Goal: Task Accomplishment & Management: Manage account settings

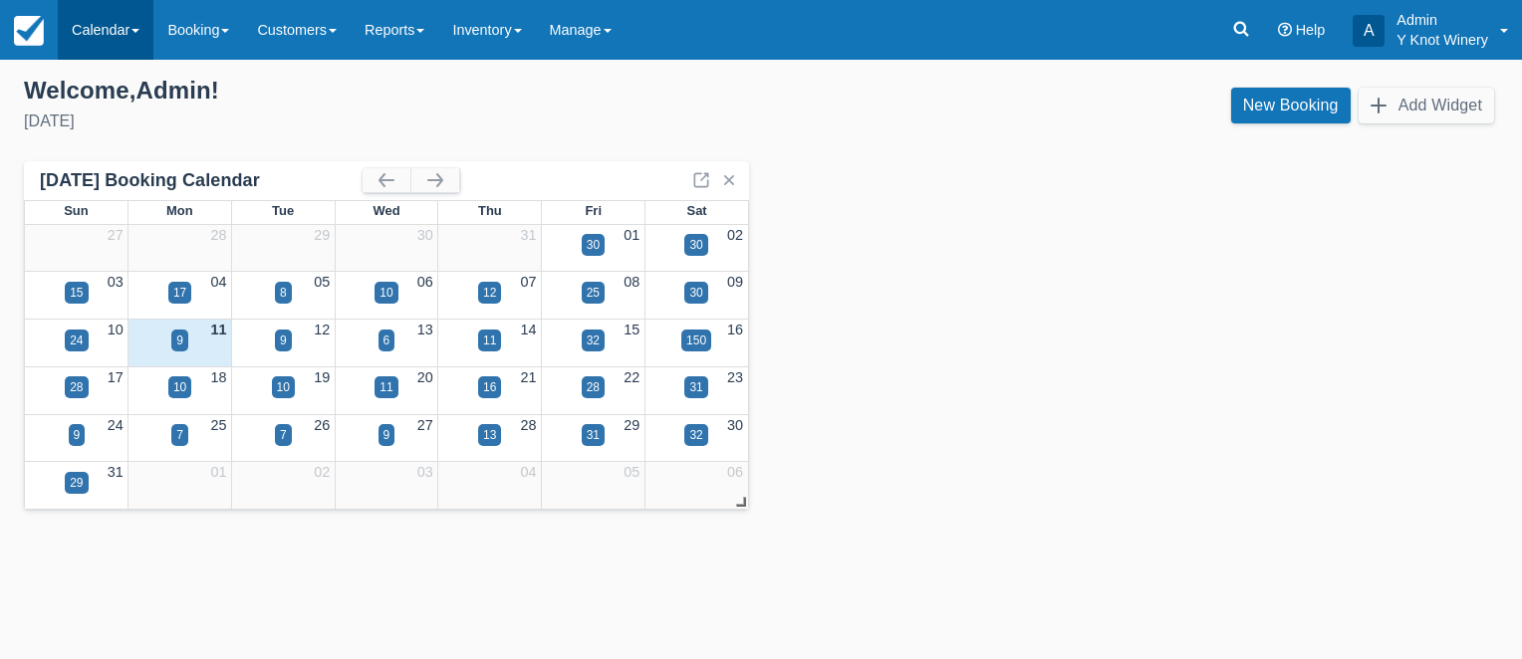
click at [139, 32] on span at bounding box center [135, 31] width 8 height 4
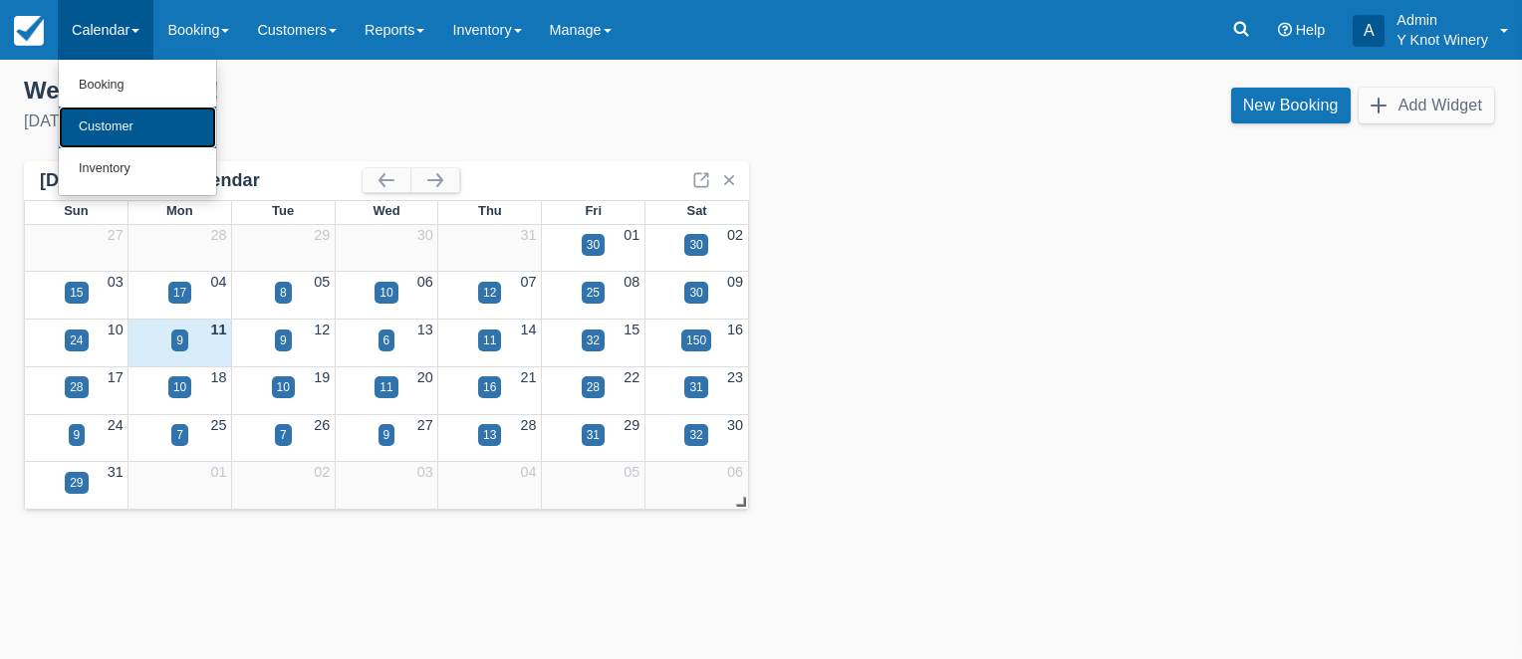
click at [147, 118] on link "Customer" at bounding box center [137, 128] width 157 height 42
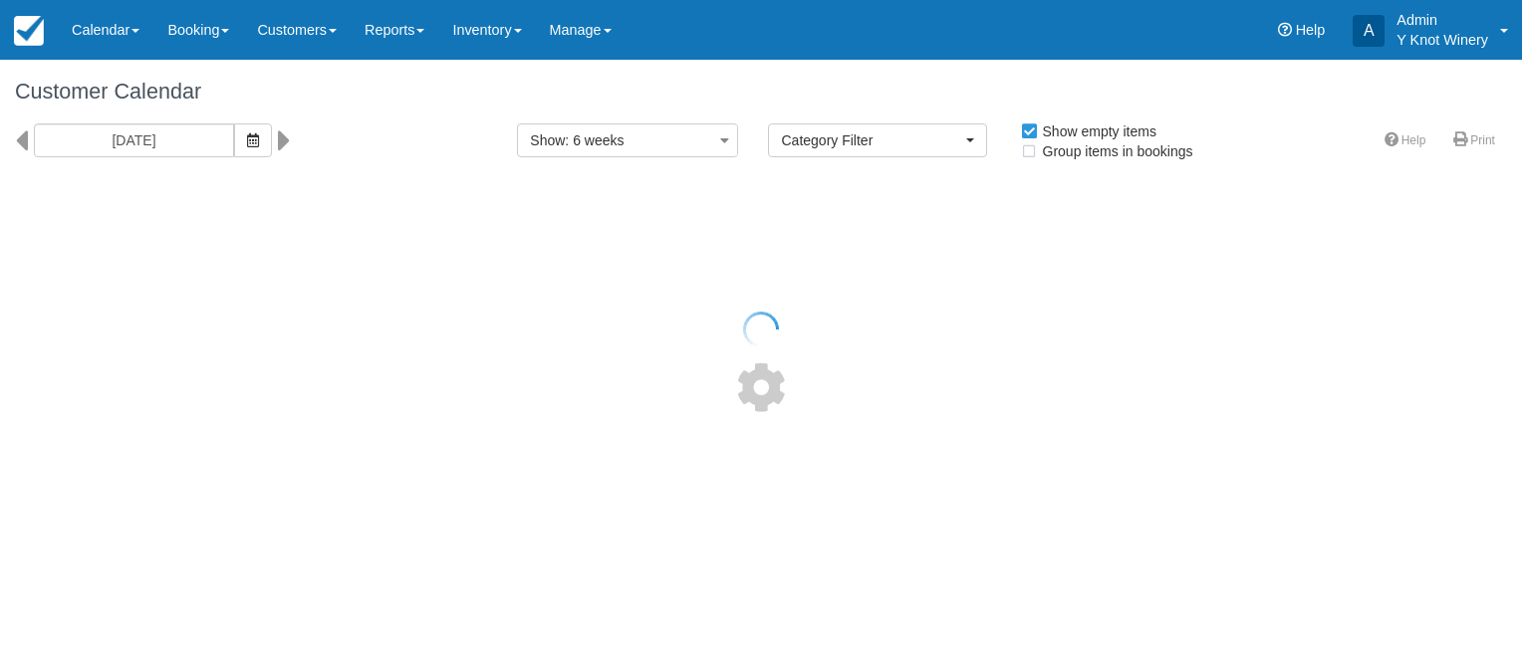
select select
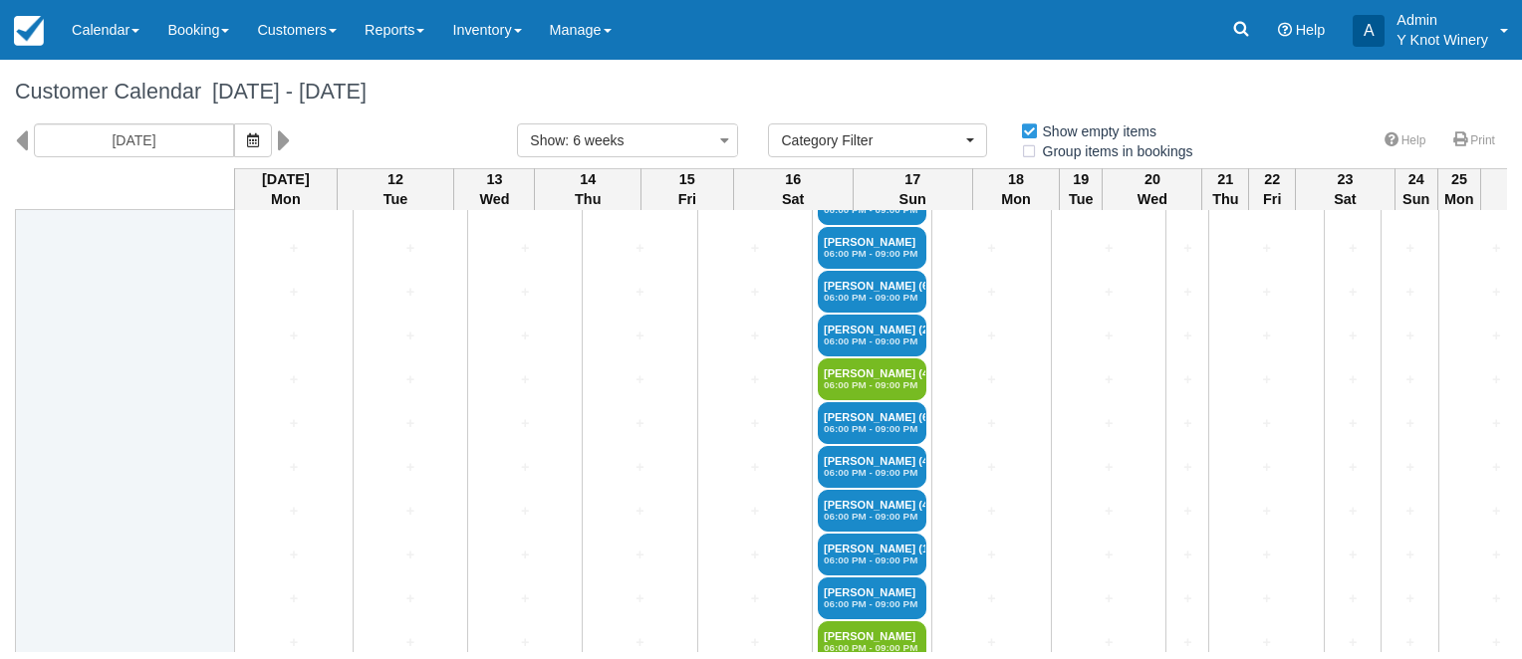
scroll to position [3786, 0]
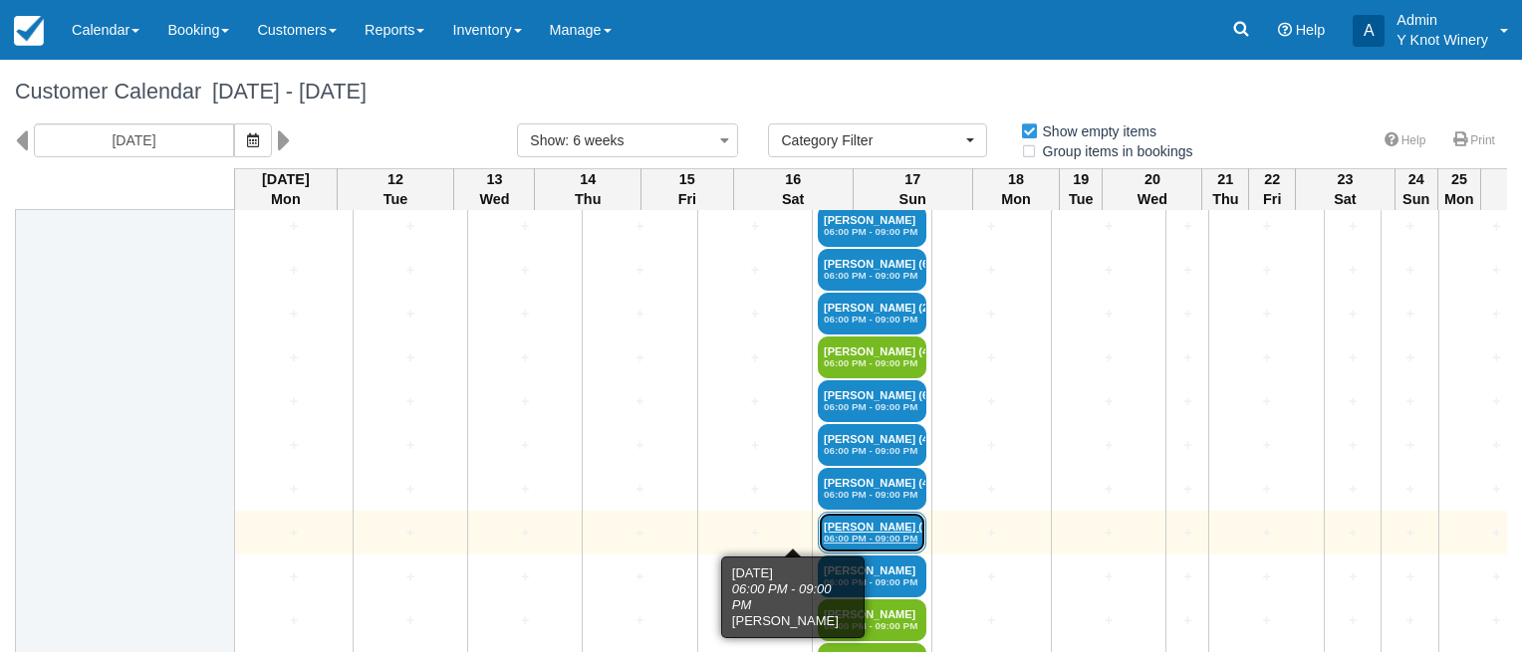
click at [818, 523] on link "Beverly Griffith (11) 06:00 PM - 09:00 PM" at bounding box center [872, 533] width 109 height 42
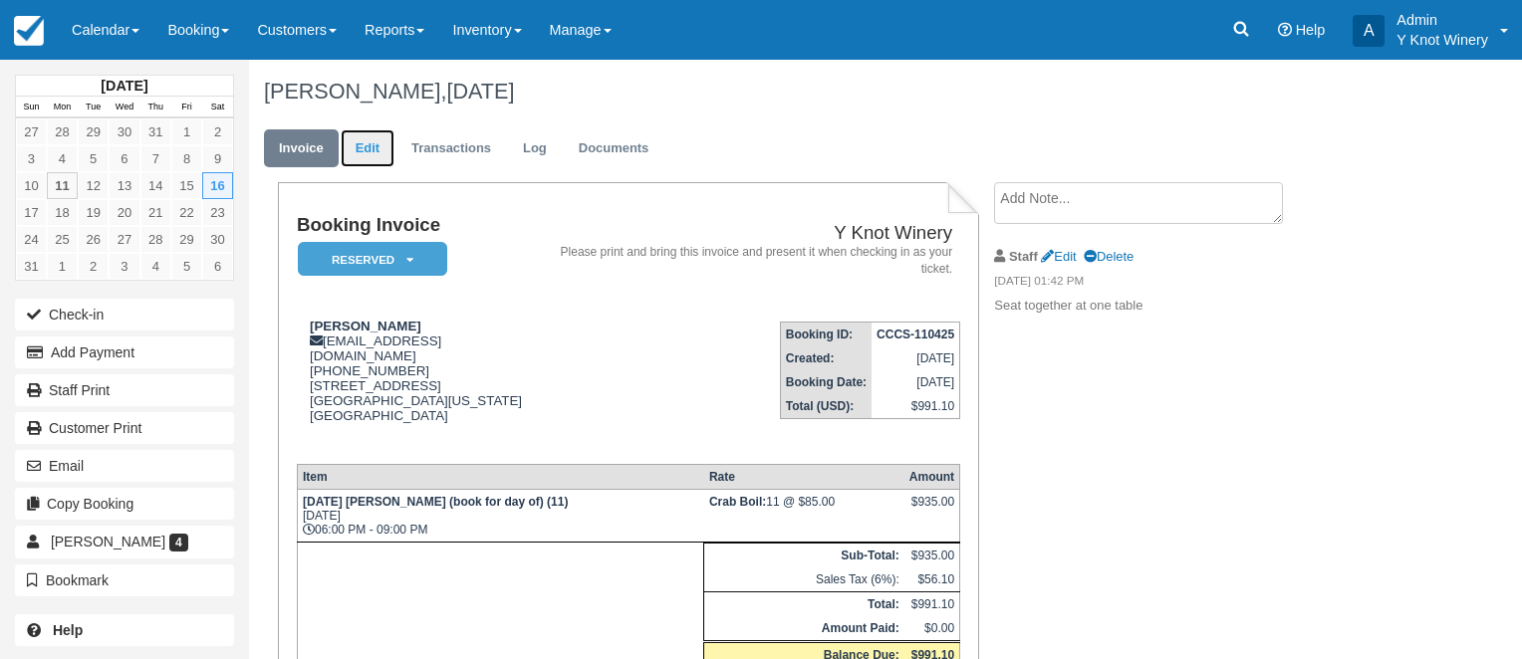
click at [363, 149] on link "Edit" at bounding box center [368, 148] width 54 height 39
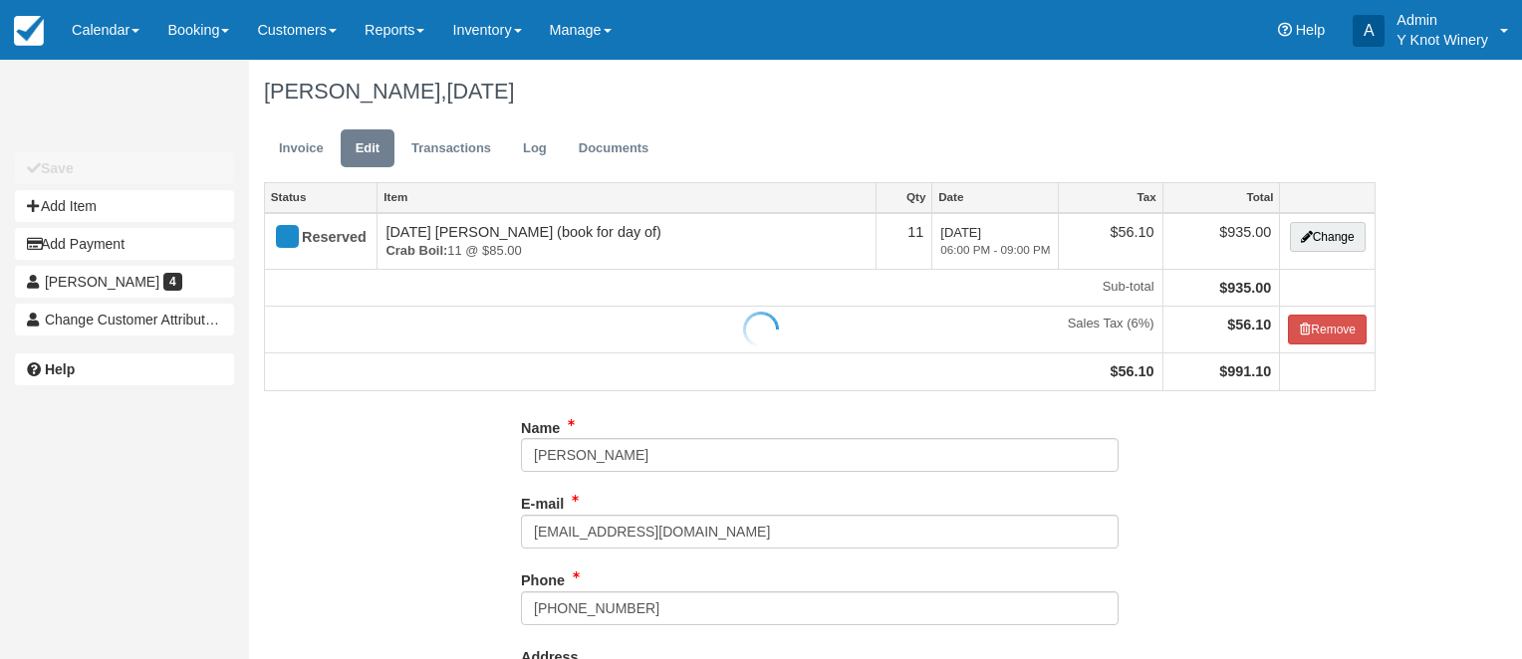
type input "+12084204590"
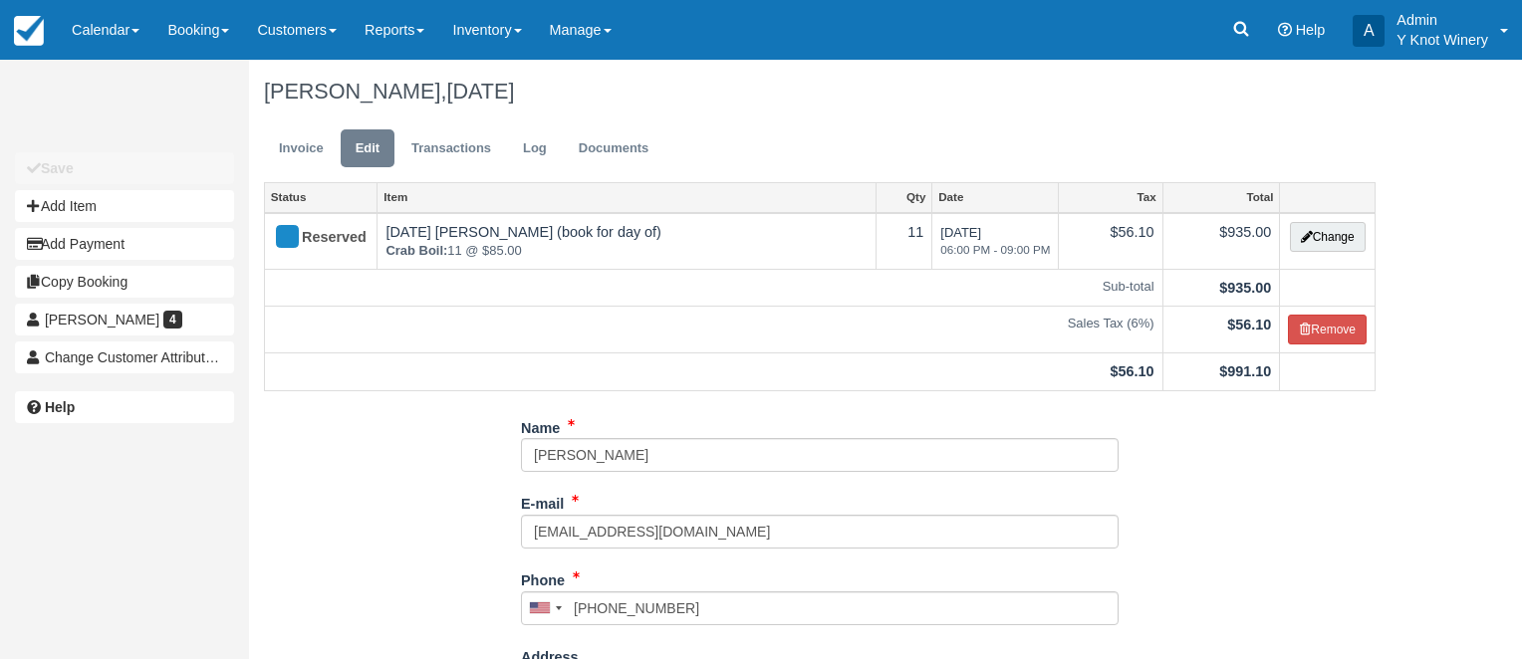
type input "(208) 420-4590"
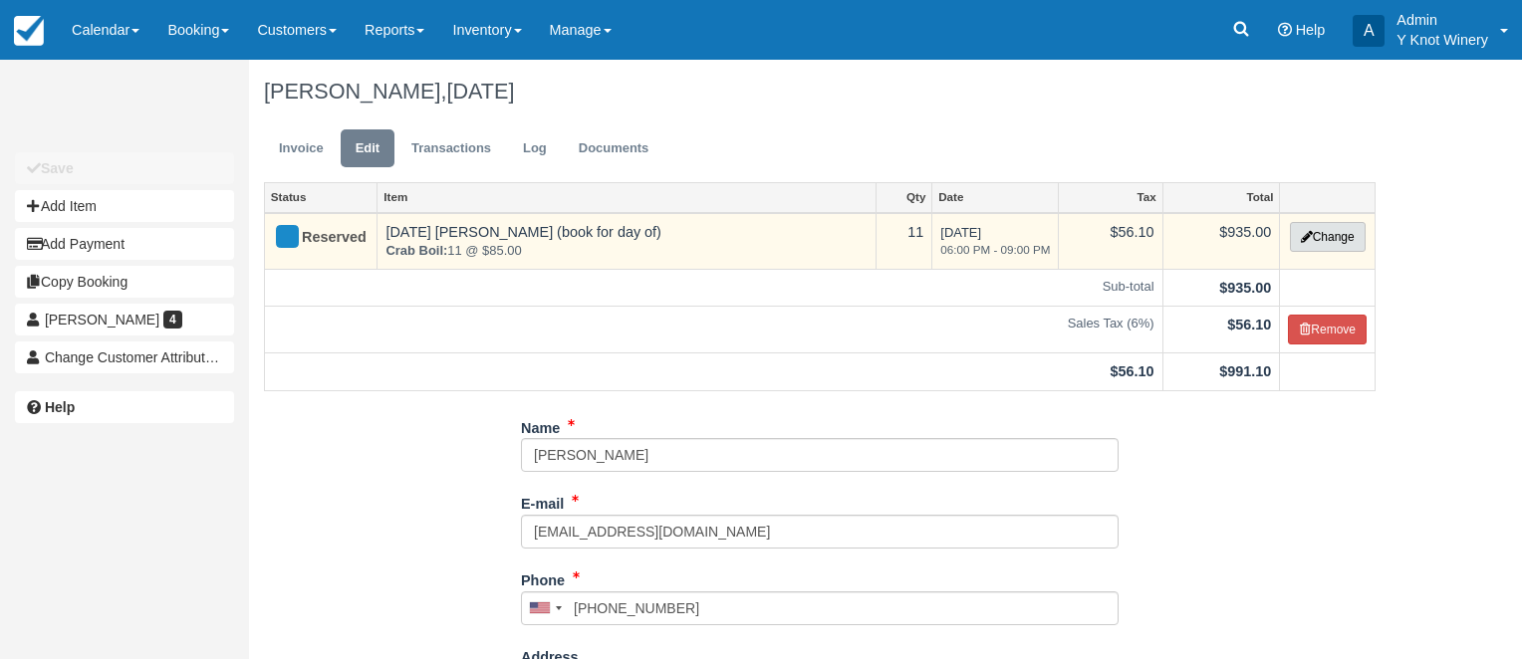
click at [1331, 242] on button "Change" at bounding box center [1328, 237] width 76 height 30
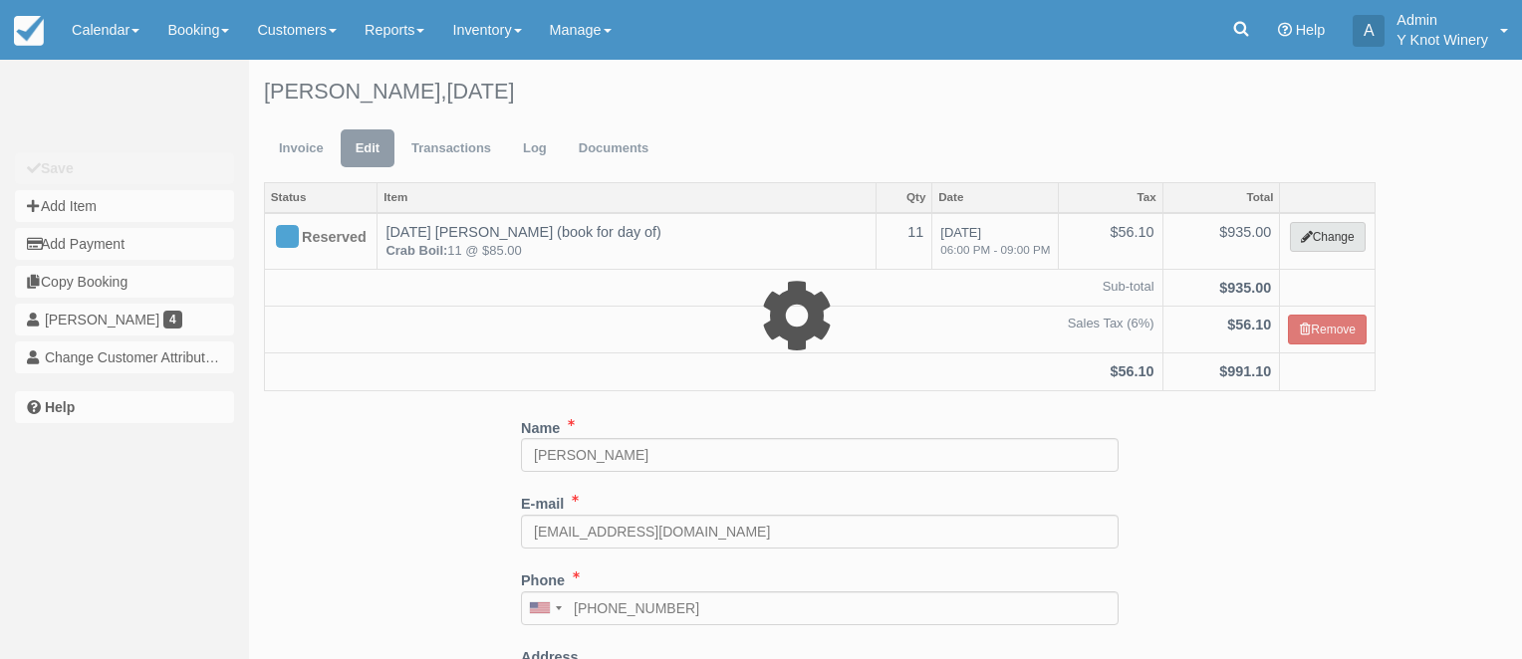
select select "8"
type input "935.00"
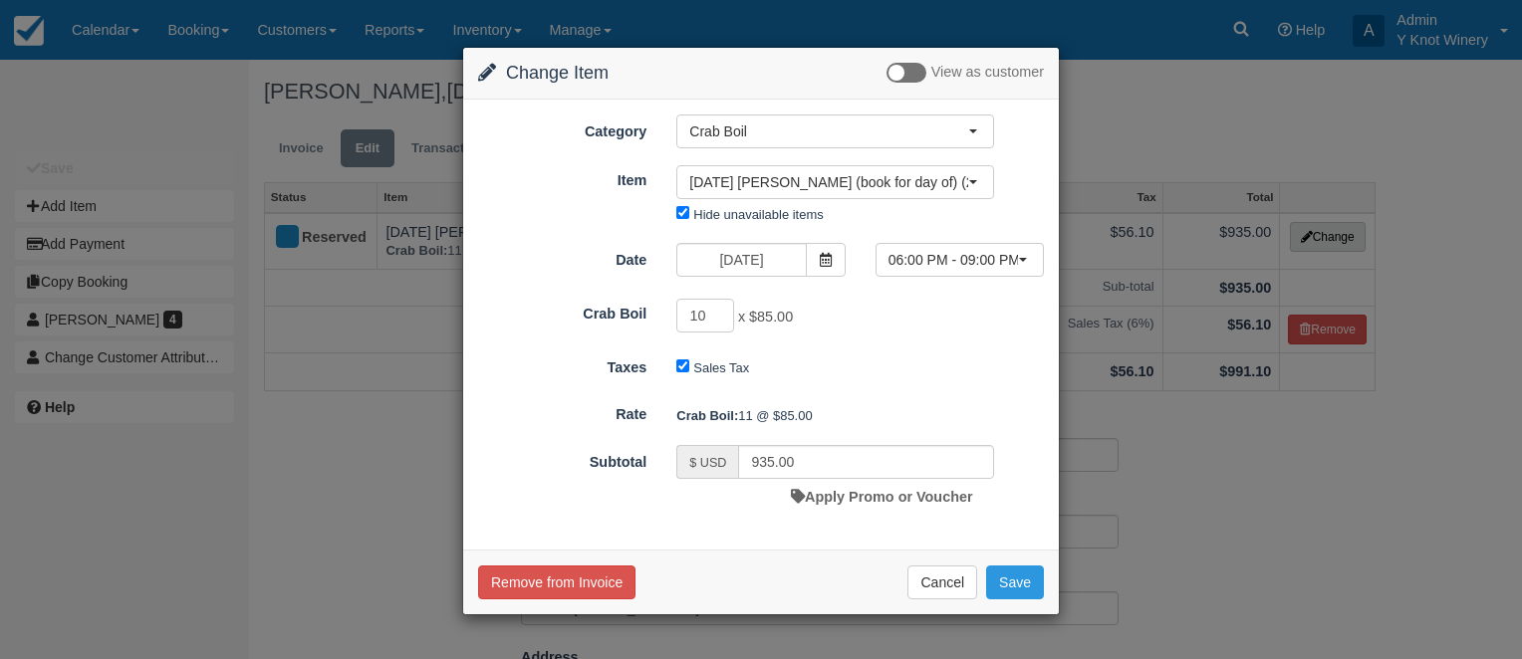
click at [717, 321] on input "10" at bounding box center [705, 316] width 58 height 34
click at [717, 321] on input "9" at bounding box center [705, 316] width 58 height 34
type input "8"
type input "765.00"
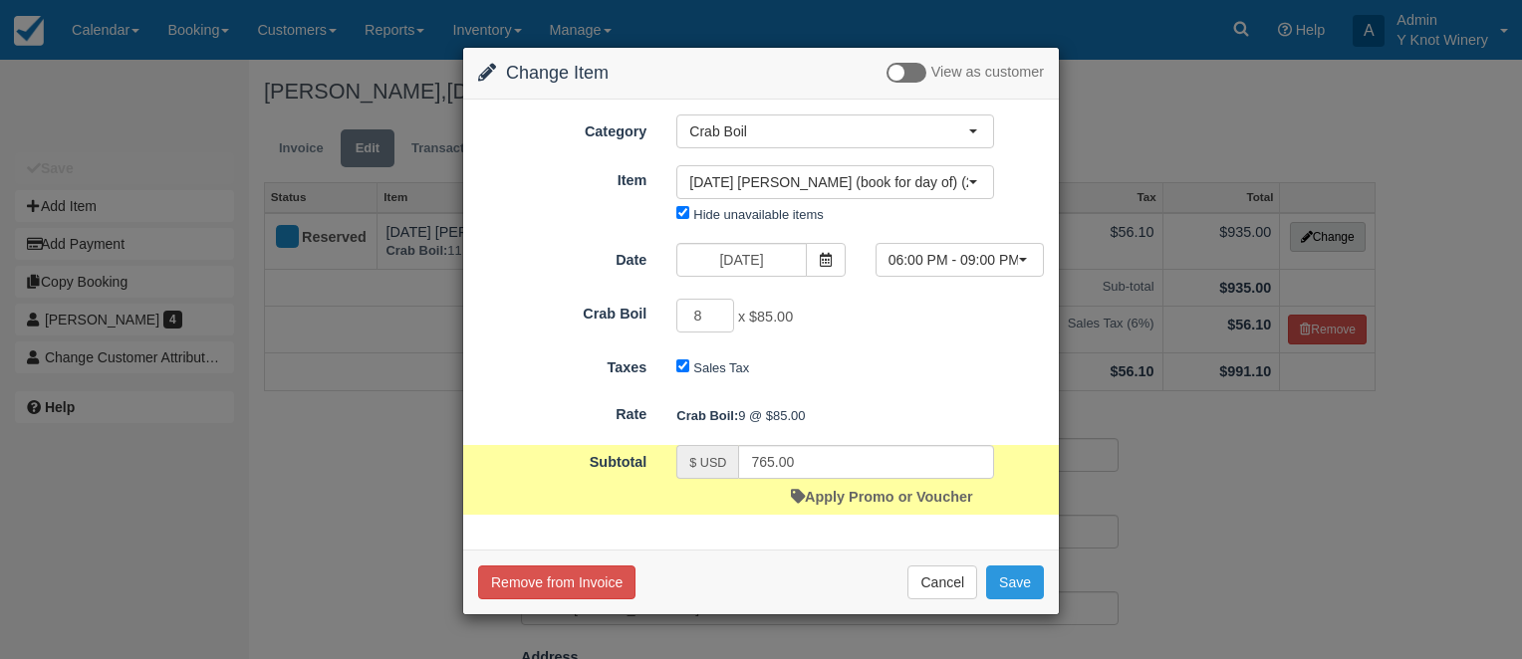
type input "8"
click at [717, 321] on input "8" at bounding box center [705, 316] width 58 height 34
type input "680.00"
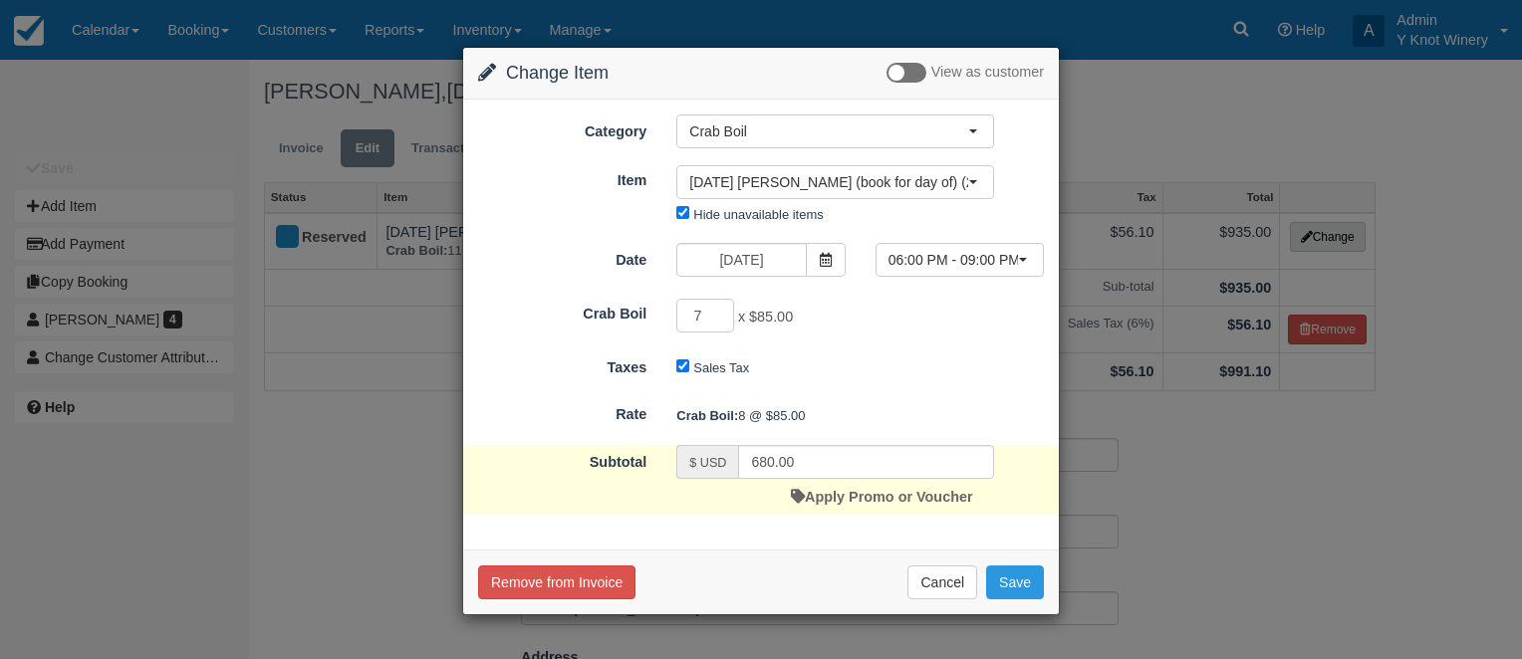
type input "7"
click at [717, 321] on input "7" at bounding box center [705, 316] width 58 height 34
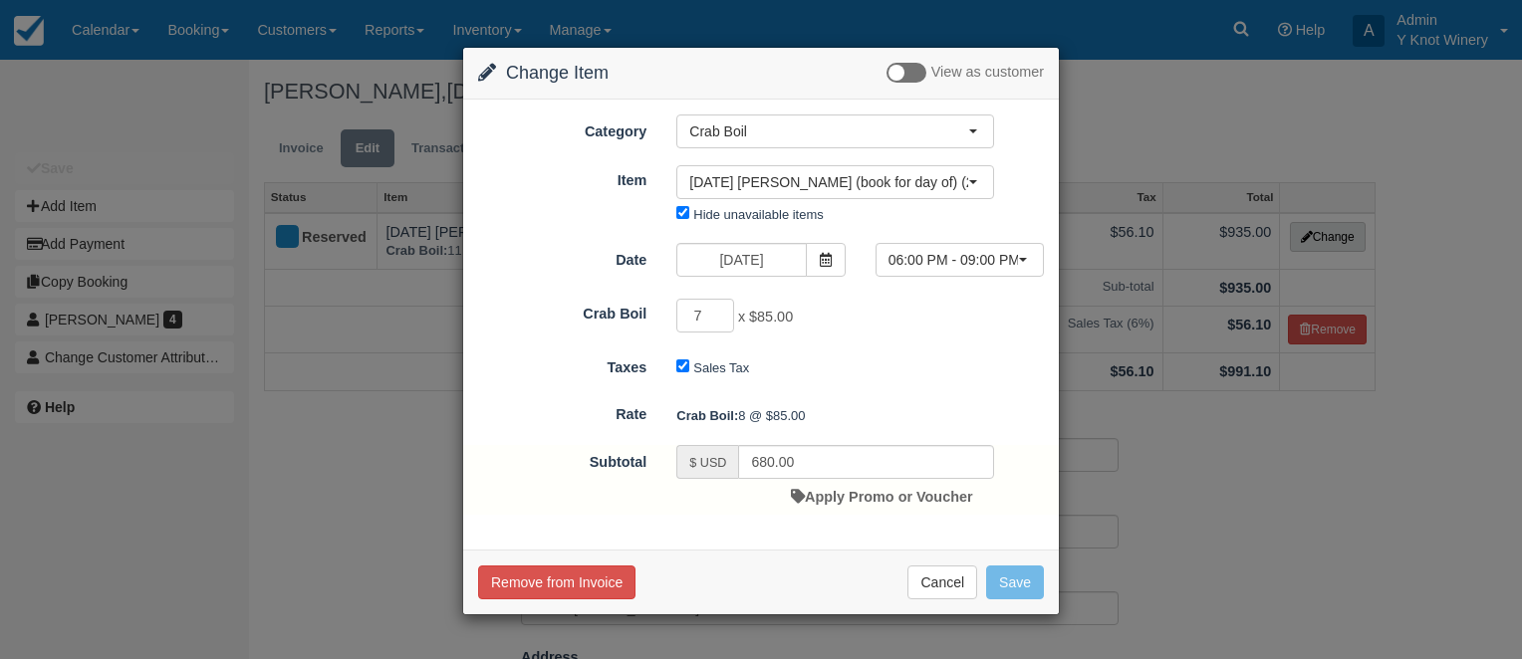
type input "595.00"
click at [1010, 588] on button "Save" at bounding box center [1015, 583] width 58 height 34
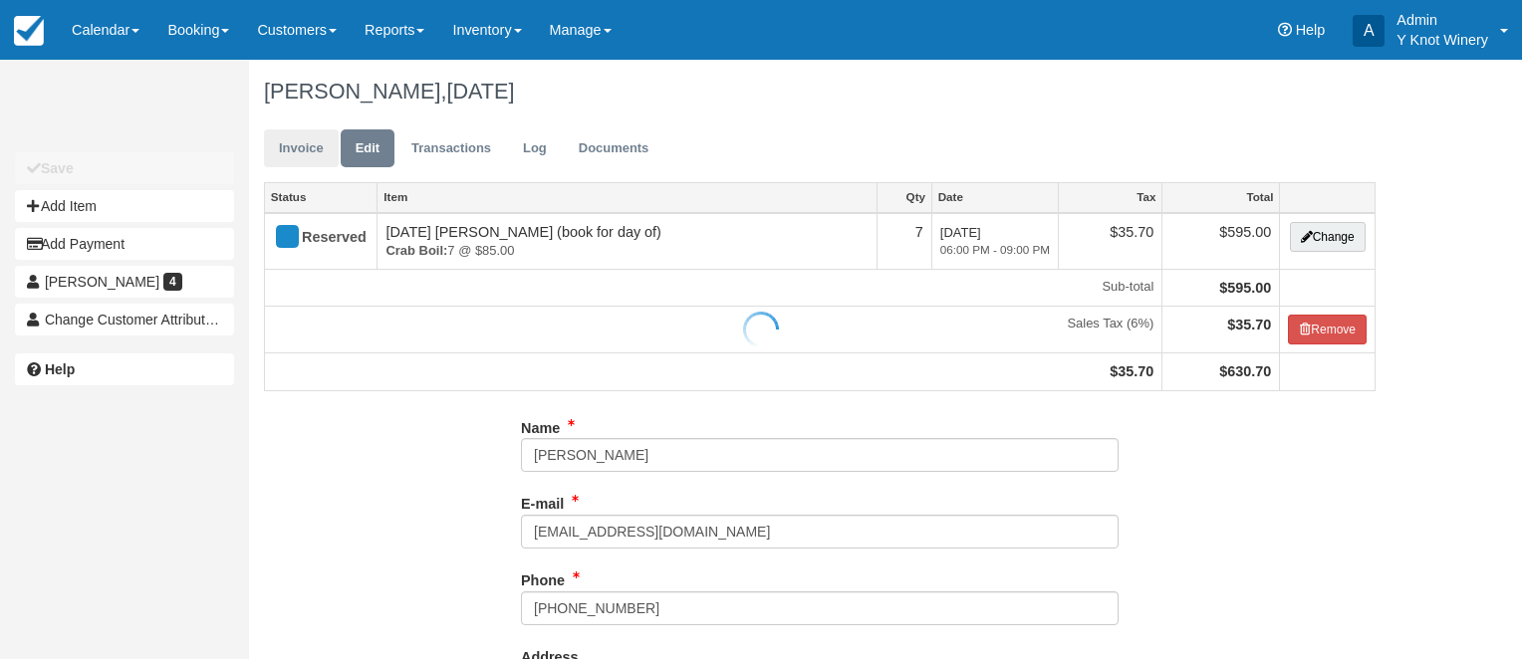
type input "[PHONE_NUMBER]"
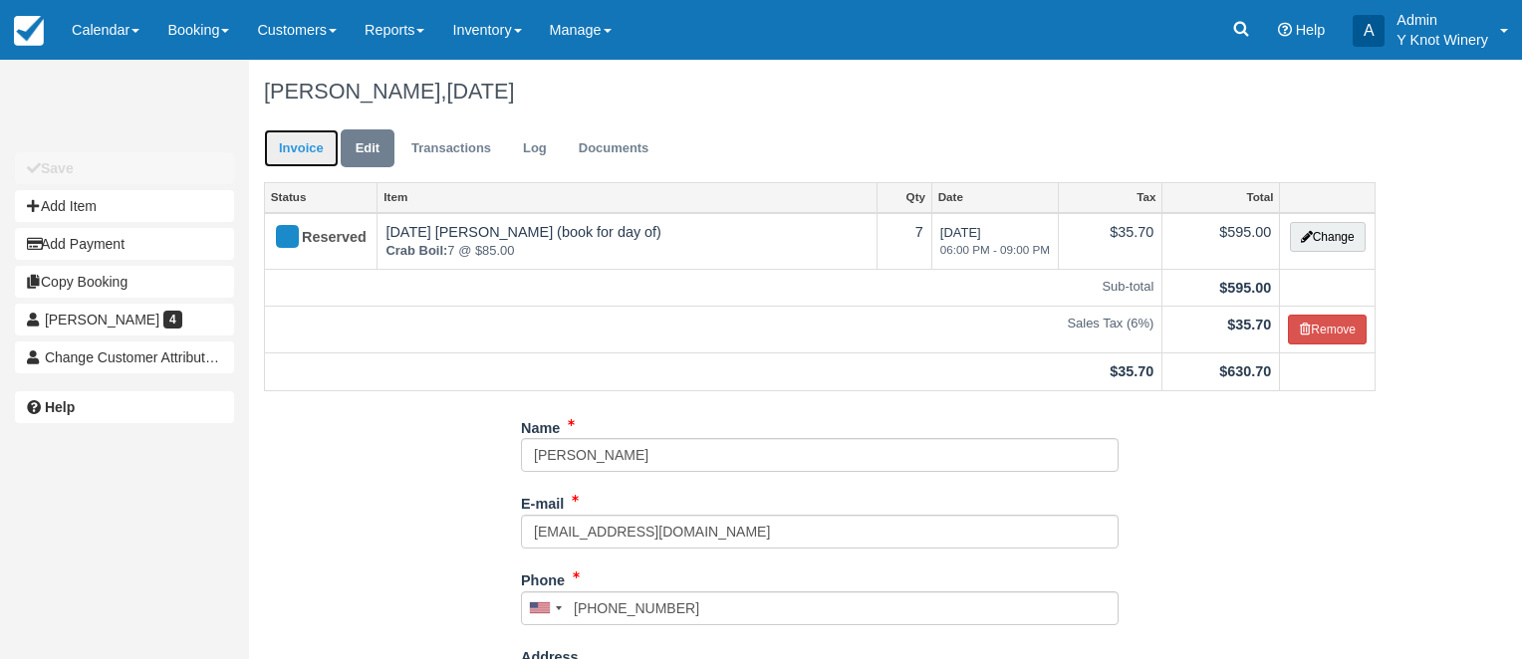
click at [287, 143] on link "Invoice" at bounding box center [301, 148] width 75 height 39
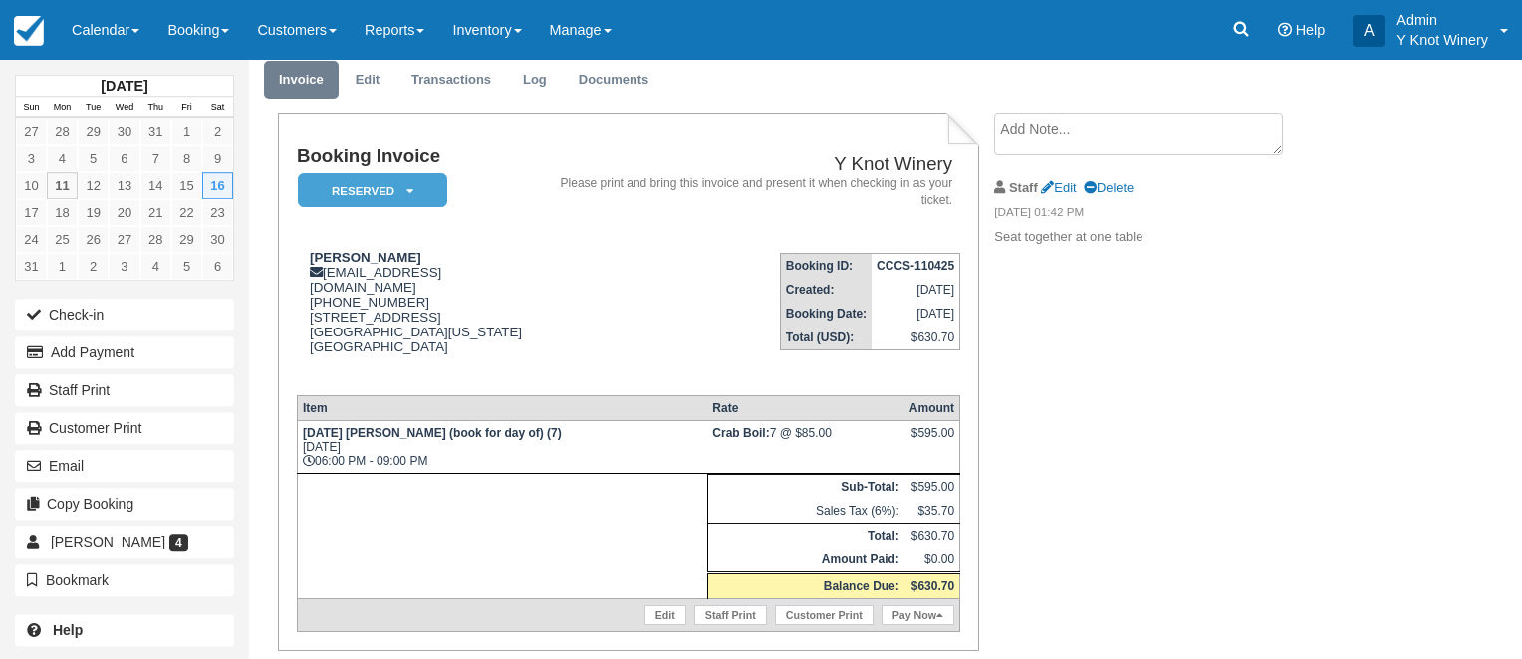
scroll to position [113, 0]
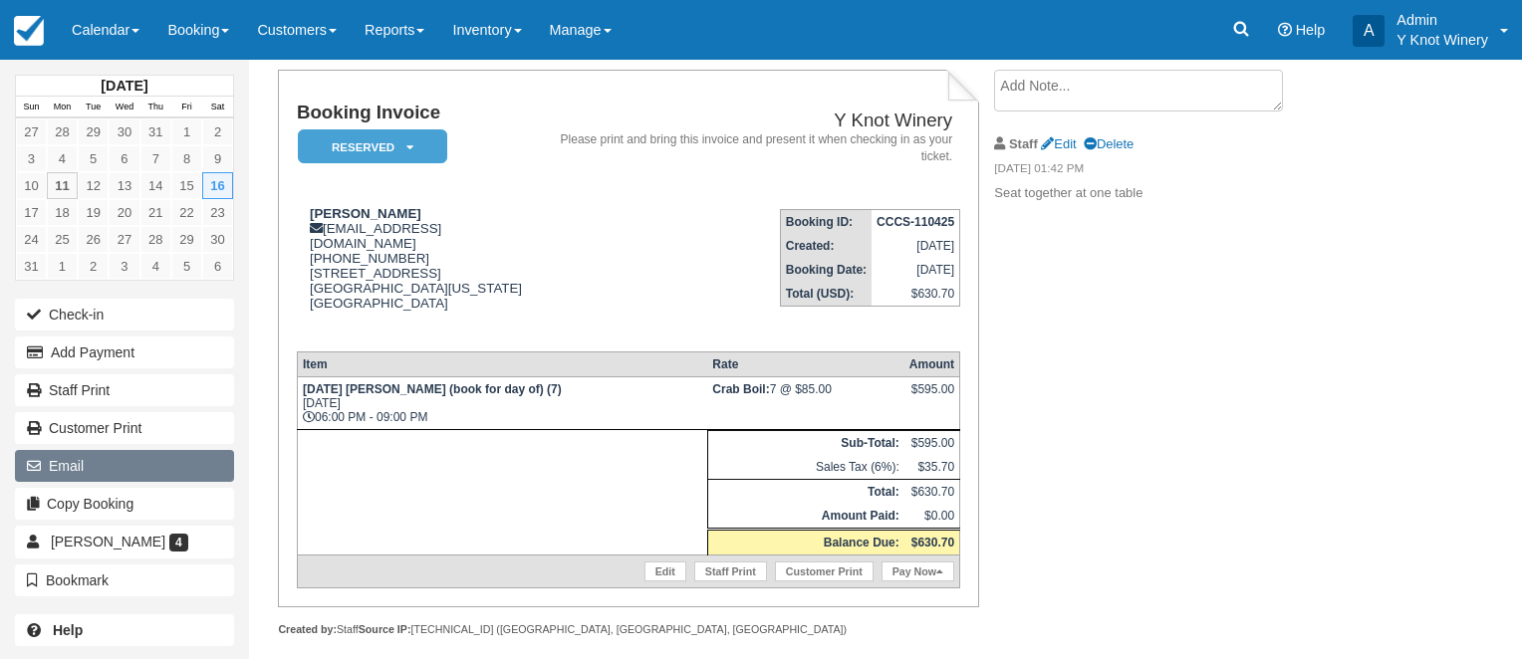
click at [49, 461] on icon "button" at bounding box center [38, 466] width 22 height 14
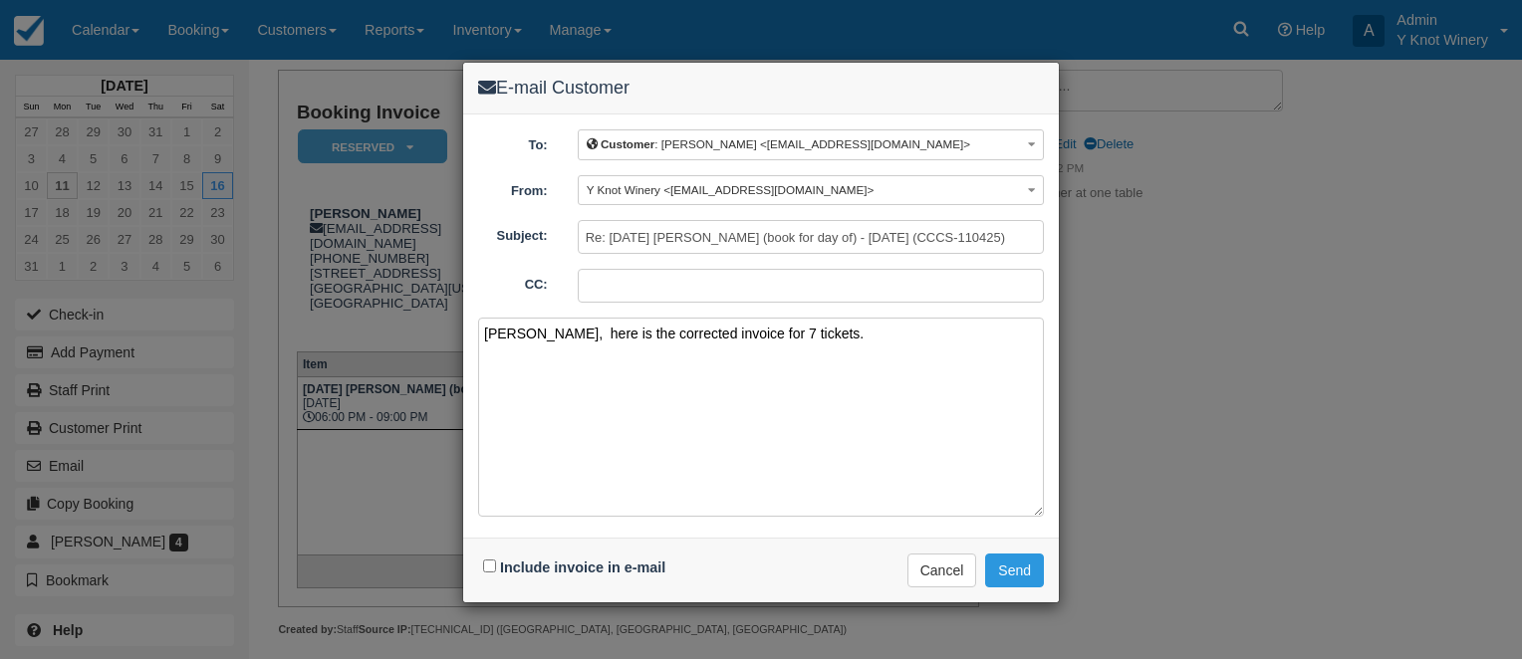
type textarea "[PERSON_NAME], here is the corrected invoice for 7 tickets."
click at [489, 564] on input "Include invoice in e-mail" at bounding box center [489, 566] width 13 height 13
checkbox input "true"
click at [1016, 560] on button "Send" at bounding box center [1014, 571] width 59 height 34
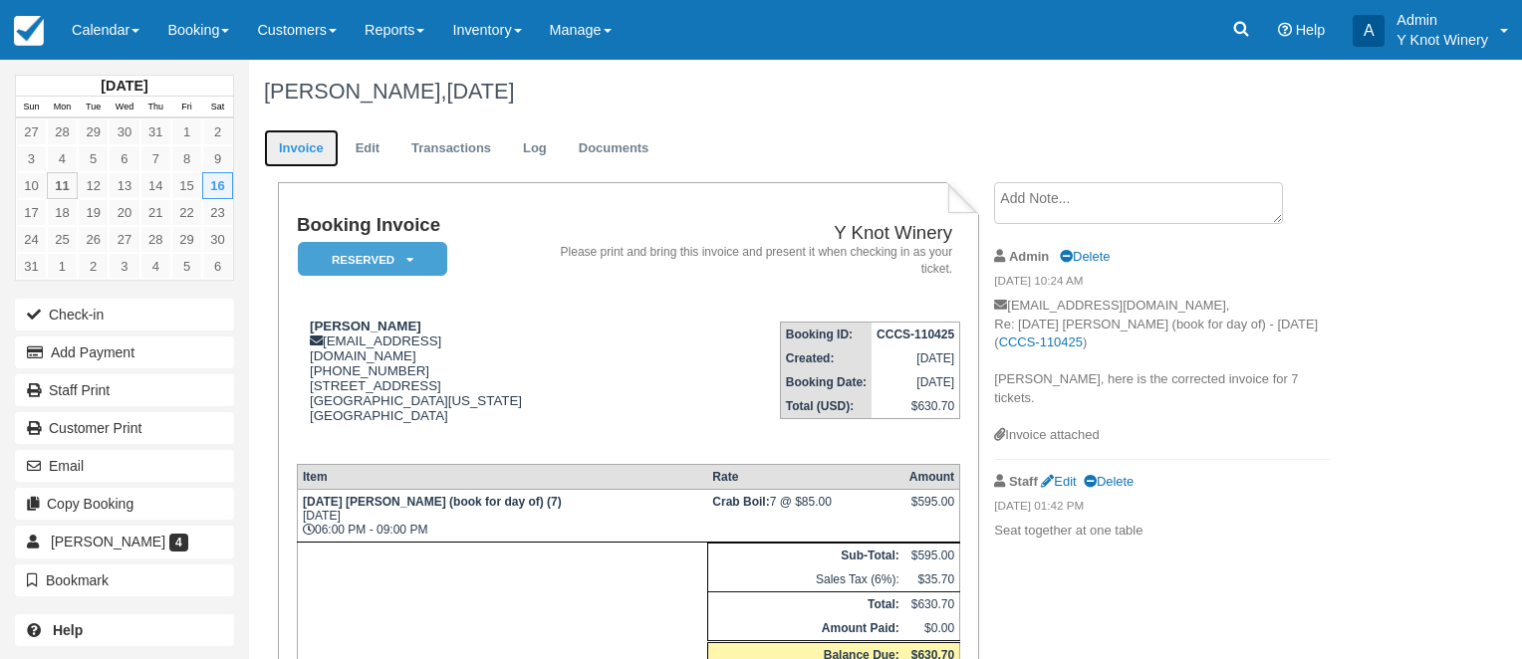
click at [305, 150] on link "Invoice" at bounding box center [301, 148] width 75 height 39
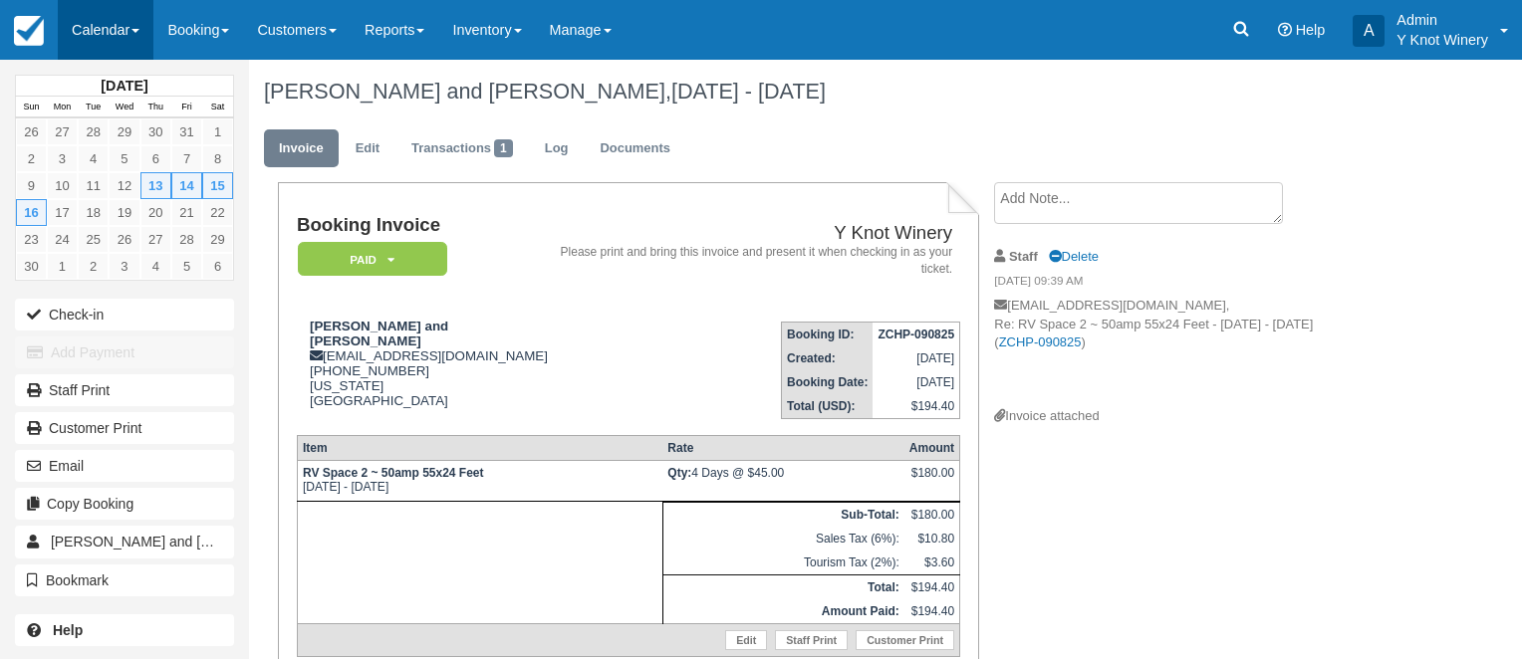
click at [127, 23] on link "Calendar" at bounding box center [106, 30] width 96 height 60
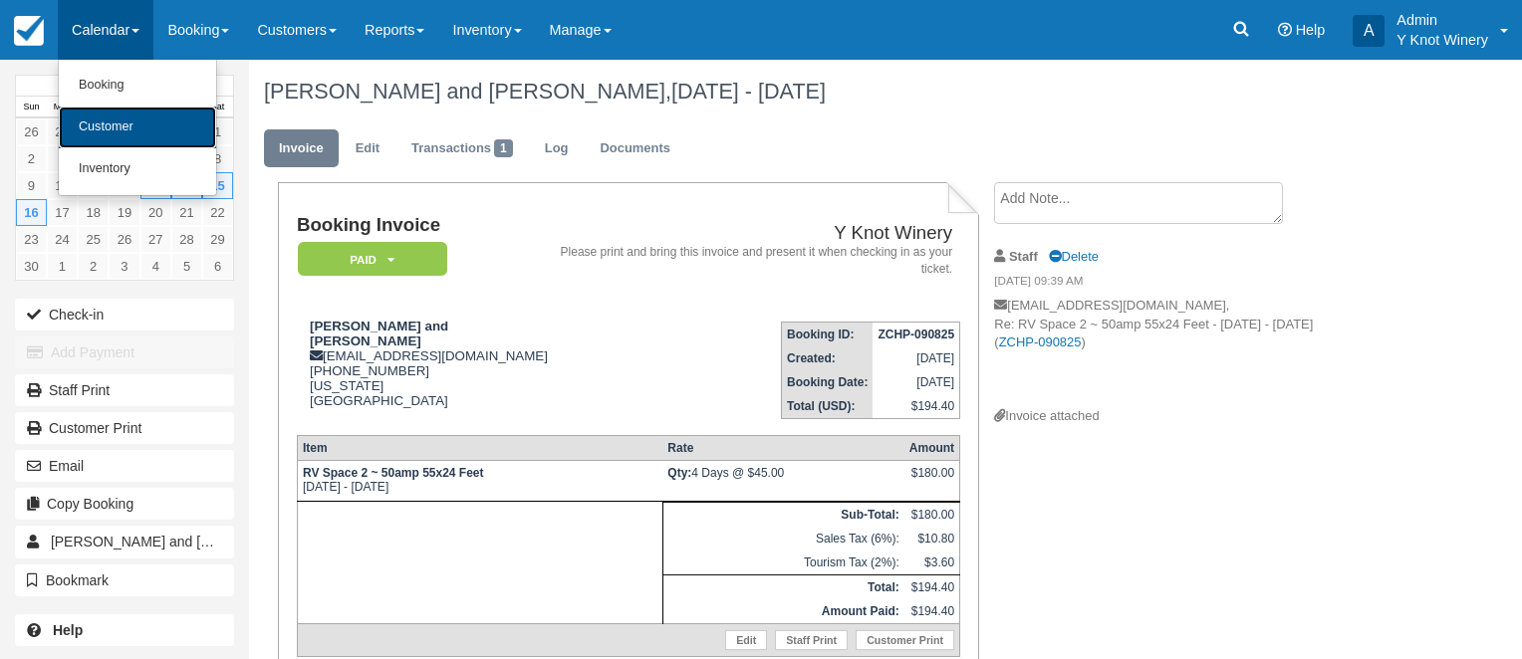
click at [137, 119] on link "Customer" at bounding box center [137, 128] width 157 height 42
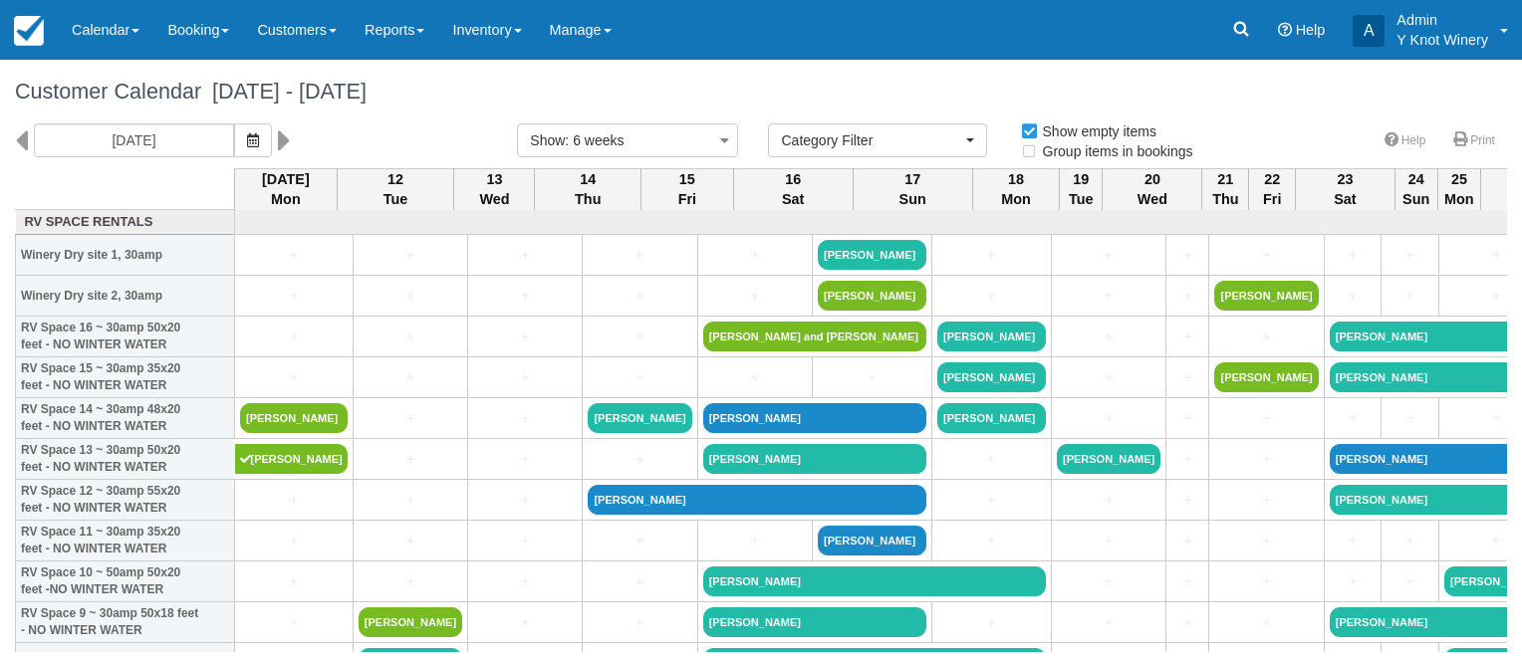
select select
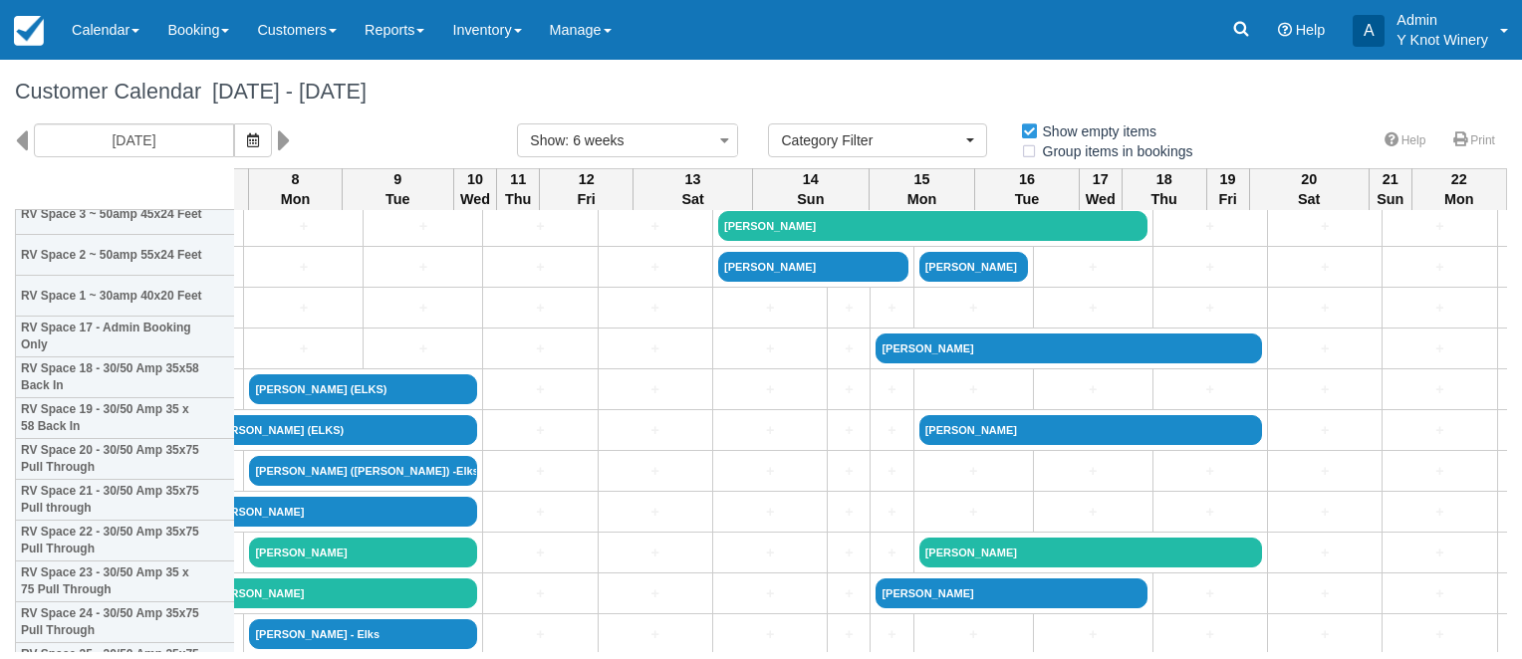
scroll to position [653, 2328]
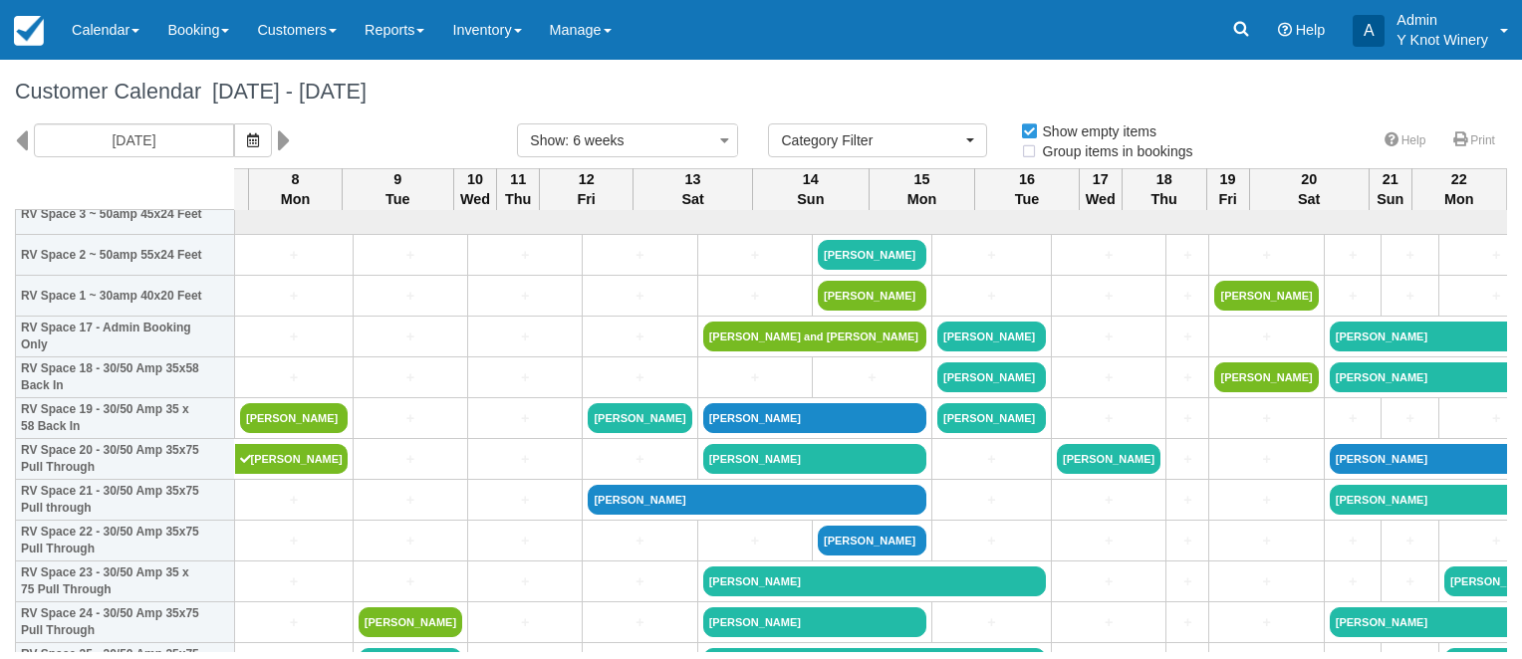
select select
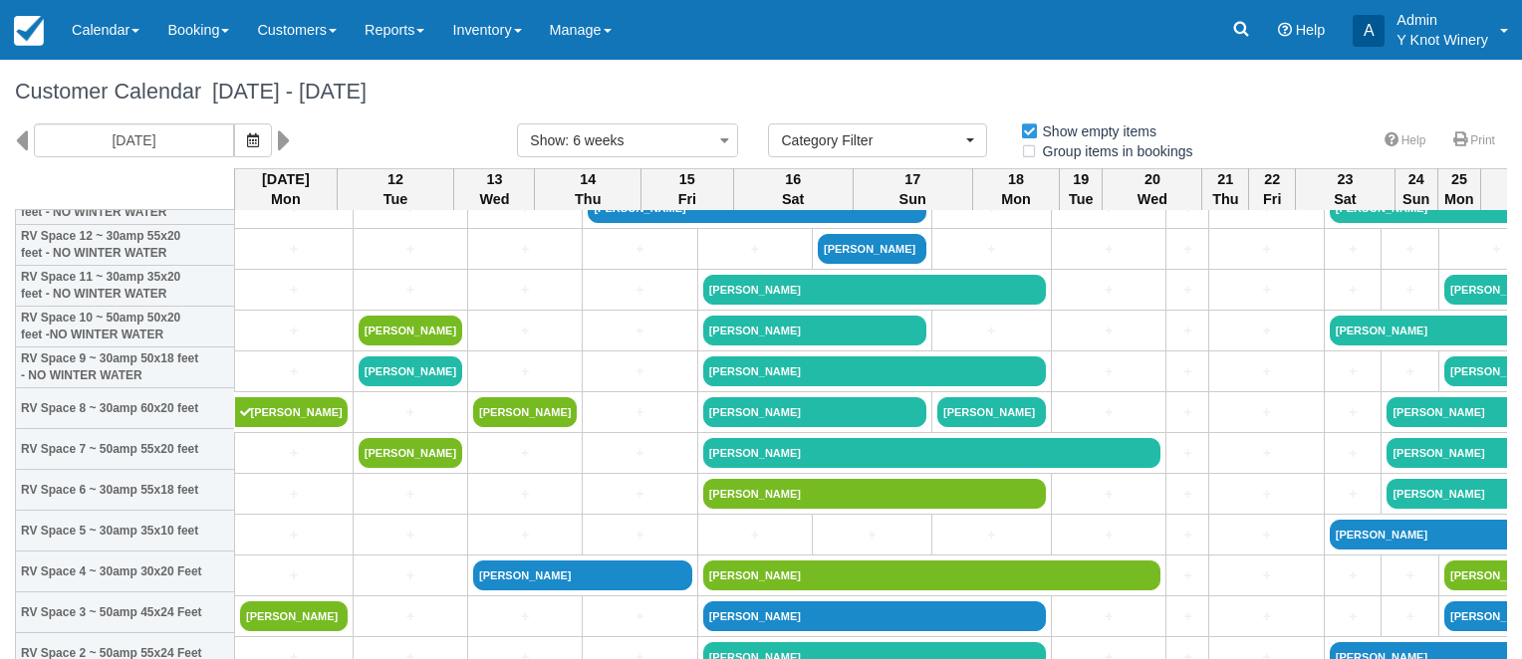
scroll to position [322, 0]
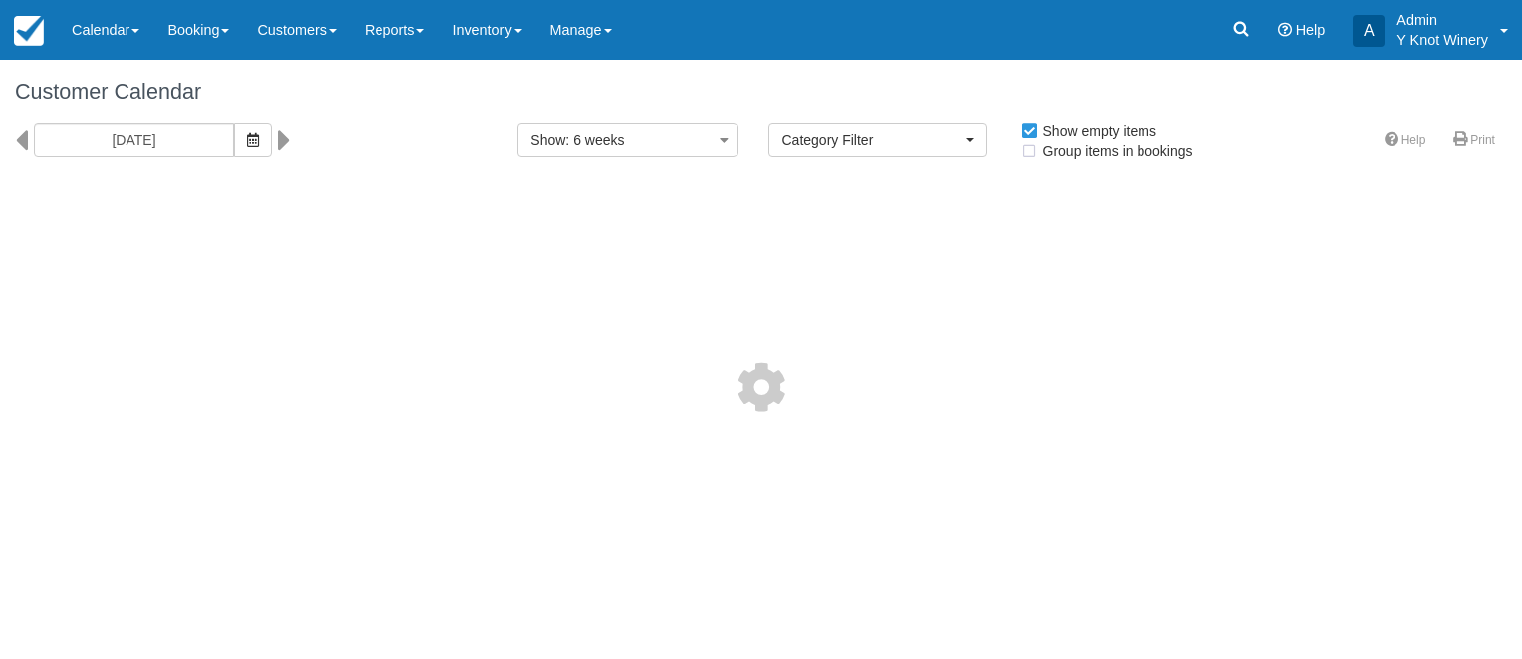
select select
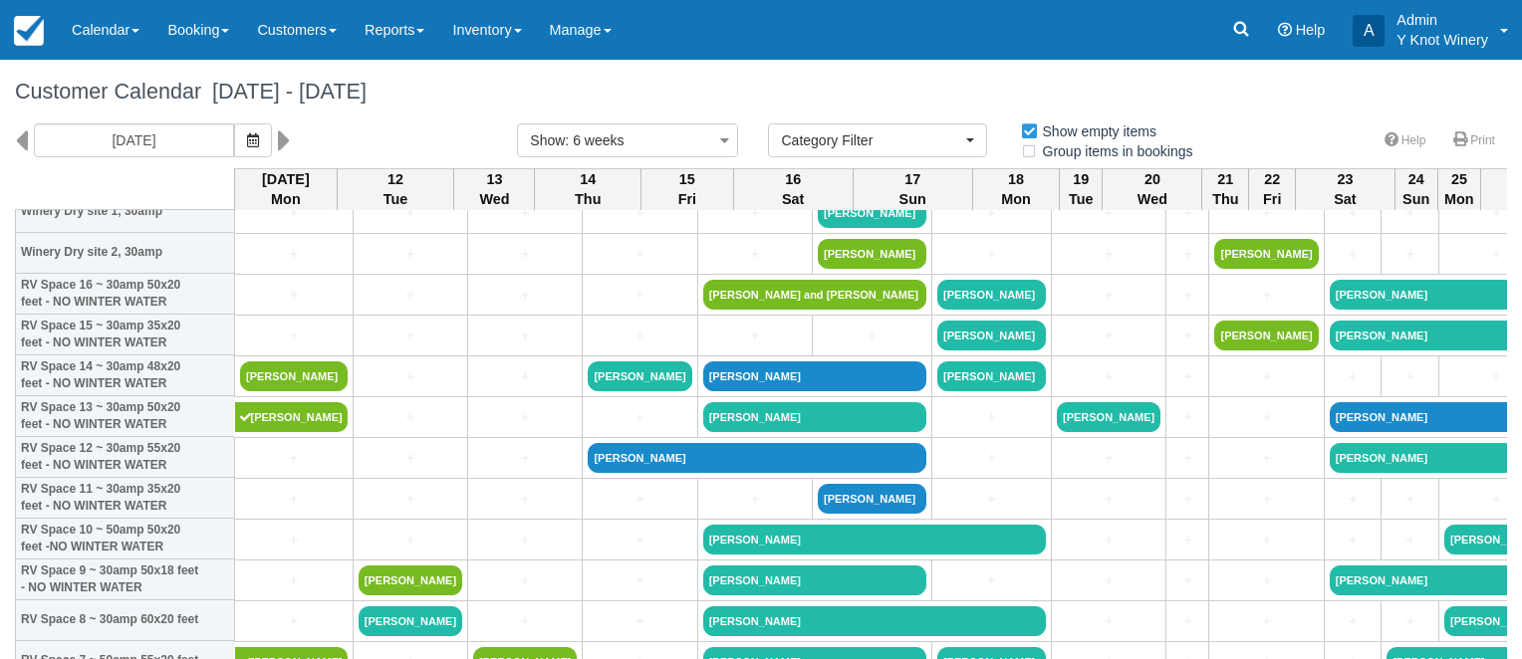
scroll to position [91, 0]
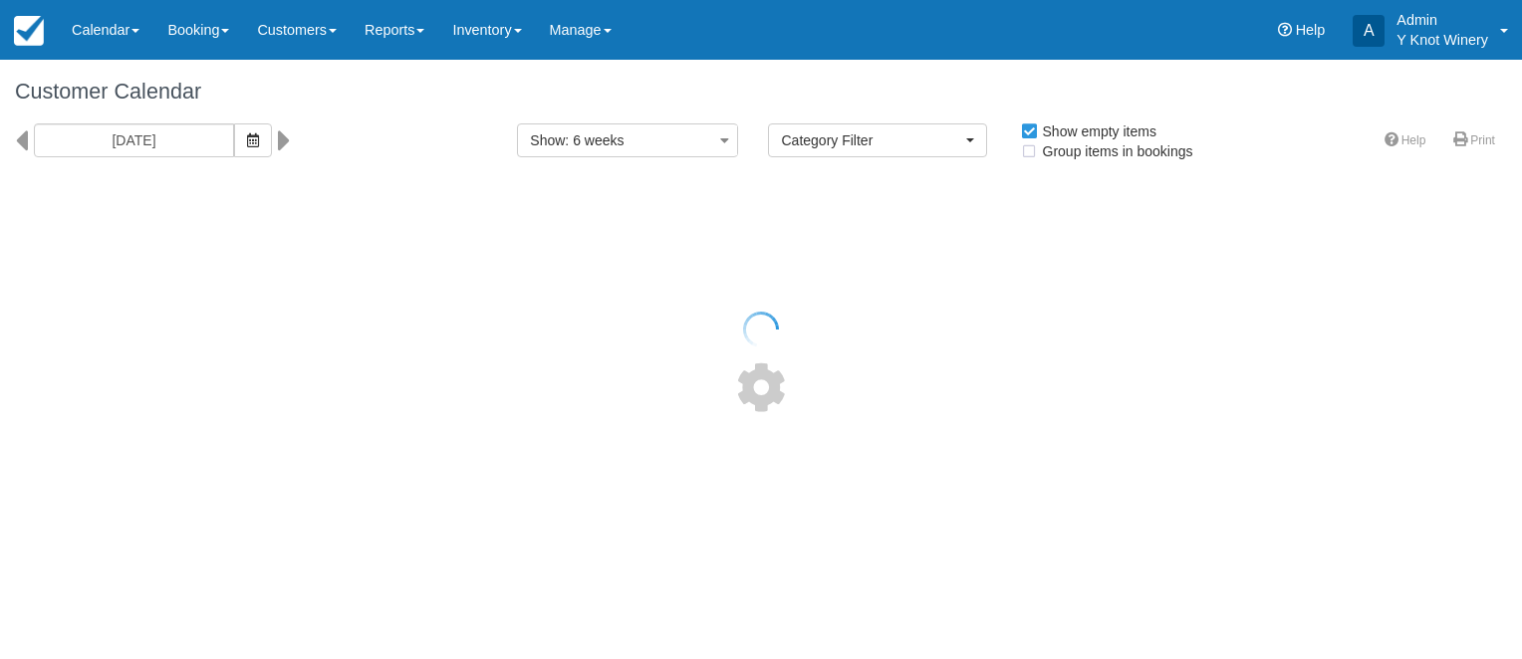
select select
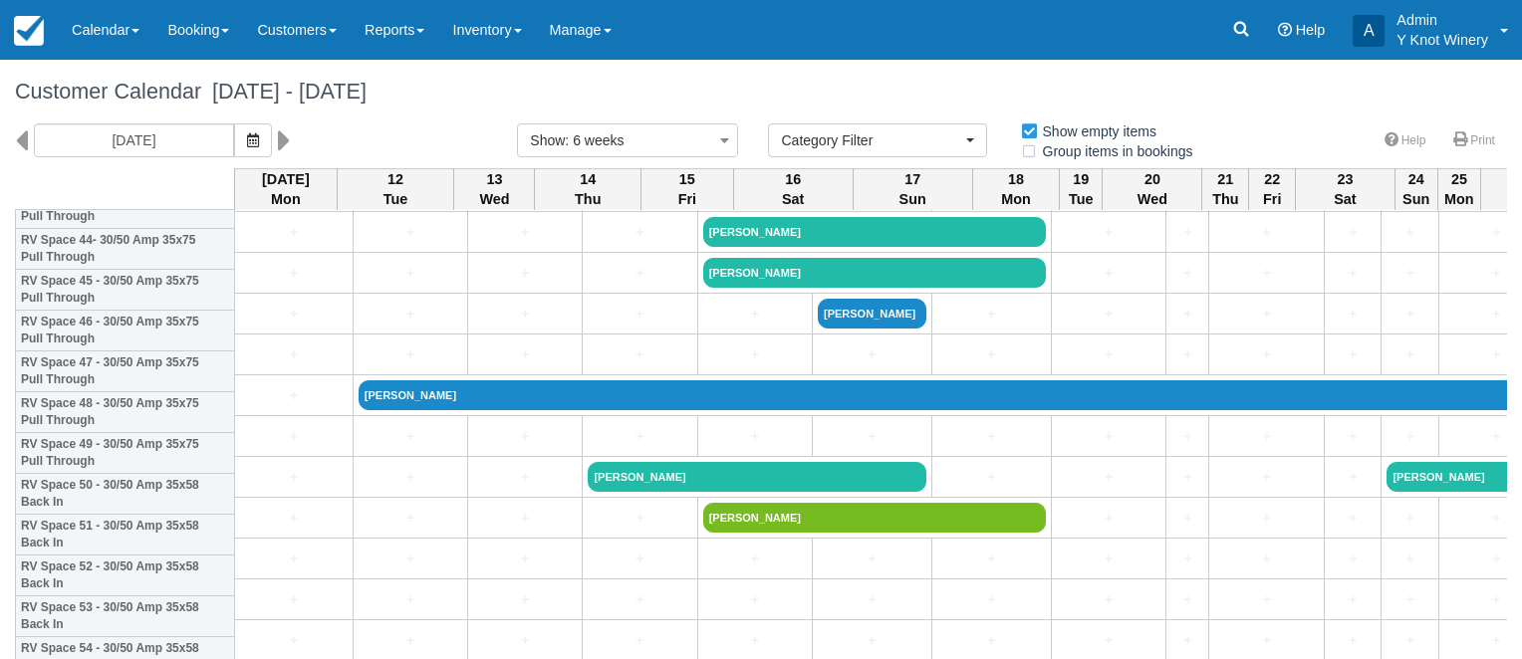
scroll to position [1834, 0]
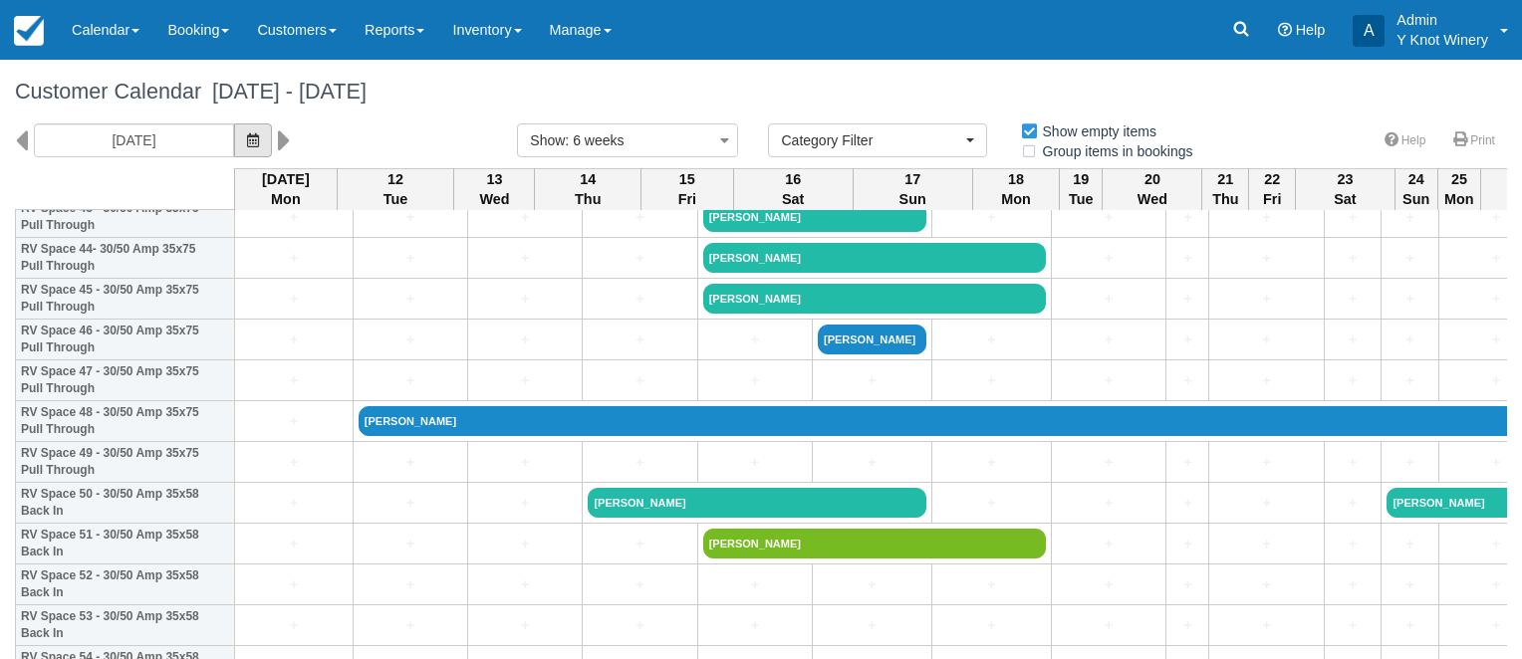
click at [247, 147] on span "button" at bounding box center [253, 140] width 12 height 16
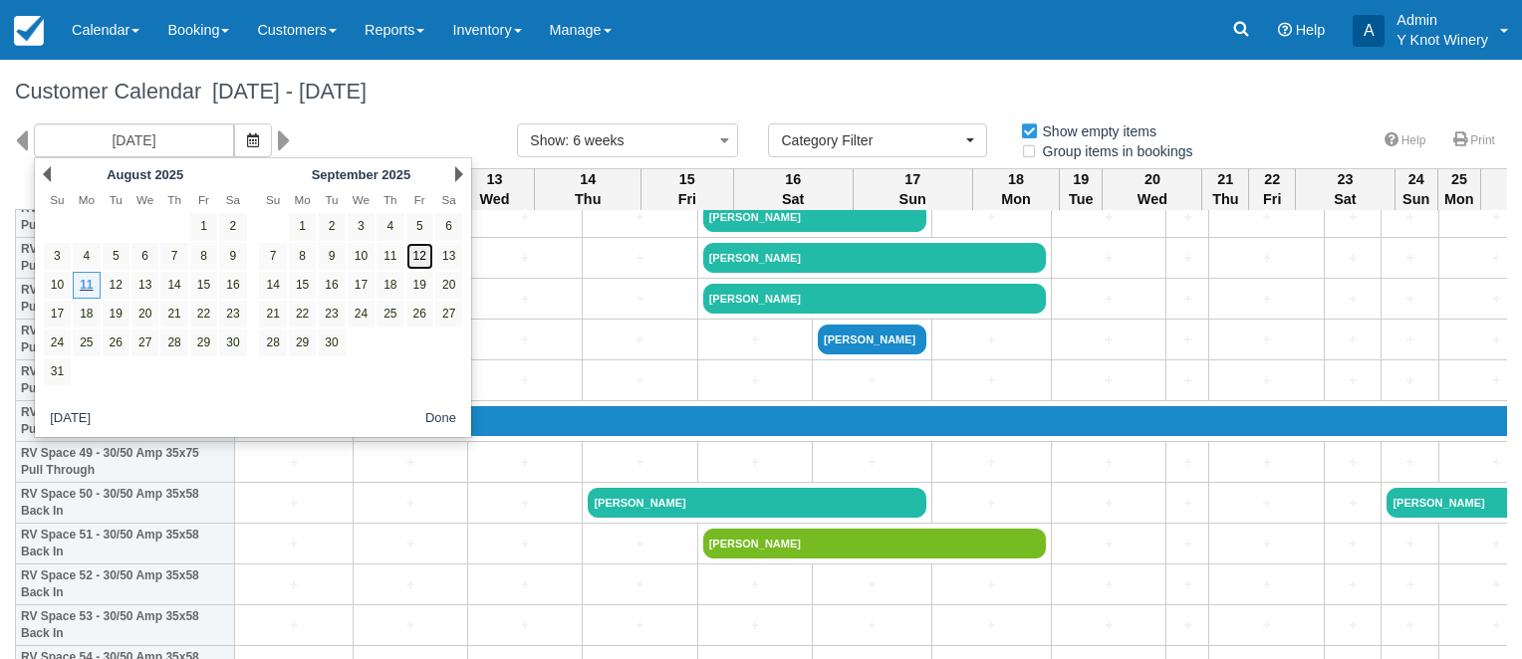
click at [420, 258] on link "12" at bounding box center [419, 256] width 27 height 27
type input "09/12/25"
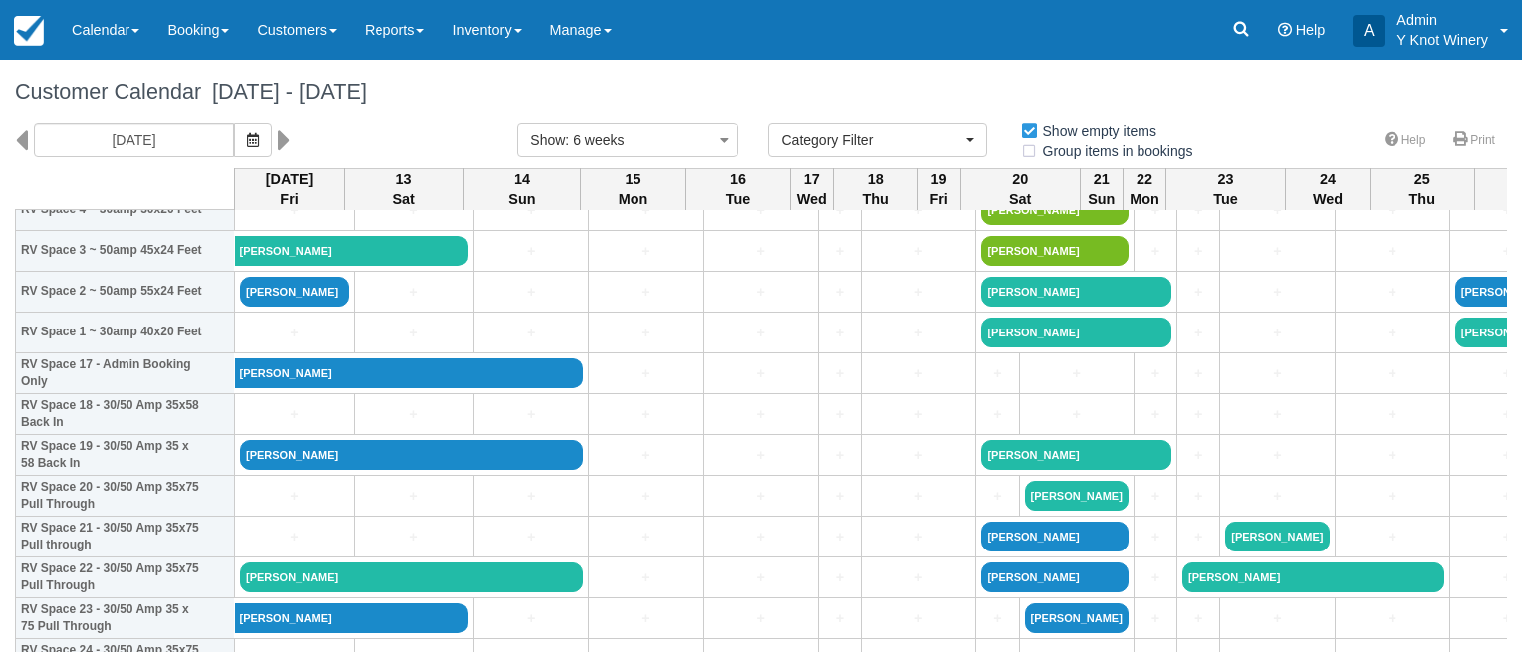
scroll to position [624, 0]
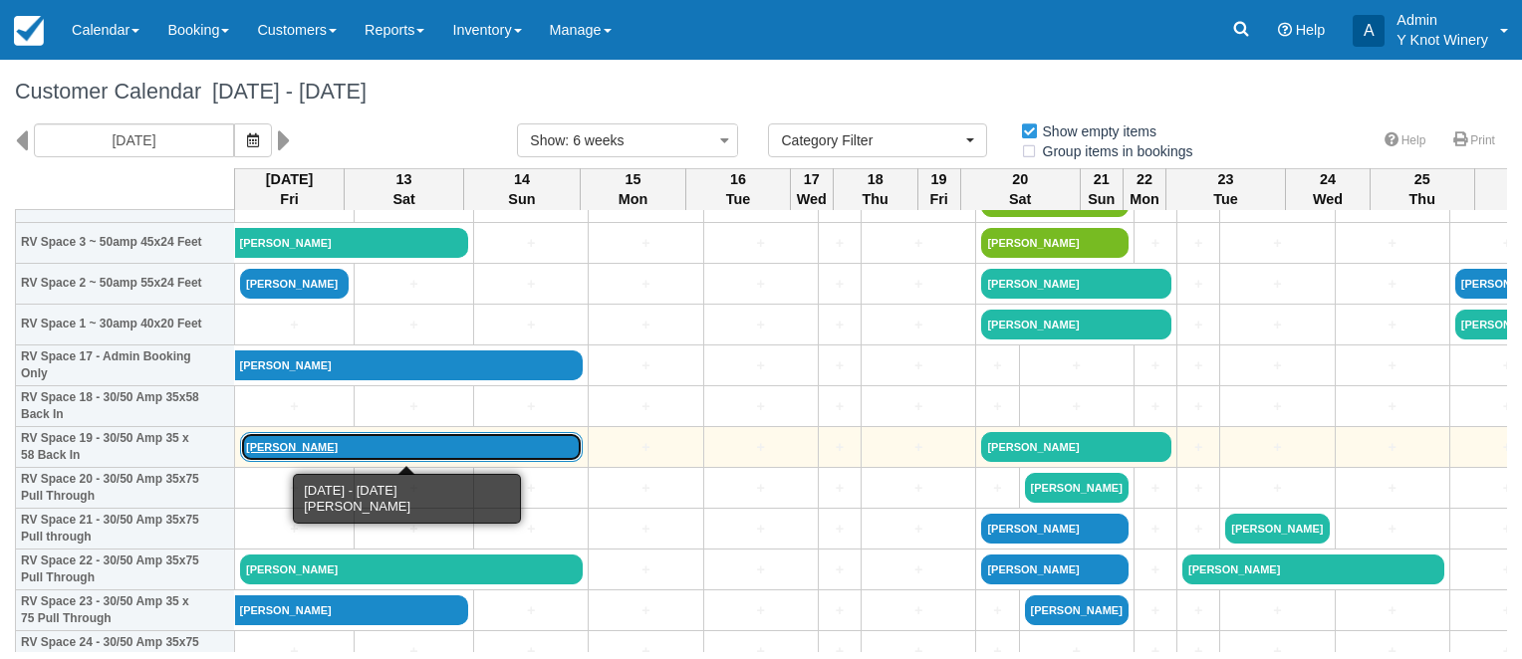
click at [284, 446] on link "Lisa krebs" at bounding box center [411, 447] width 343 height 30
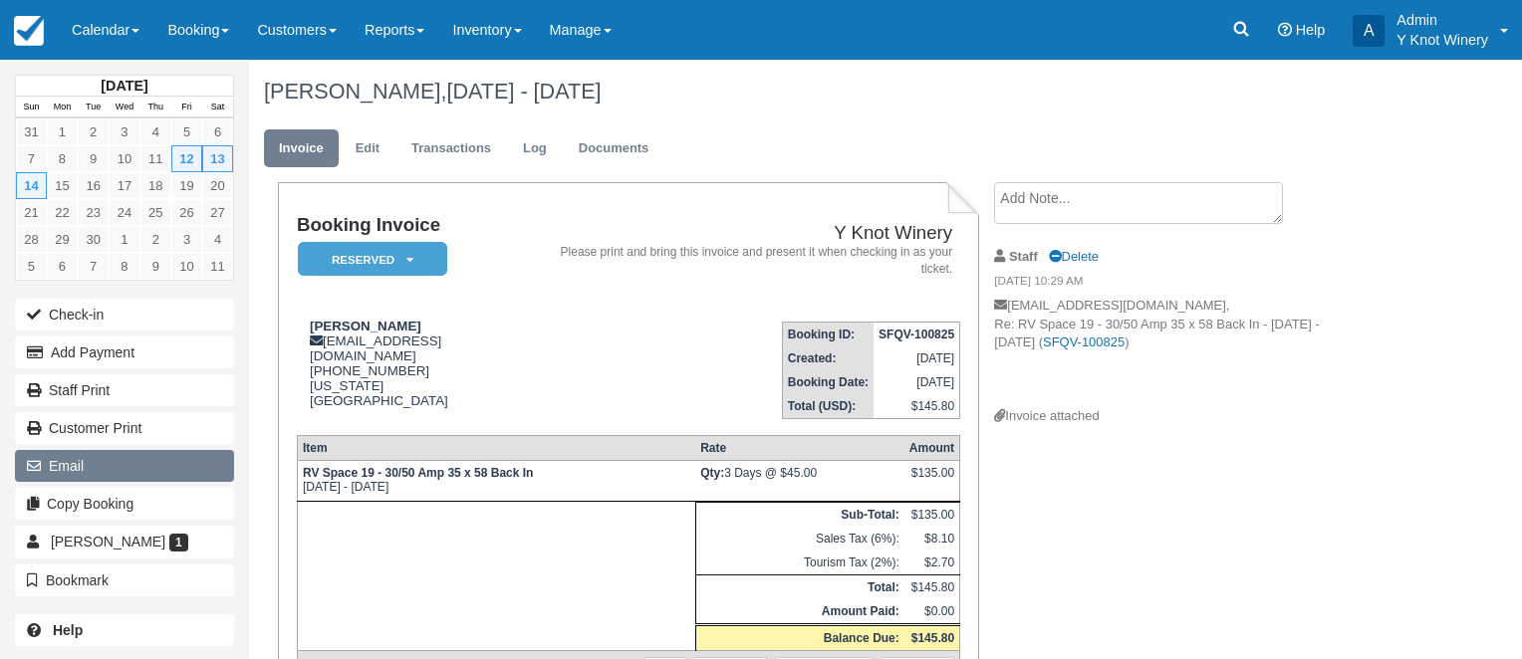
click at [176, 454] on button "Email" at bounding box center [124, 466] width 219 height 32
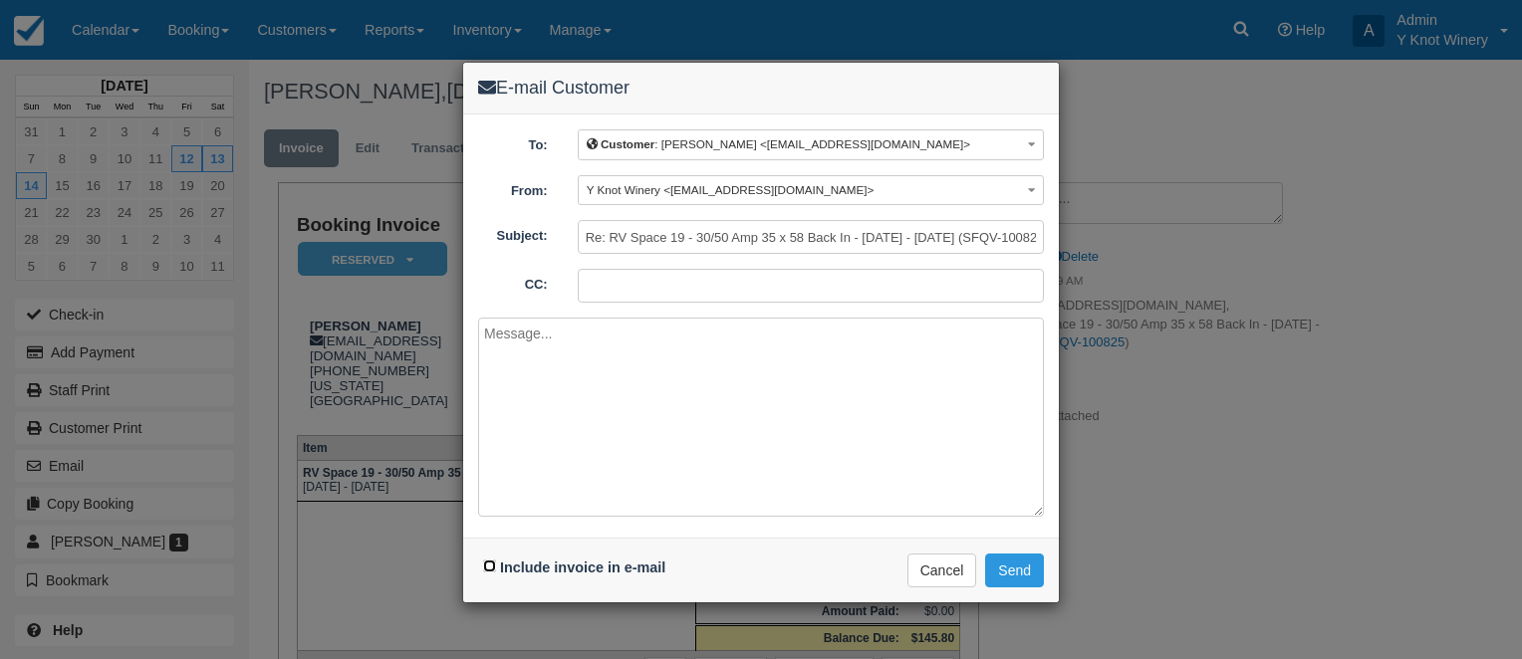
click at [483, 560] on input "Include invoice in e-mail" at bounding box center [489, 566] width 13 height 13
checkbox input "true"
click at [1007, 568] on button "Send" at bounding box center [1014, 571] width 59 height 34
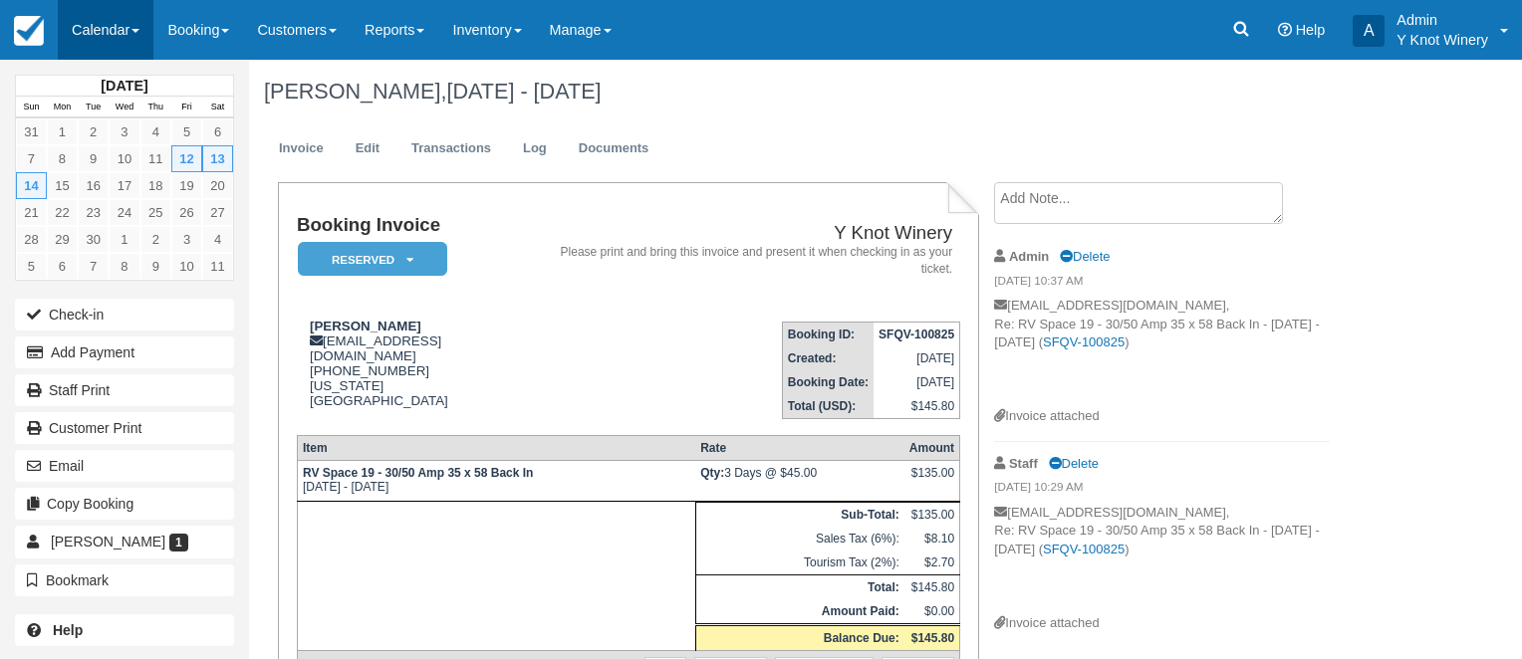
click at [139, 31] on span at bounding box center [135, 31] width 8 height 4
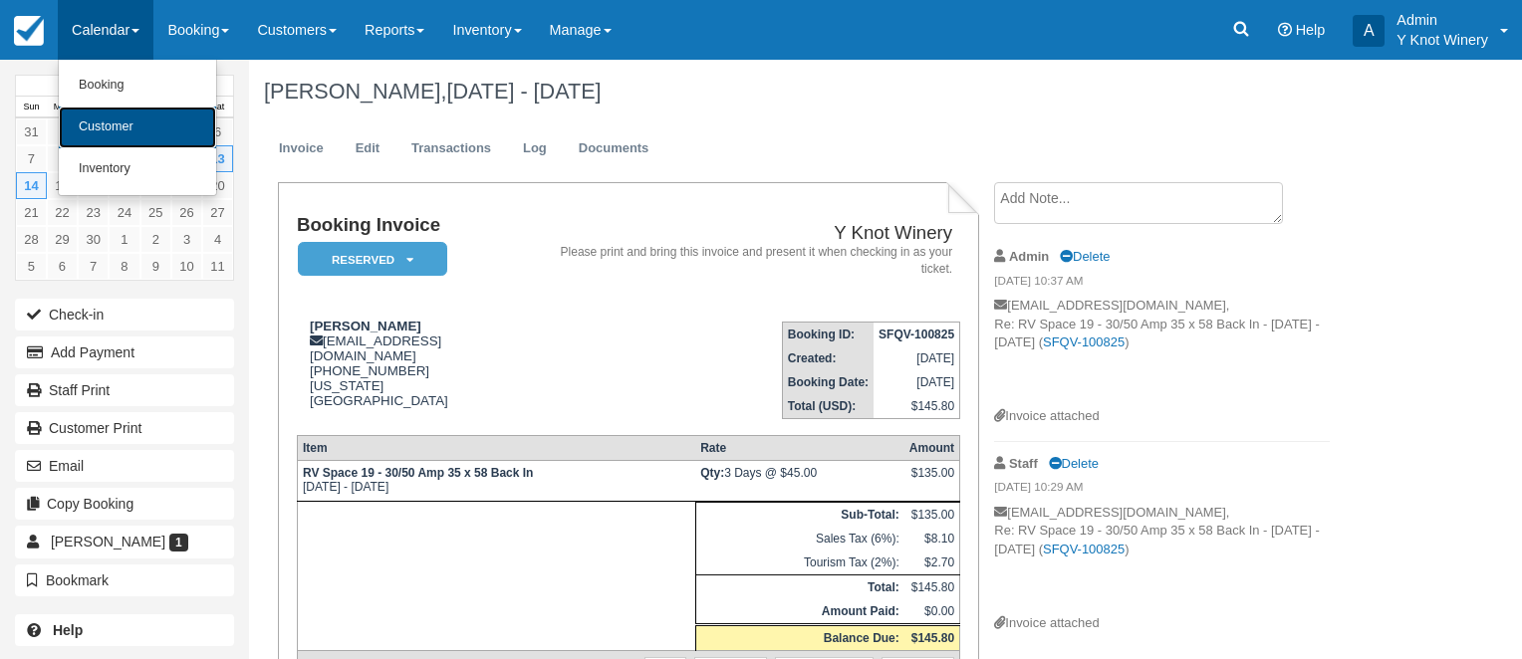
click at [157, 124] on link "Customer" at bounding box center [137, 128] width 157 height 42
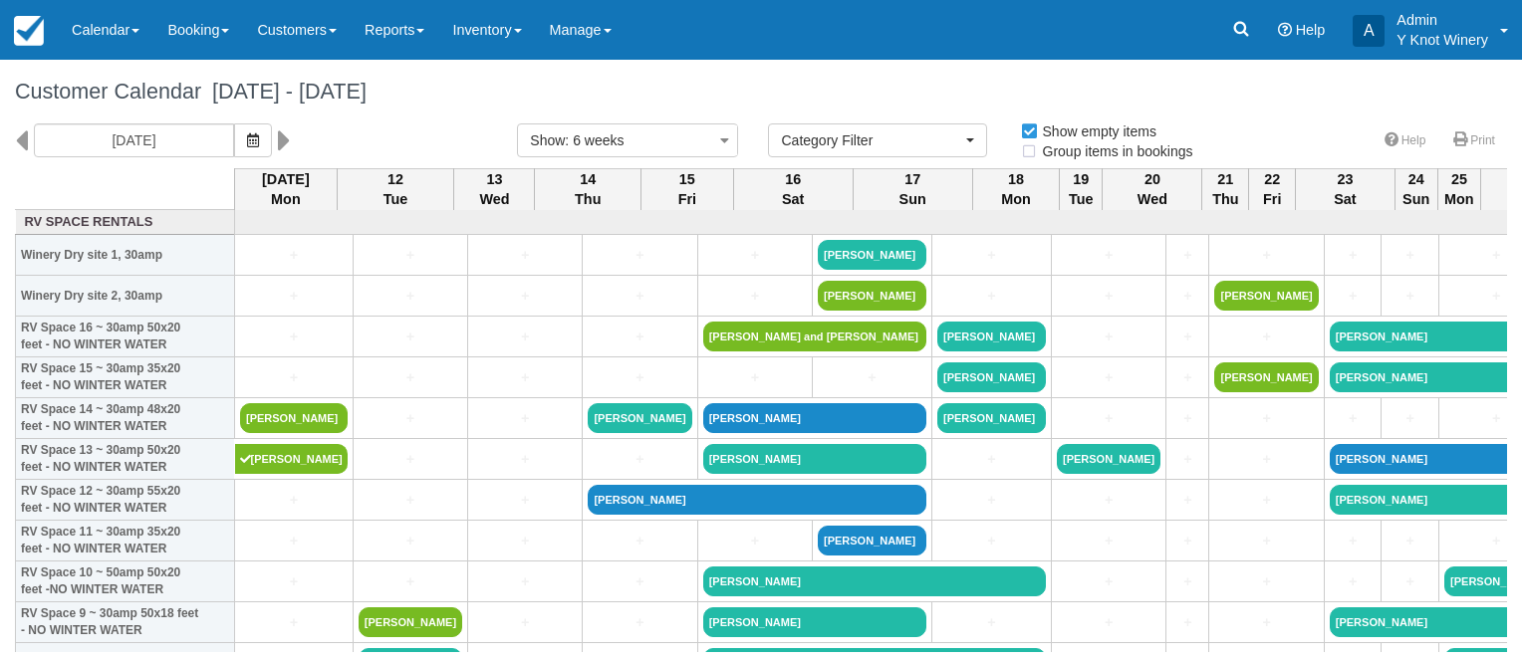
select select
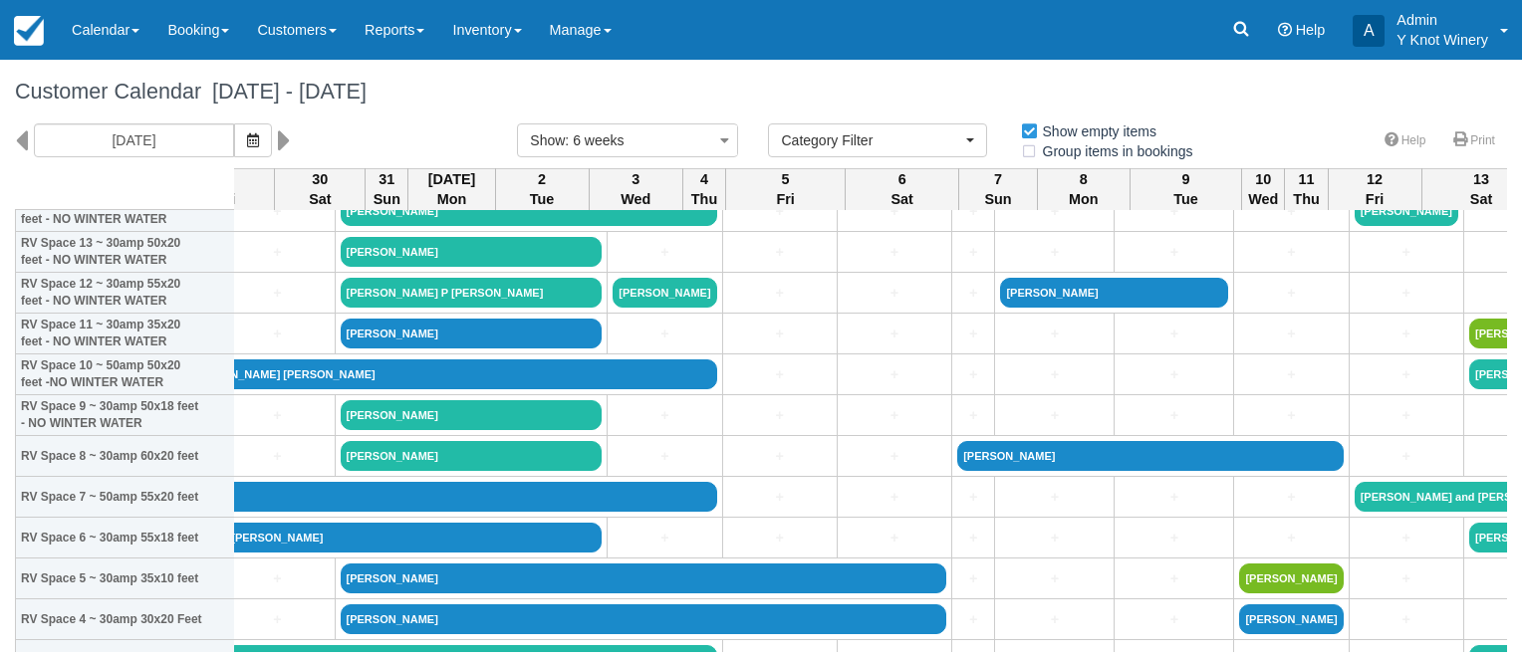
scroll to position [207, 2328]
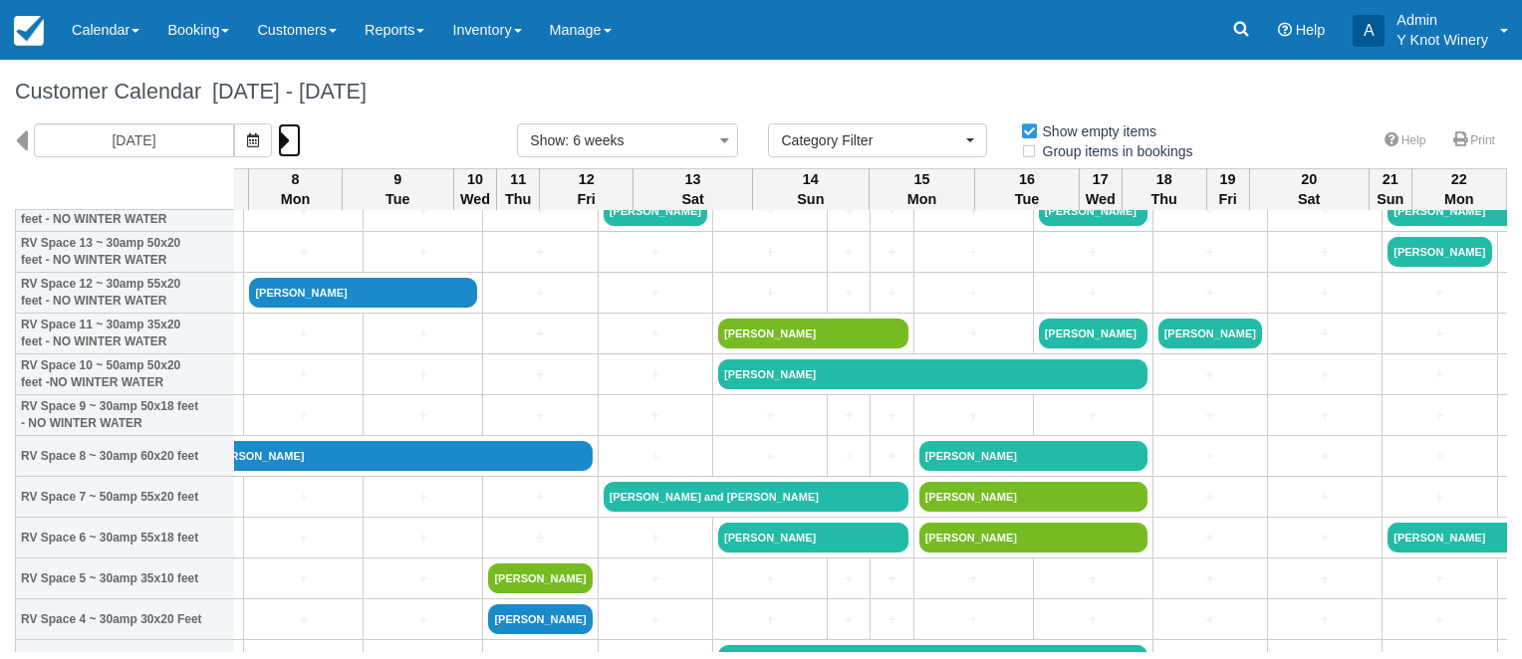
click at [280, 145] on icon at bounding box center [284, 140] width 13 height 34
type input "09/23/25"
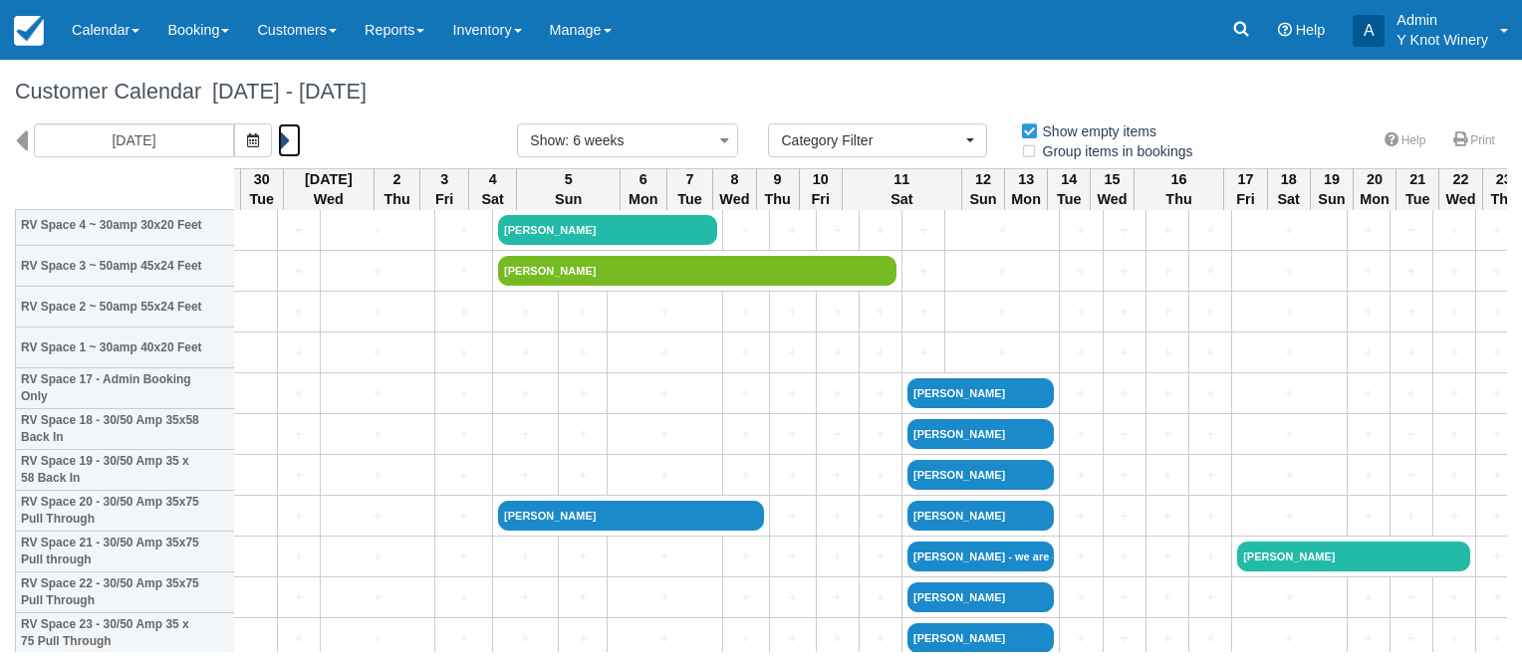
scroll to position [601, 689]
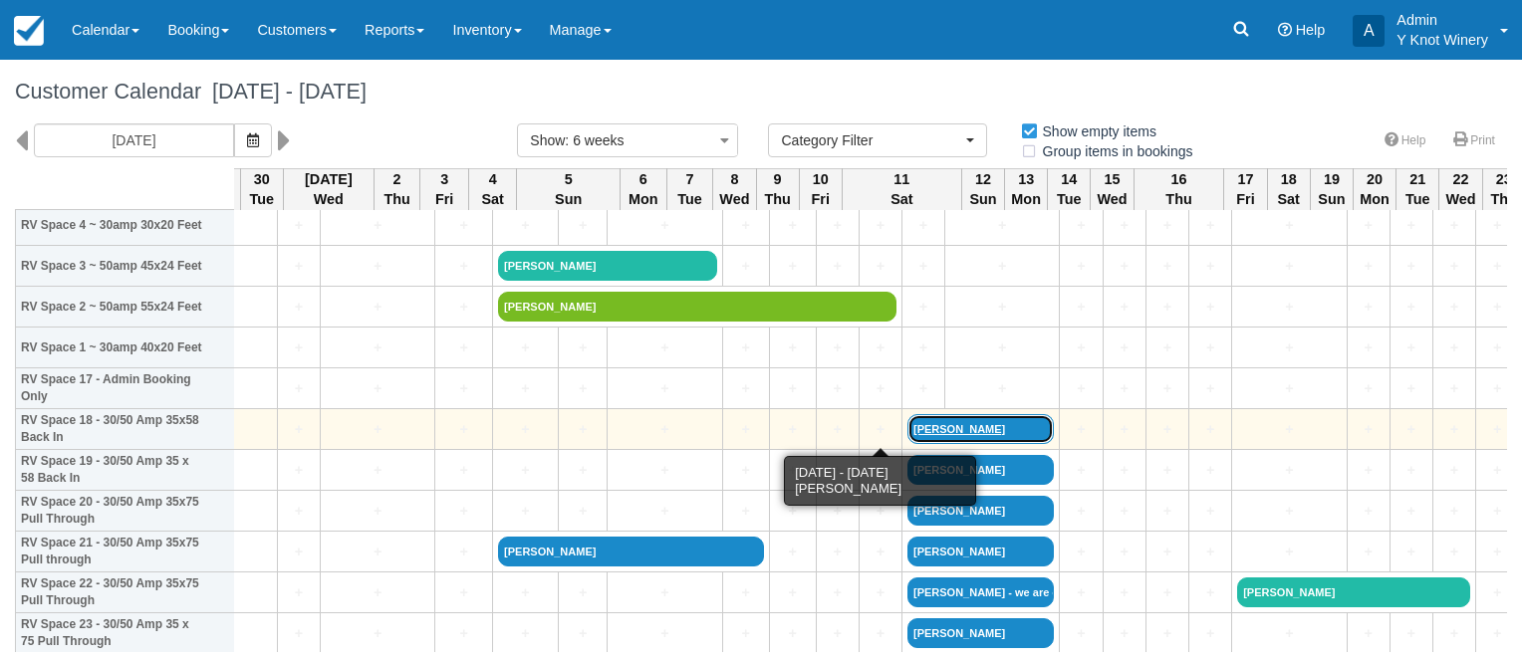
click at [907, 426] on link "Brandon Borrowman" at bounding box center [980, 429] width 146 height 30
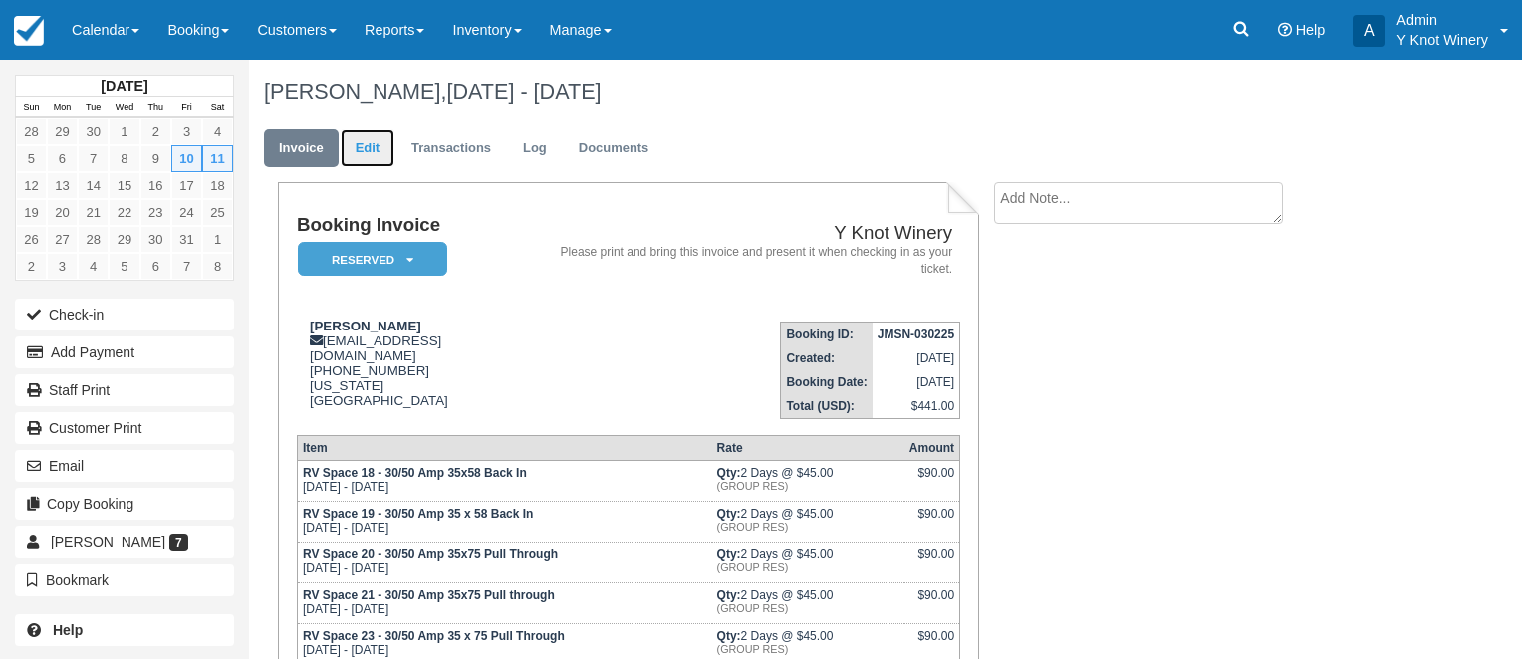
click at [369, 149] on link "Edit" at bounding box center [368, 148] width 54 height 39
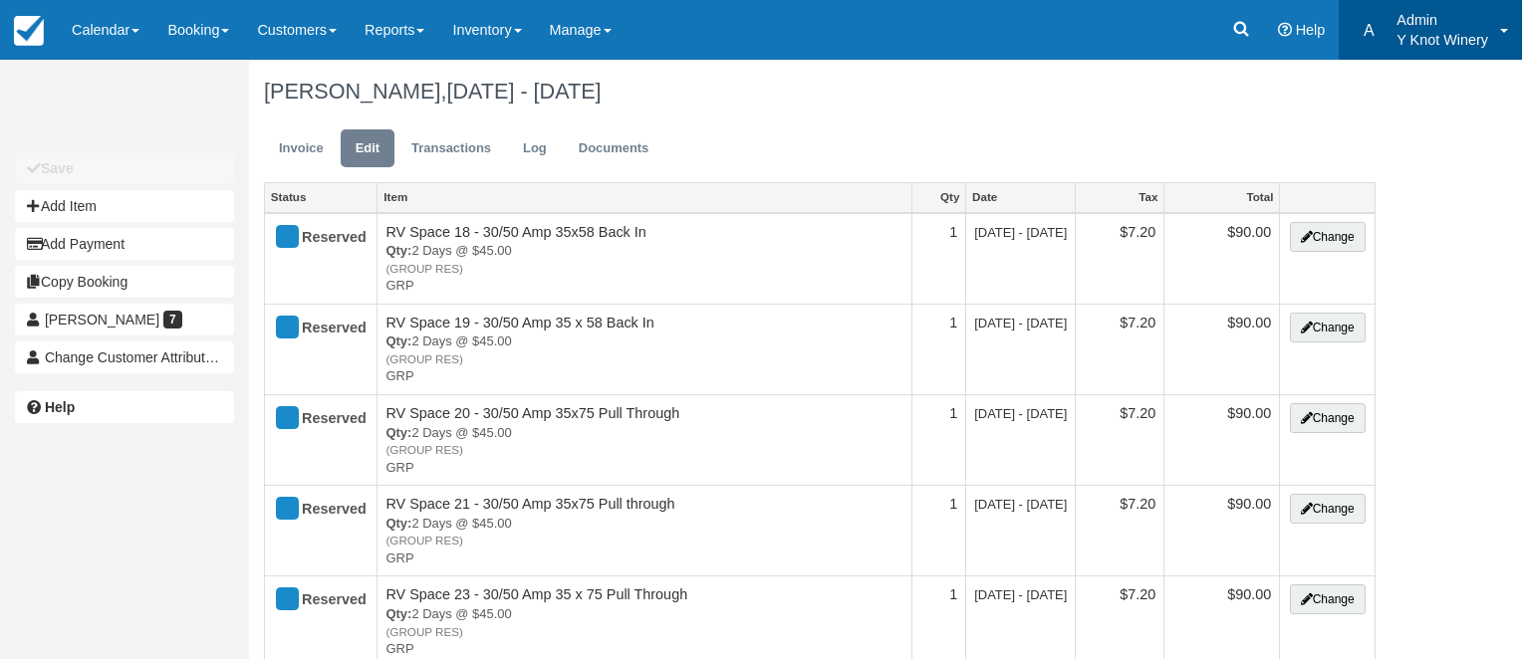
type input "[PHONE_NUMBER]"
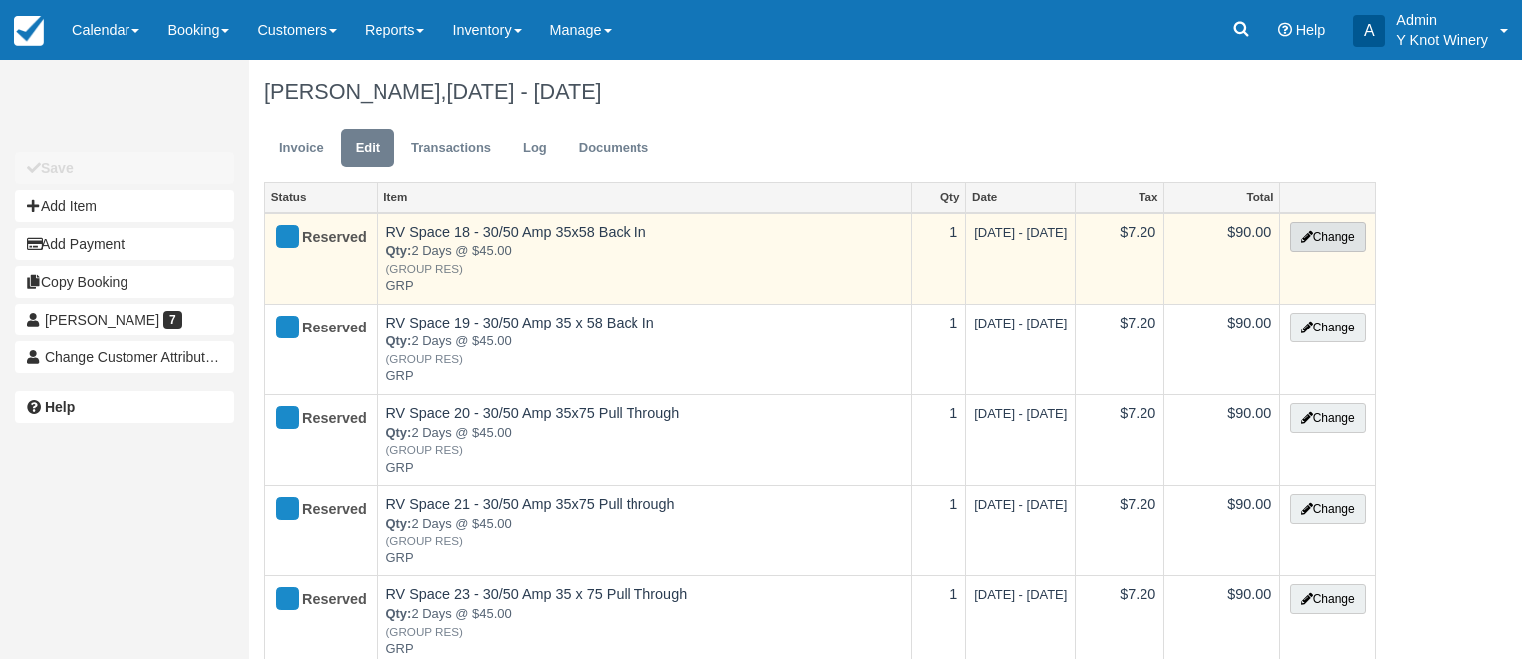
click at [1327, 234] on button "Change" at bounding box center [1328, 237] width 76 height 30
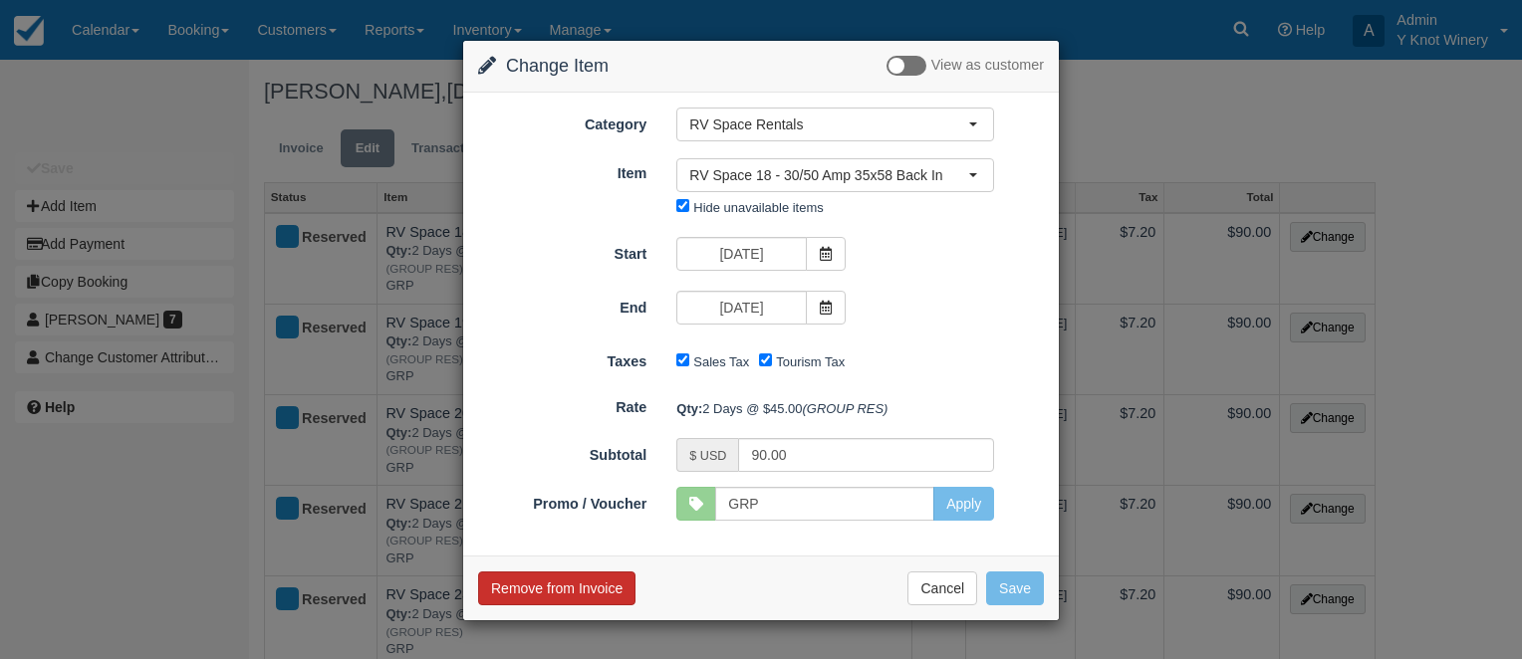
click at [547, 592] on button "Remove from Invoice" at bounding box center [556, 589] width 157 height 34
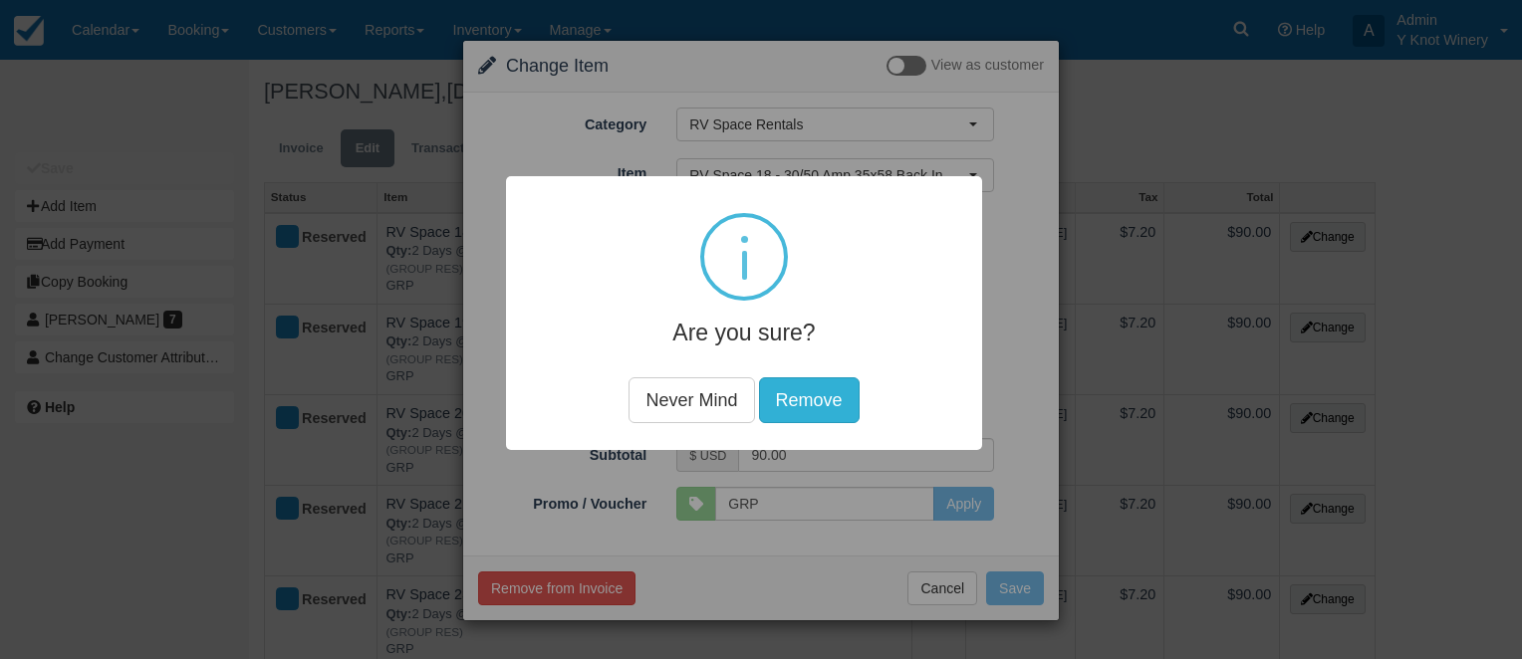
click at [803, 412] on button "Remove" at bounding box center [809, 400] width 101 height 46
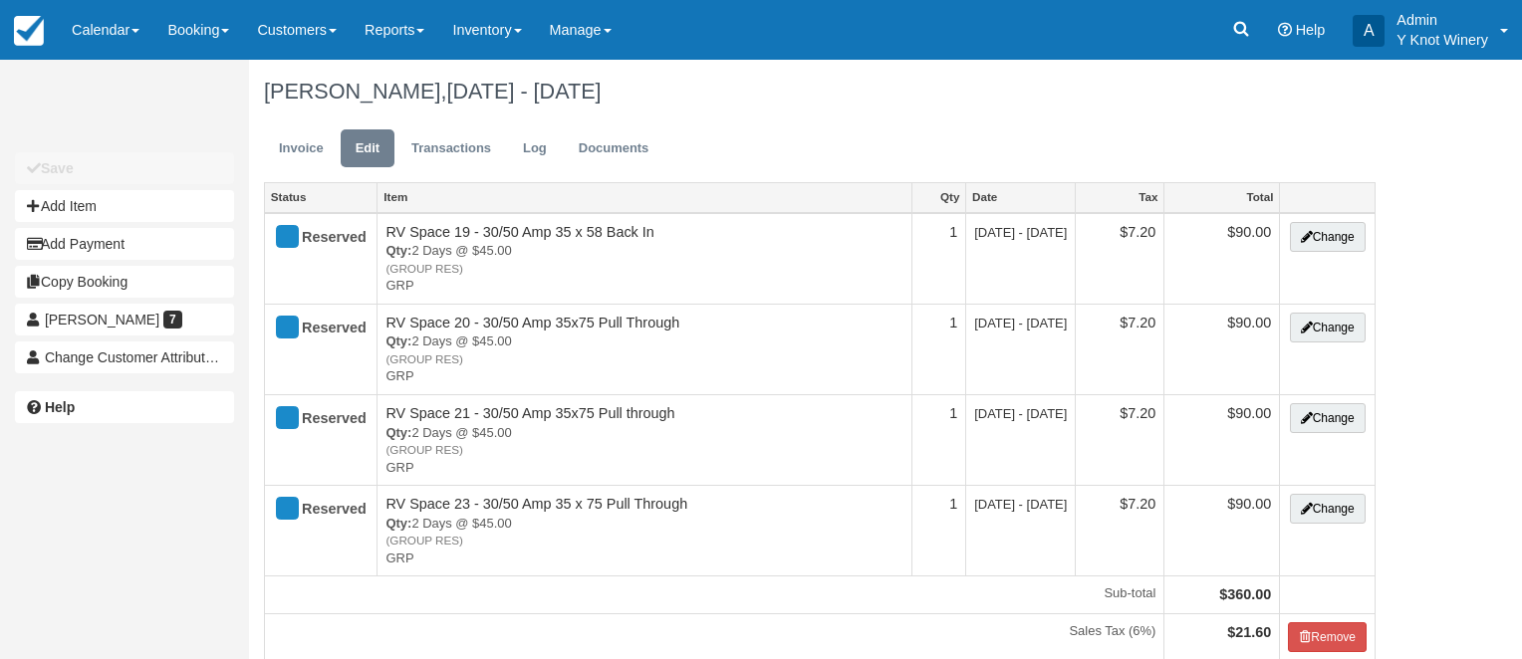
type input "[PHONE_NUMBER]"
click at [141, 22] on link "Calendar" at bounding box center [106, 30] width 96 height 60
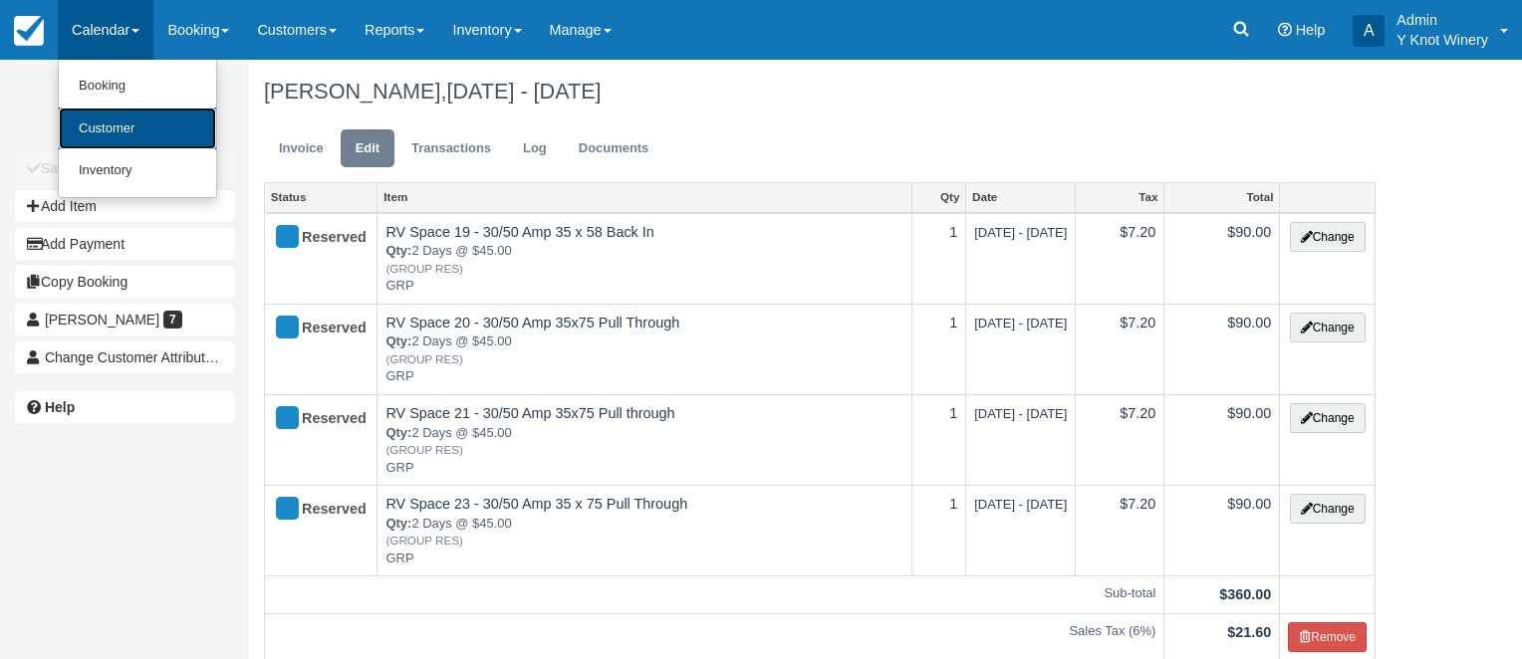
click at [126, 119] on link "Customer" at bounding box center [137, 129] width 157 height 43
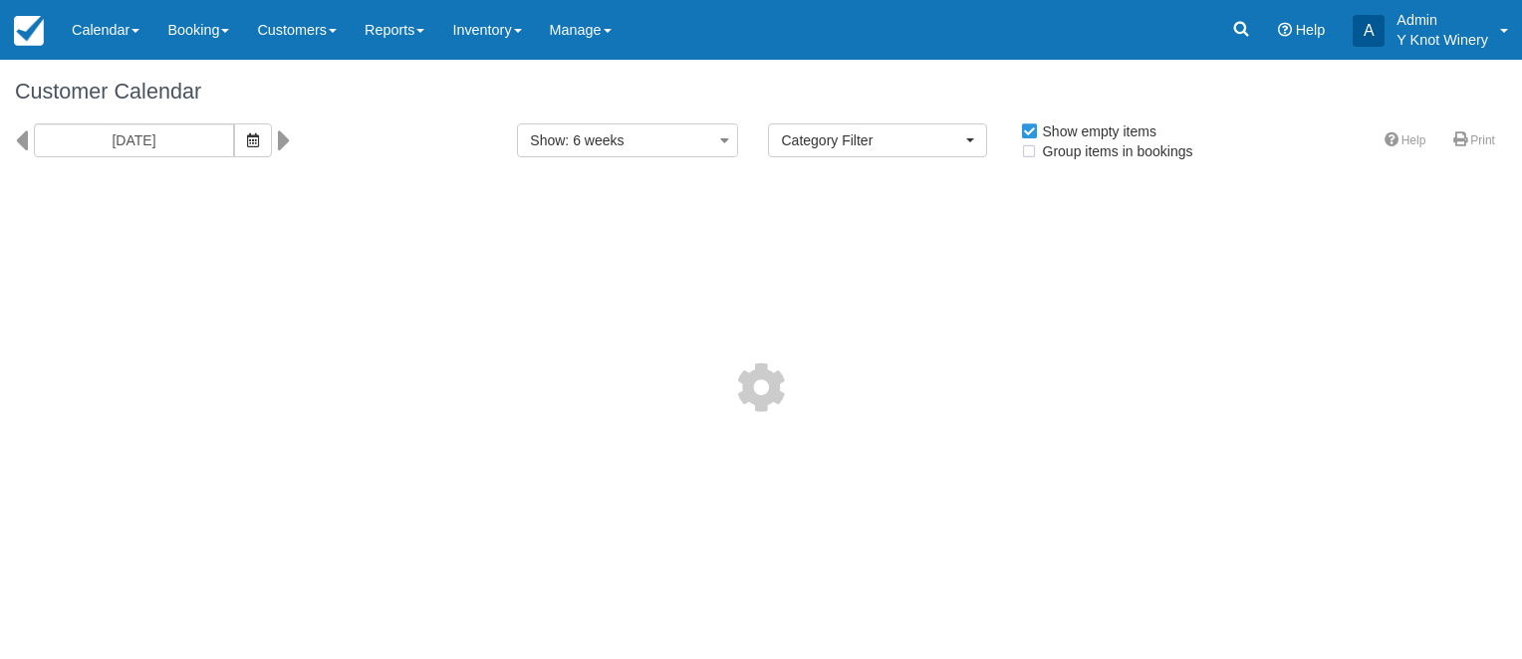
select select
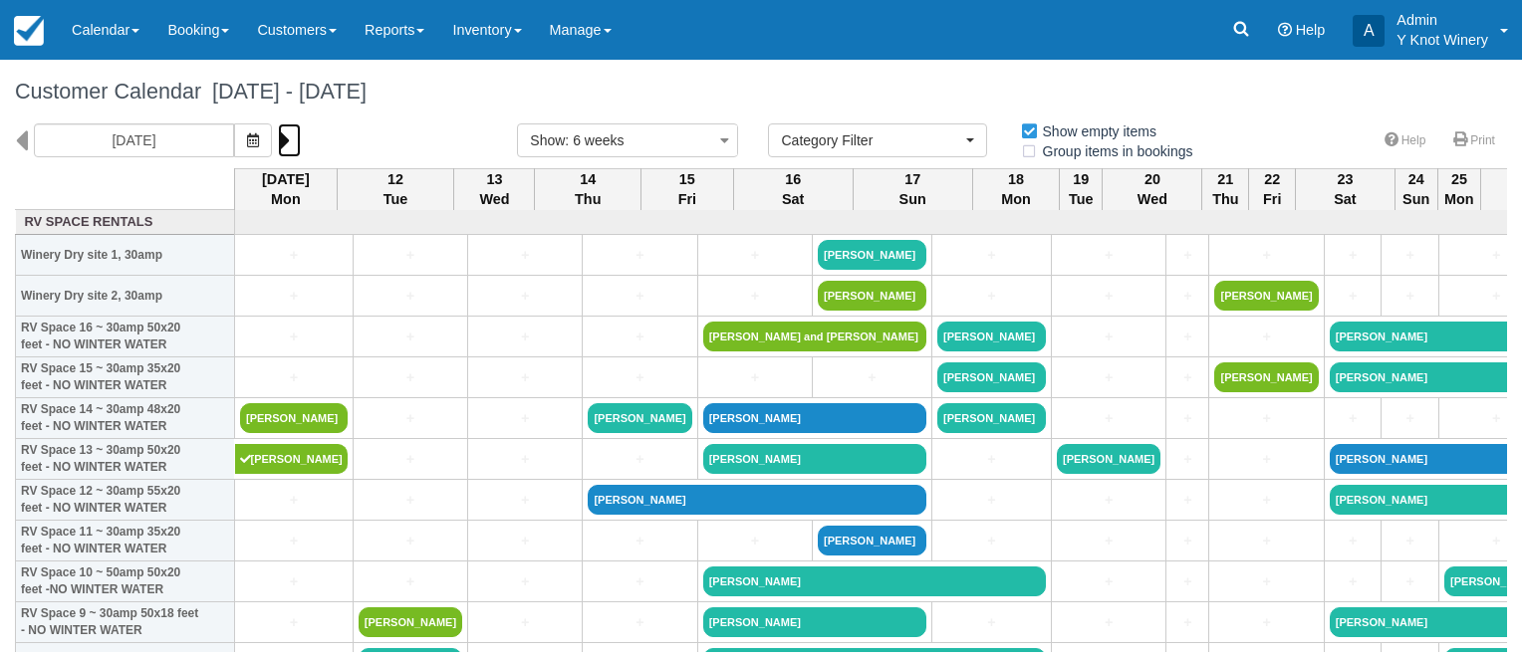
click at [280, 137] on icon at bounding box center [284, 140] width 13 height 34
type input "09/23/25"
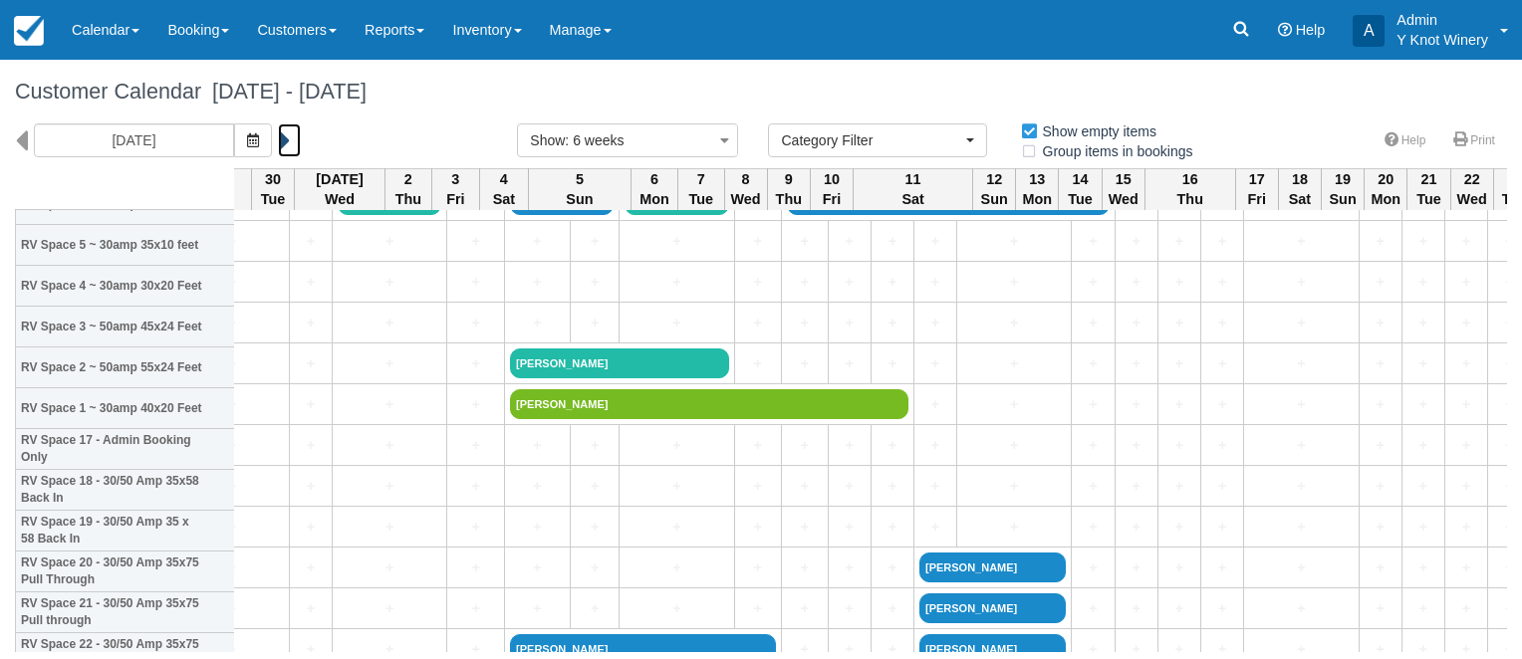
scroll to position [541, 677]
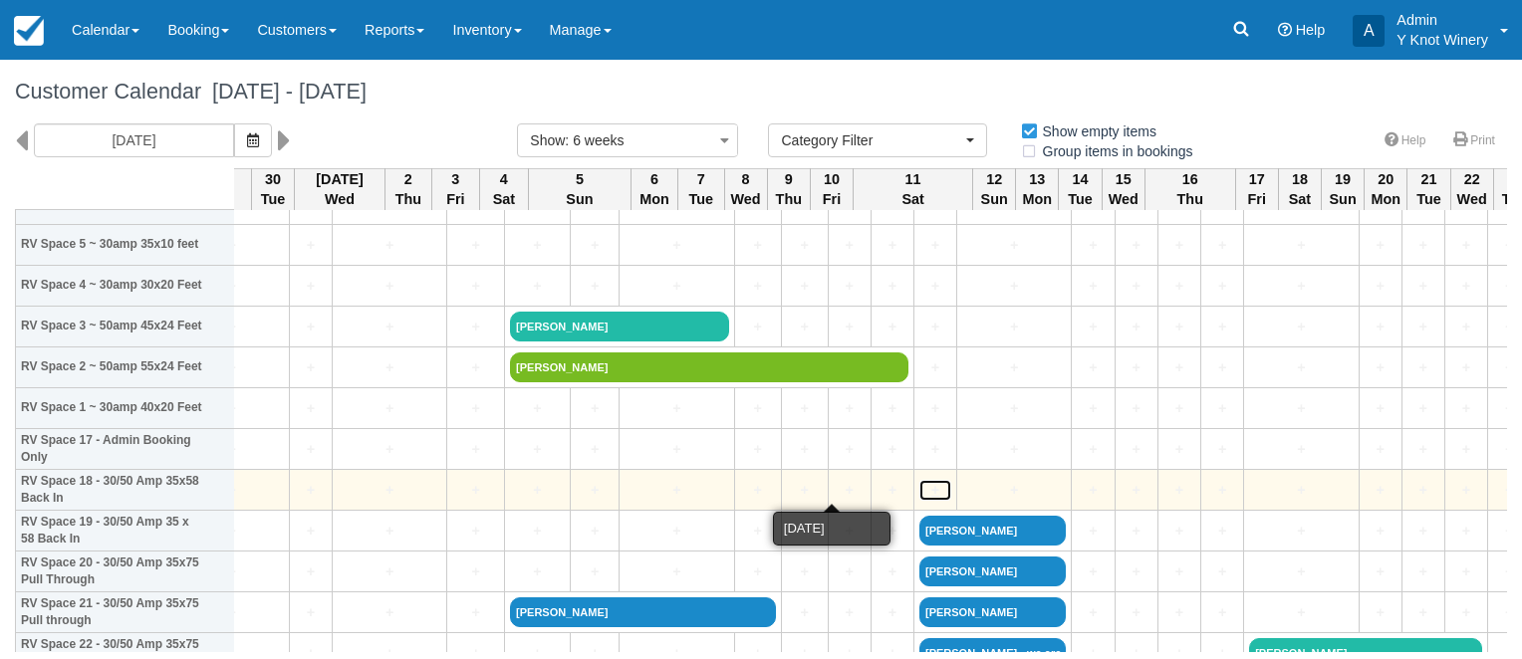
click at [919, 495] on link "+" at bounding box center [935, 490] width 32 height 21
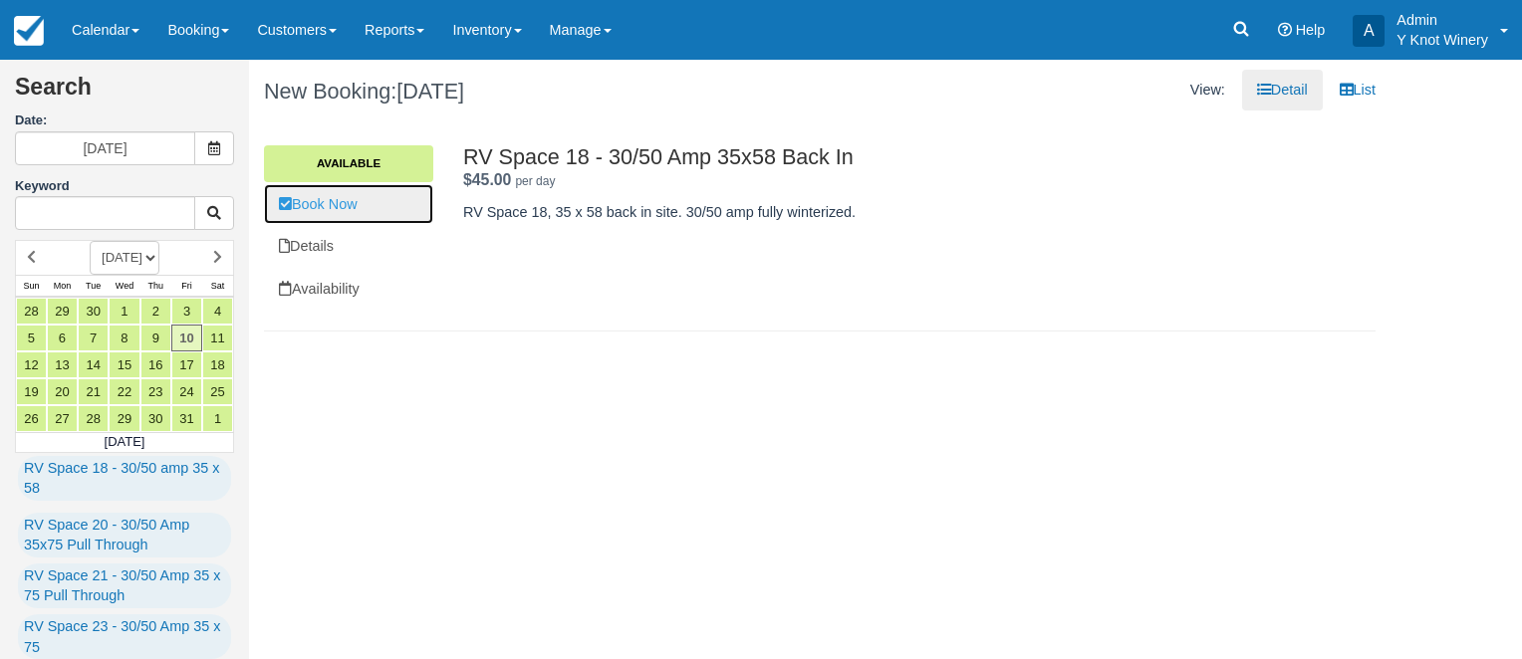
click at [346, 208] on link "Book Now" at bounding box center [348, 204] width 169 height 41
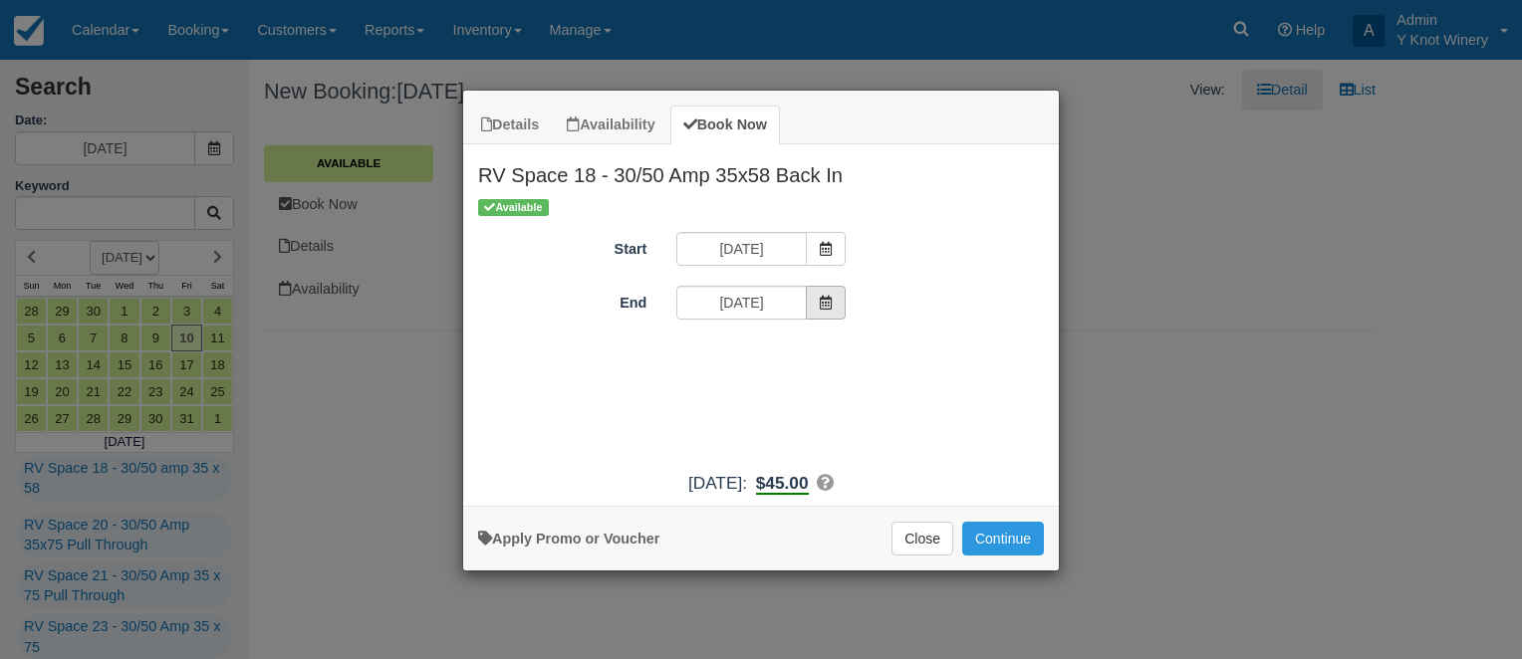
click at [826, 305] on icon "Item Modal" at bounding box center [826, 303] width 14 height 14
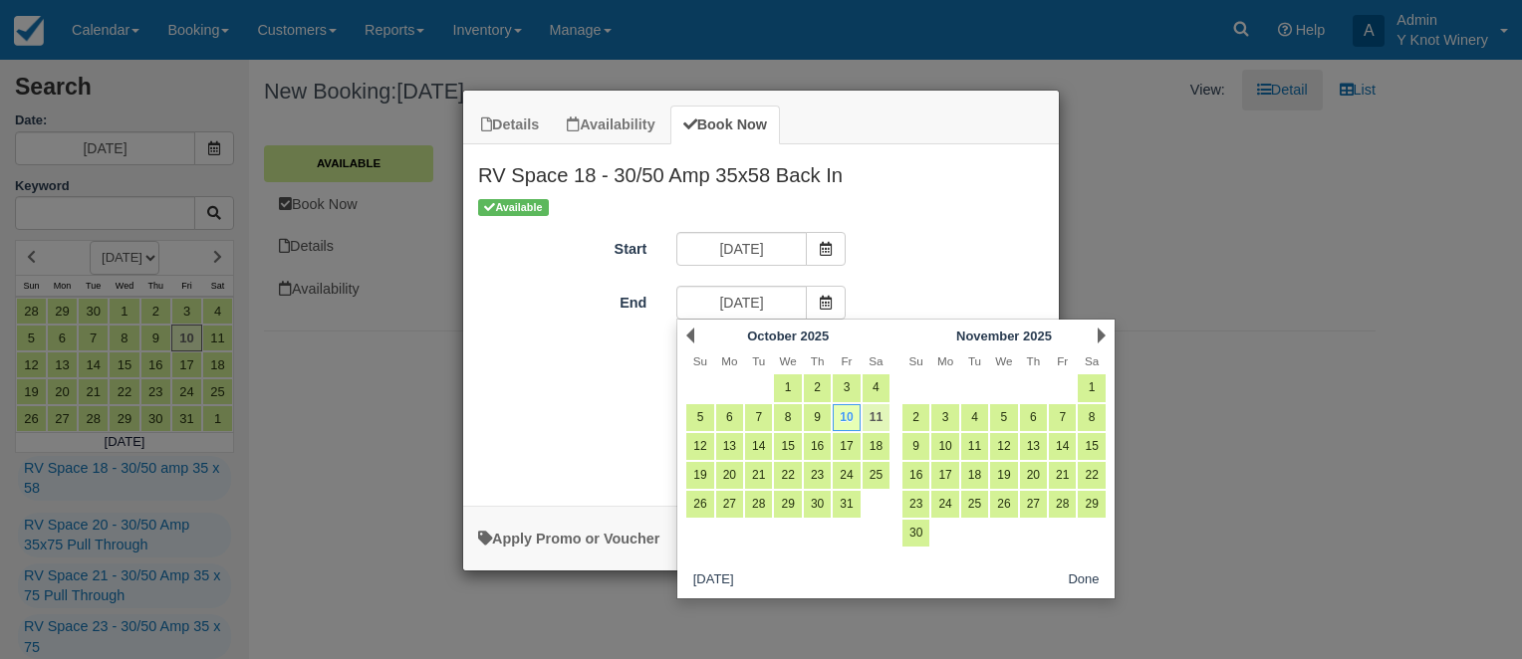
click at [872, 412] on link "11" at bounding box center [875, 417] width 27 height 27
type input "10/11/25"
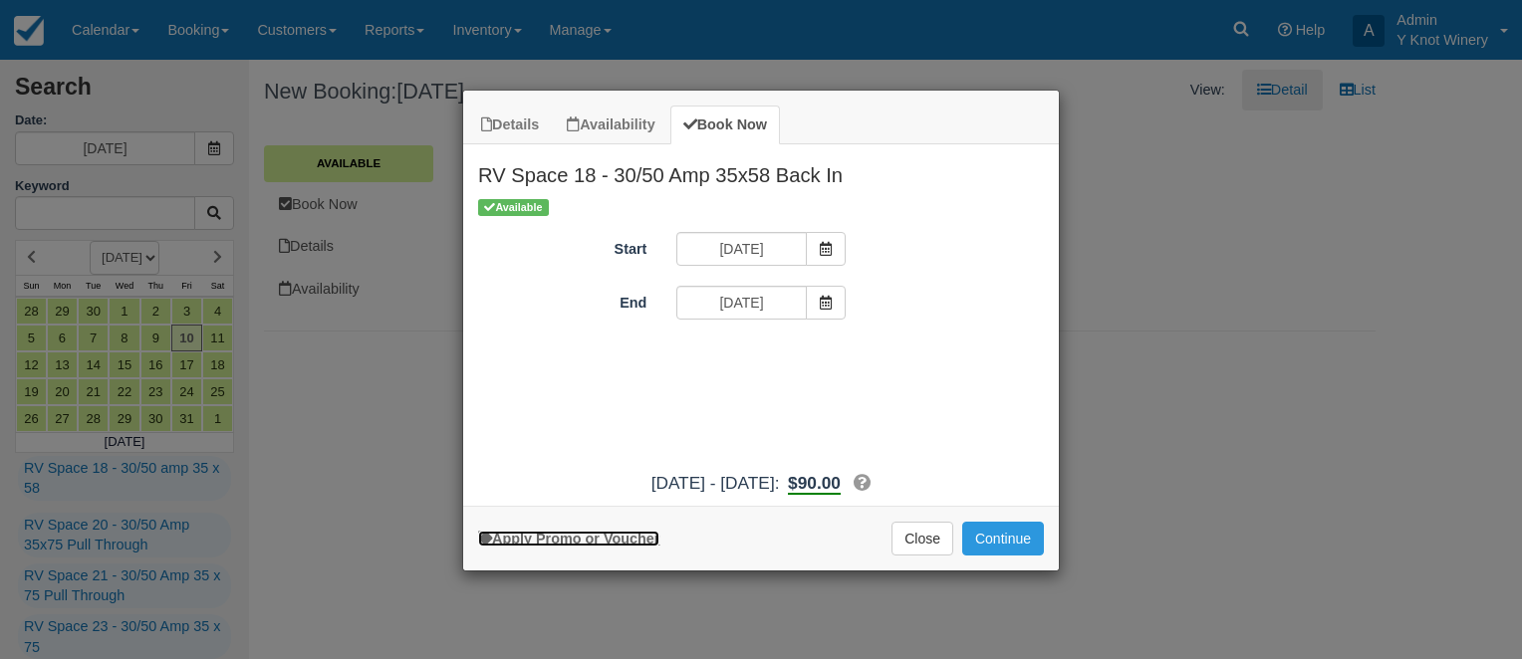
click at [572, 545] on link "Apply Promo or Voucher" at bounding box center [568, 539] width 181 height 16
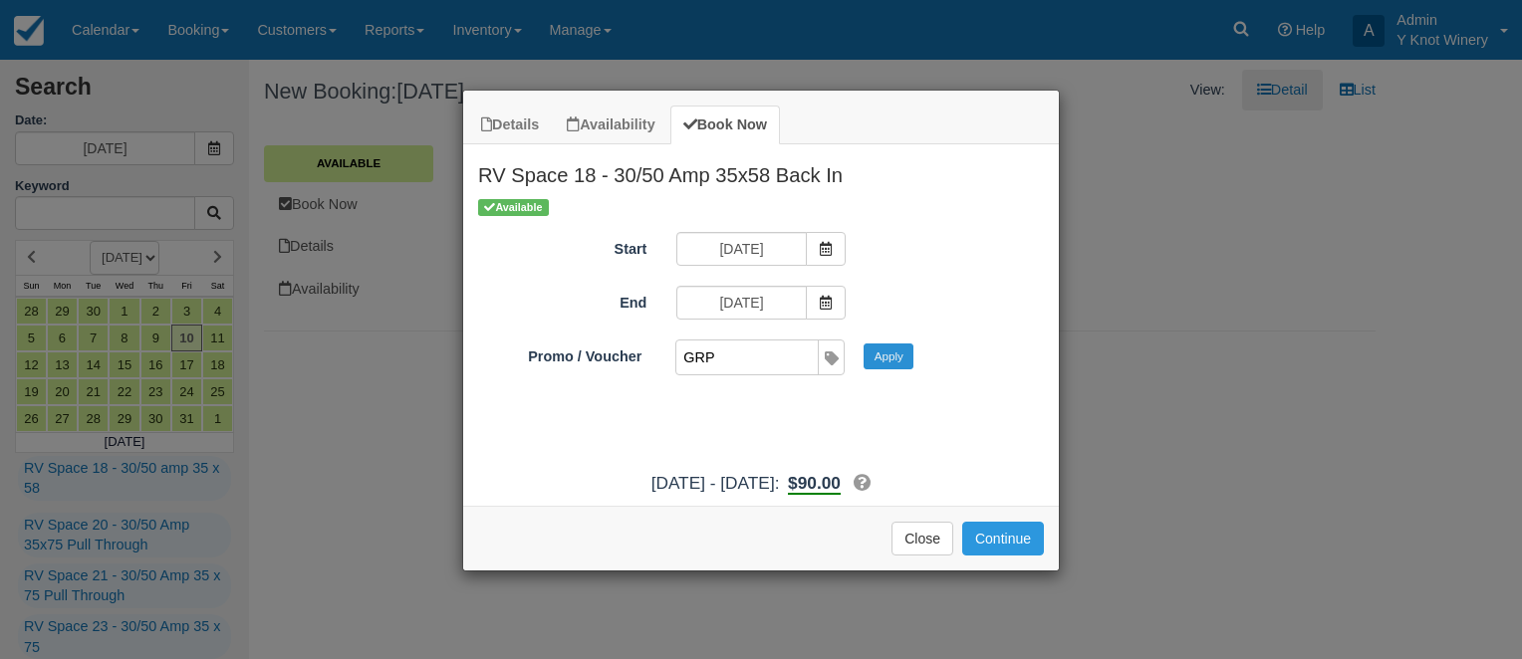
type input "GRP"
click at [886, 351] on button "Apply" at bounding box center [888, 357] width 50 height 26
click at [1023, 542] on button "Continue" at bounding box center [1003, 539] width 82 height 34
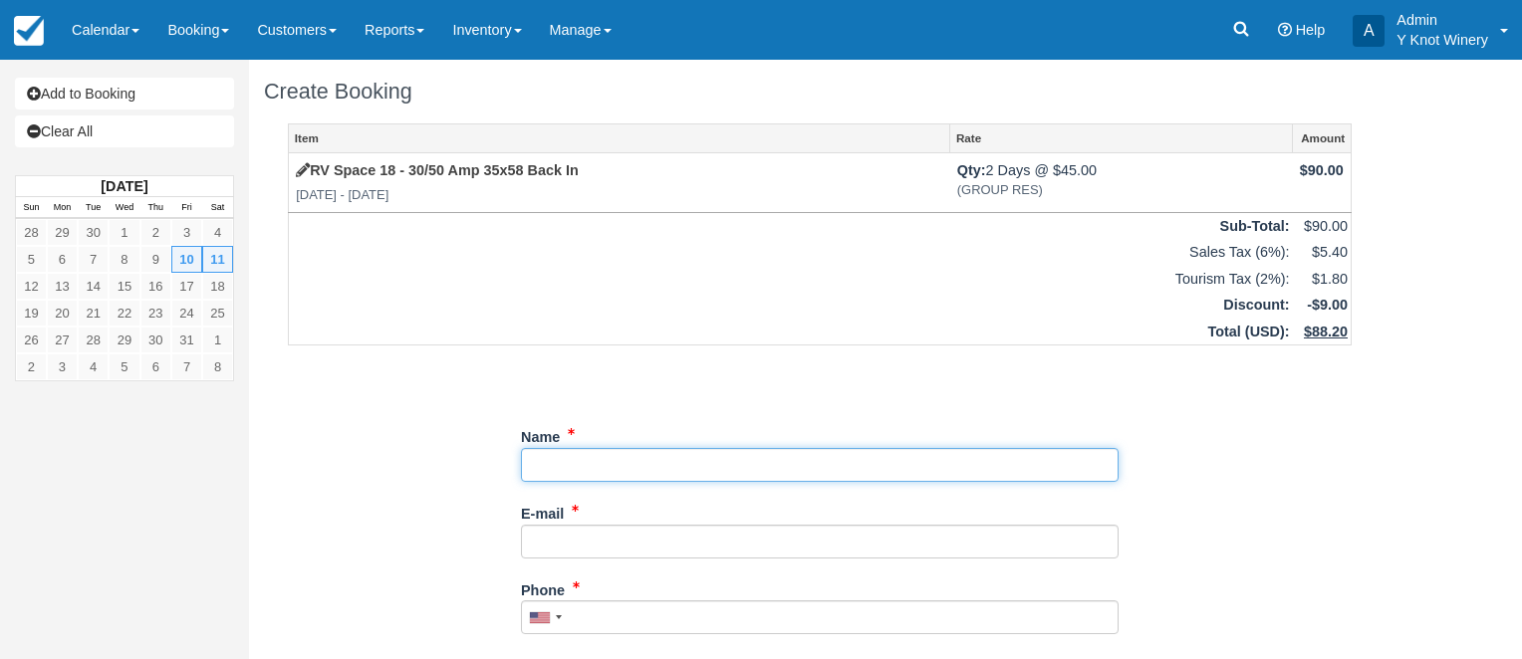
click at [596, 469] on input "Name" at bounding box center [819, 465] width 597 height 34
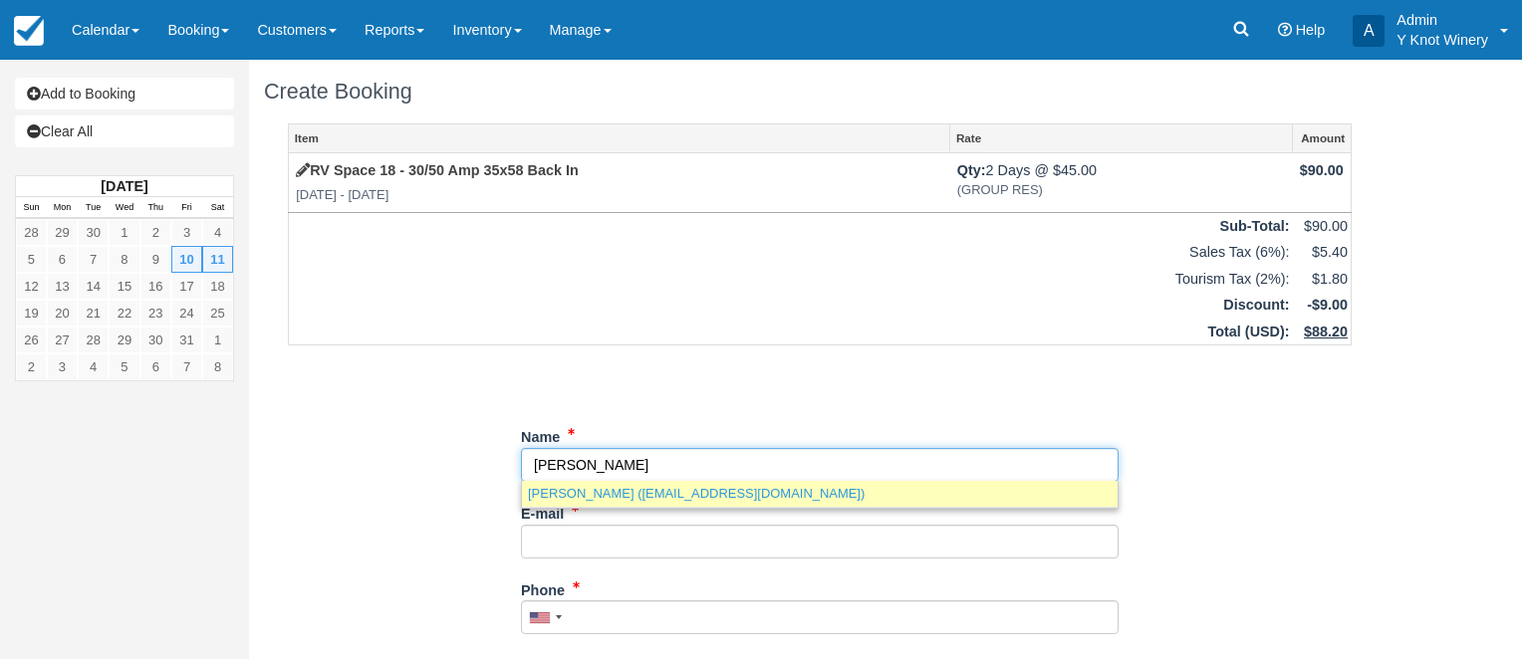
click at [590, 505] on link "[PERSON_NAME] ([EMAIL_ADDRESS][DOMAIN_NAME])" at bounding box center [819, 493] width 595 height 25
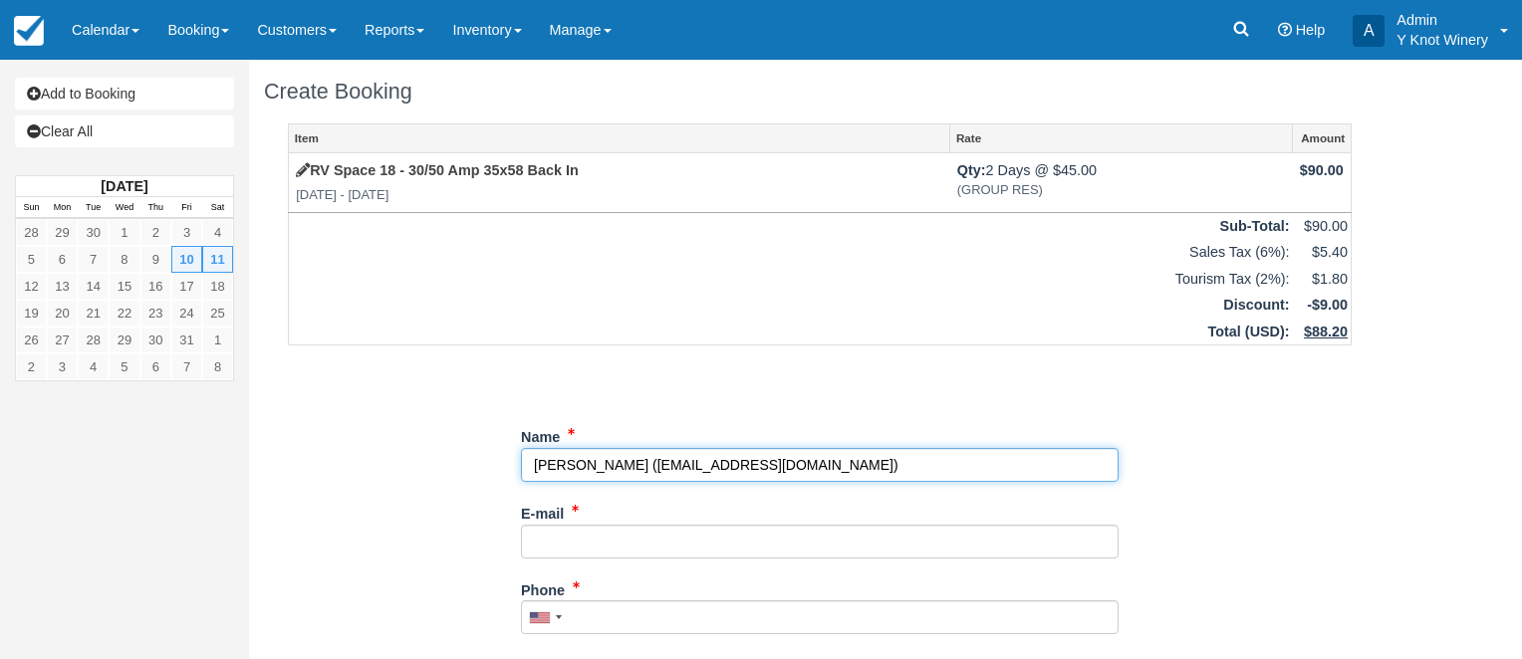
type input "[PERSON_NAME]"
type input "[EMAIL_ADDRESS][DOMAIN_NAME]"
type input "[PHONE_NUMBER]"
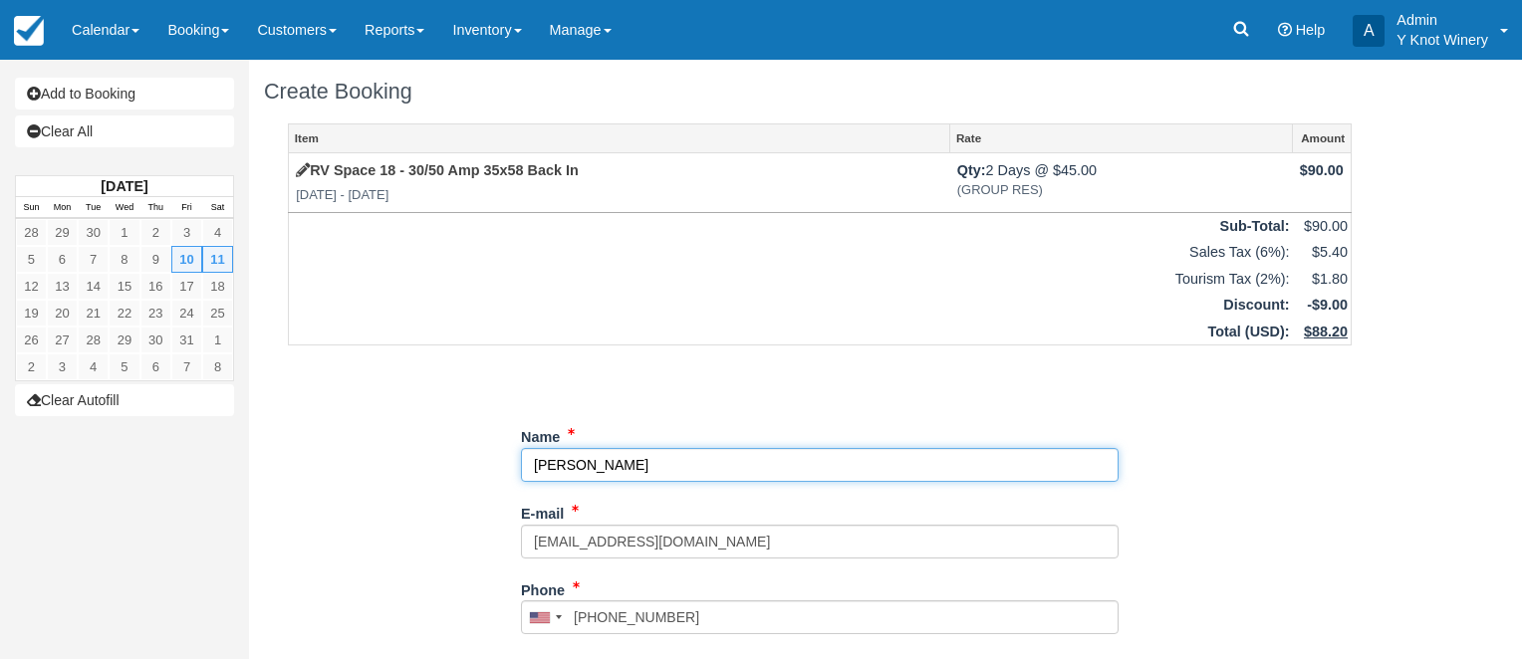
select select "UT"
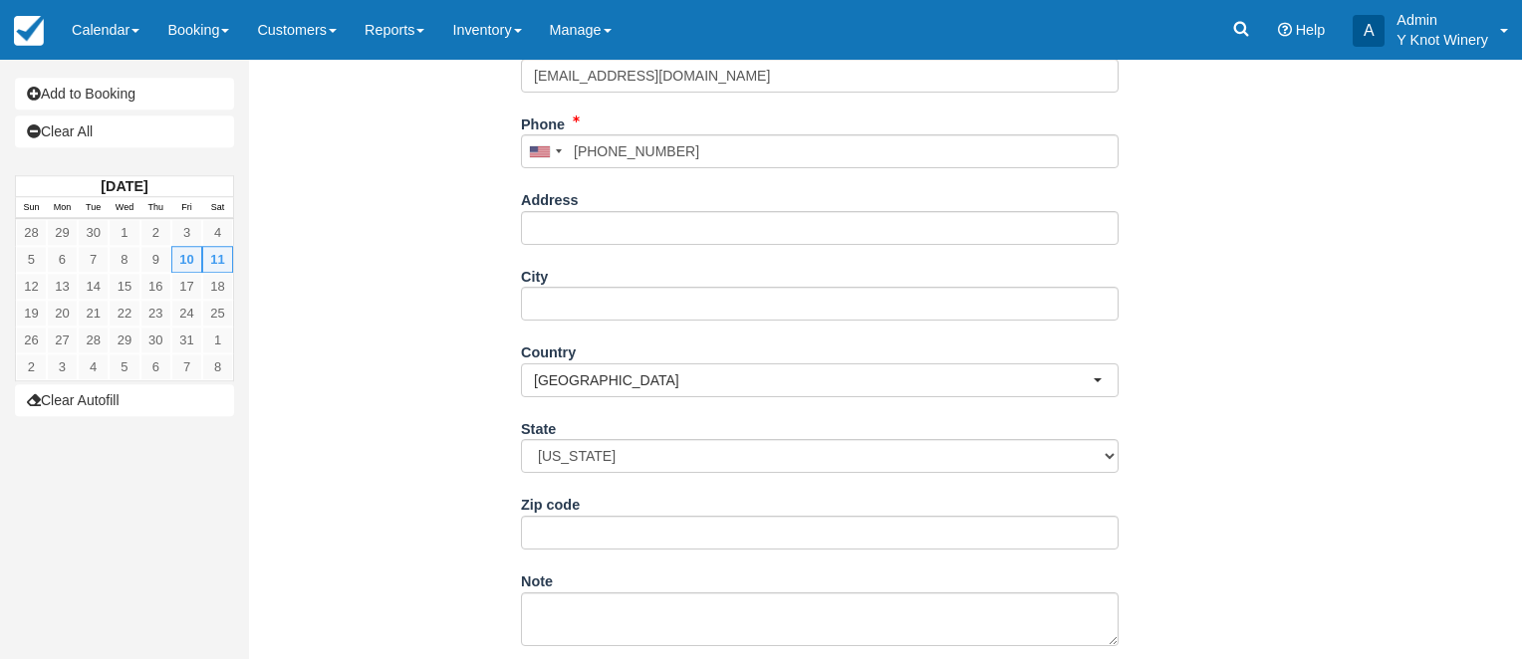
scroll to position [521, 0]
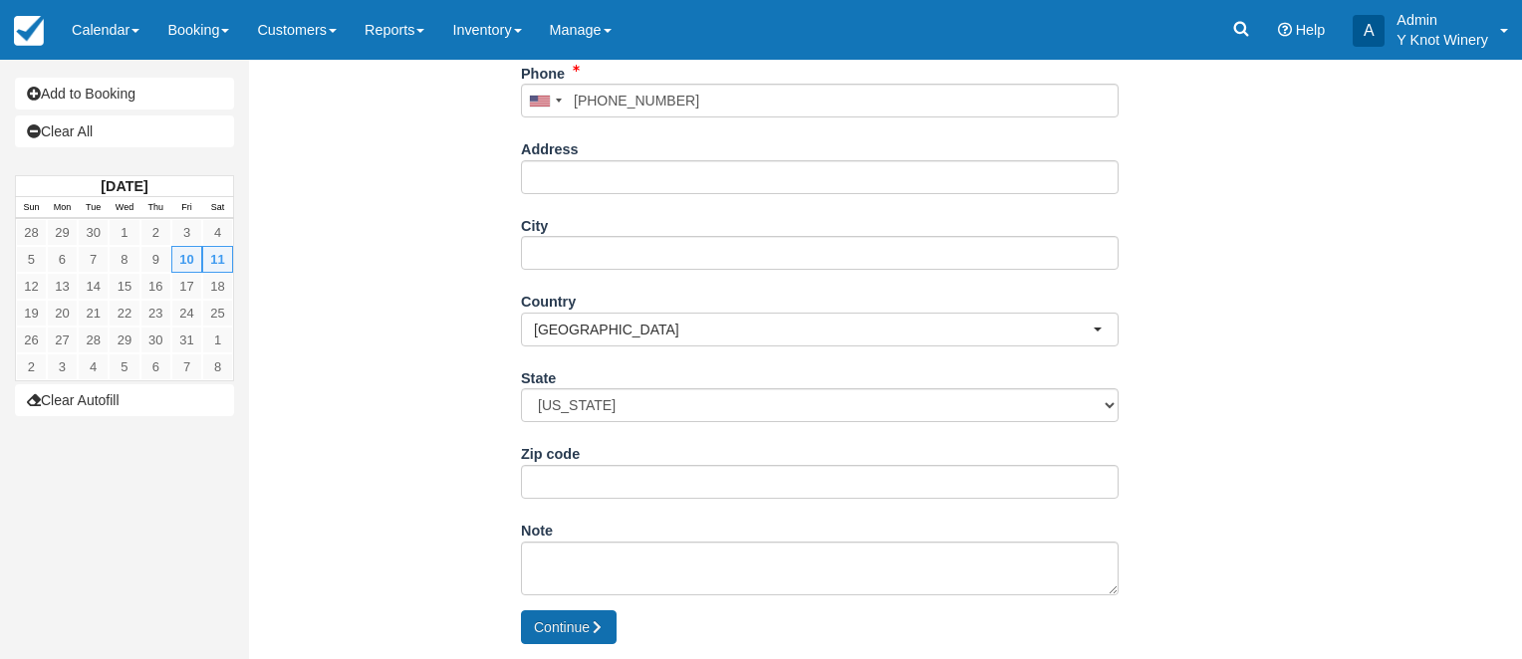
type input "[PERSON_NAME] - we are one"
click at [571, 629] on button "Continue" at bounding box center [569, 627] width 96 height 34
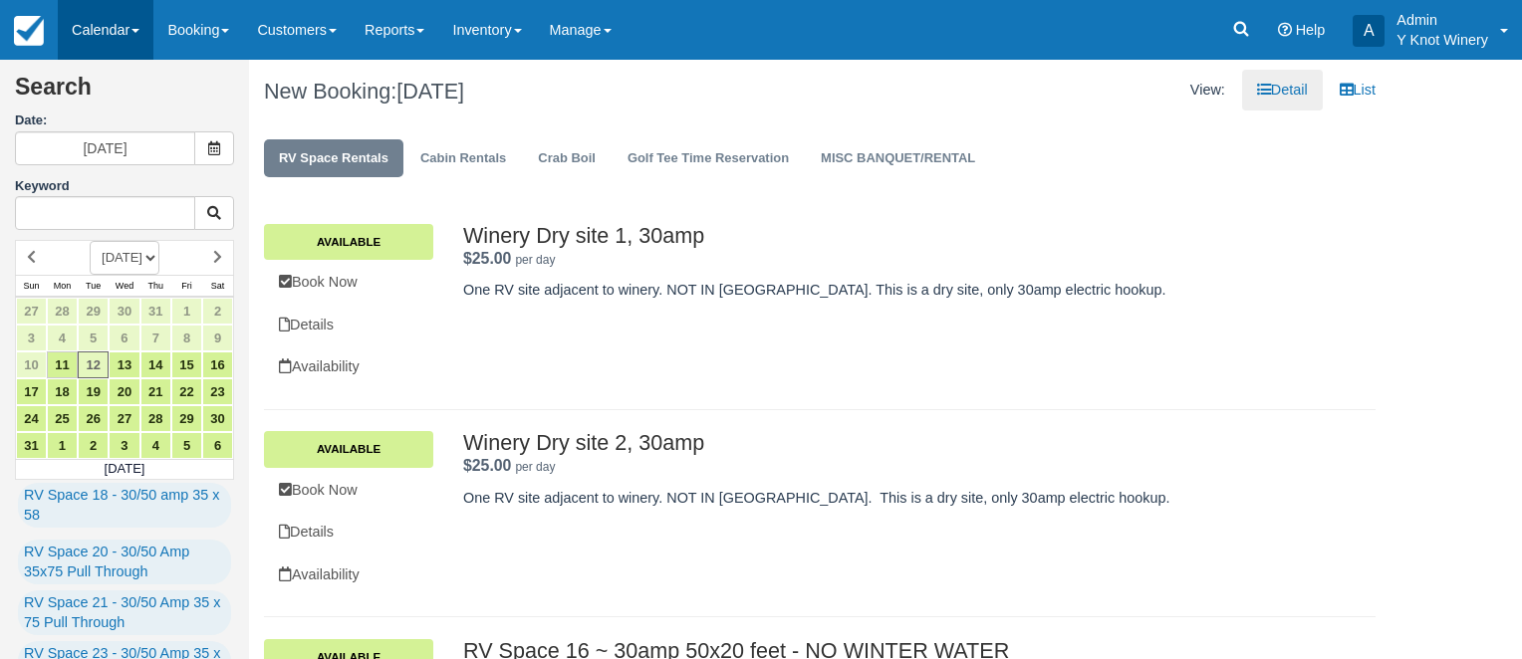
click at [145, 28] on link "Calendar" at bounding box center [106, 30] width 96 height 60
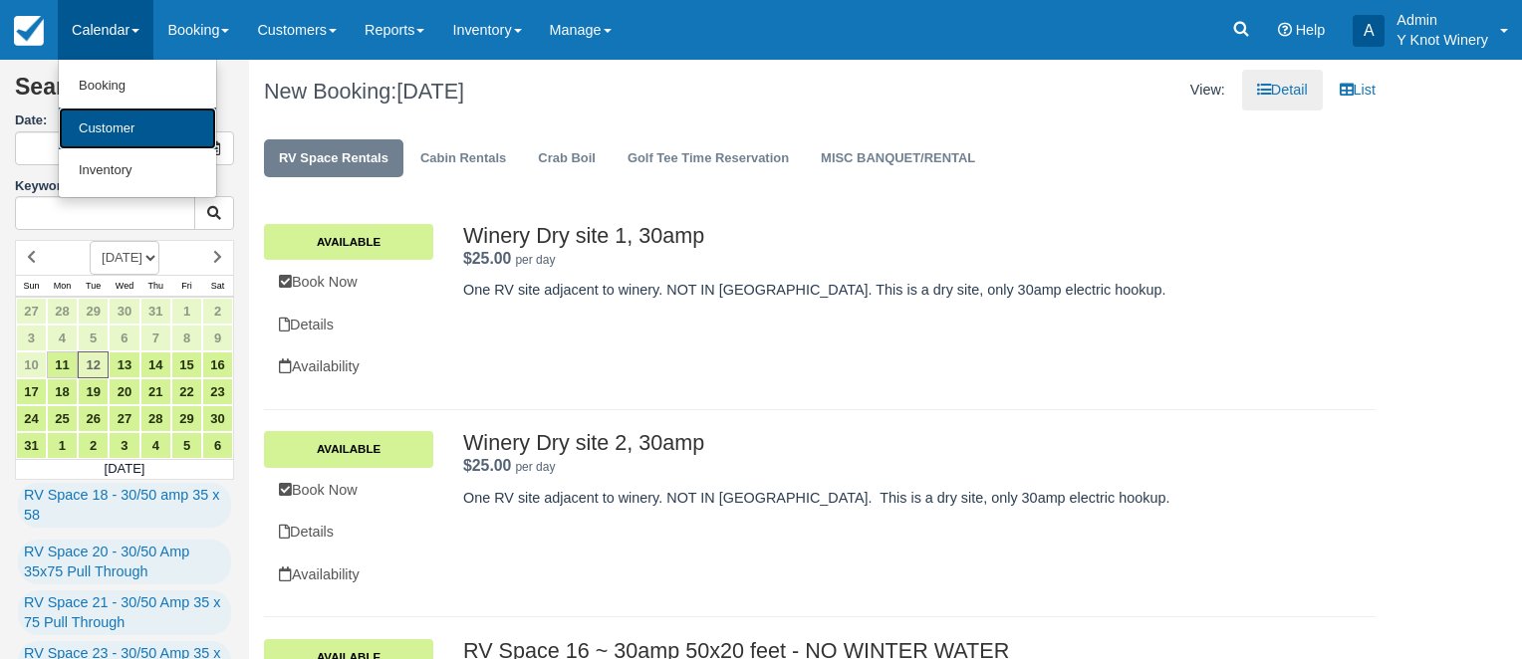
click at [135, 125] on link "Customer" at bounding box center [137, 129] width 157 height 43
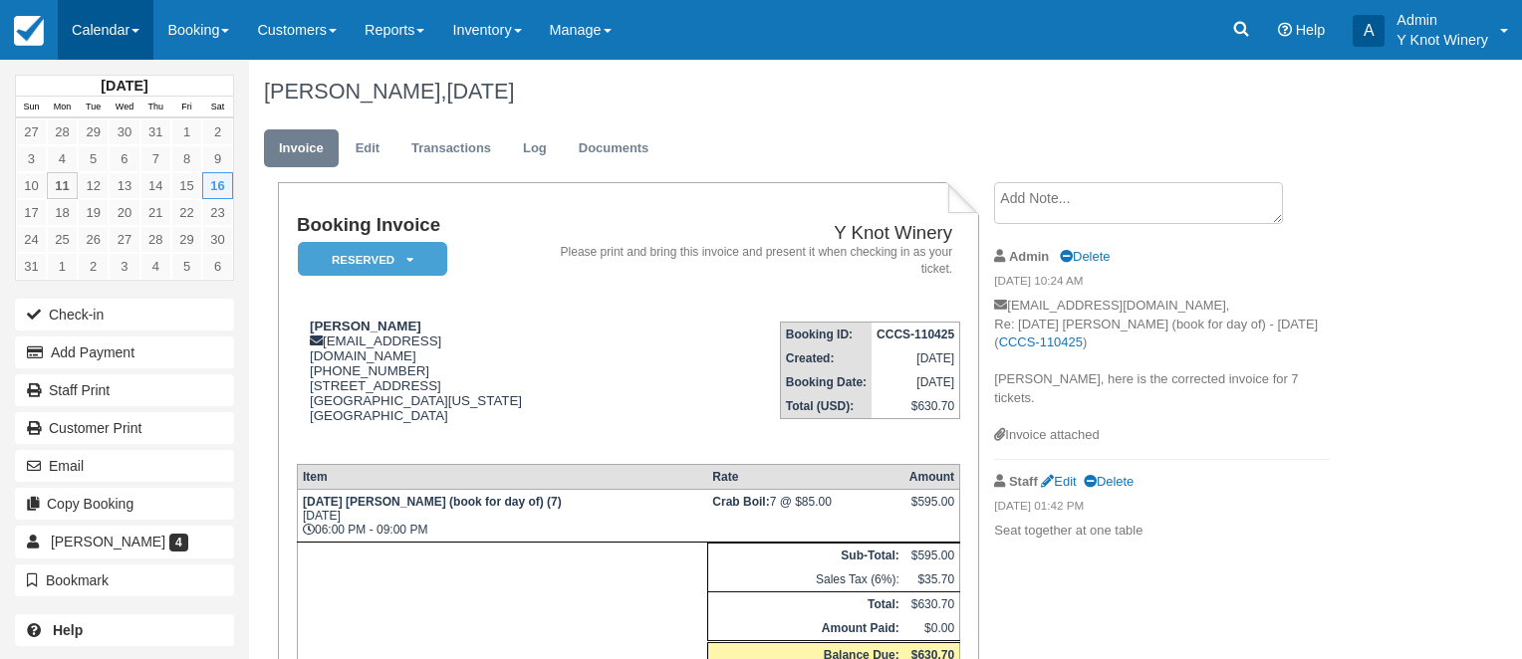
click at [144, 24] on link "Calendar" at bounding box center [106, 30] width 96 height 60
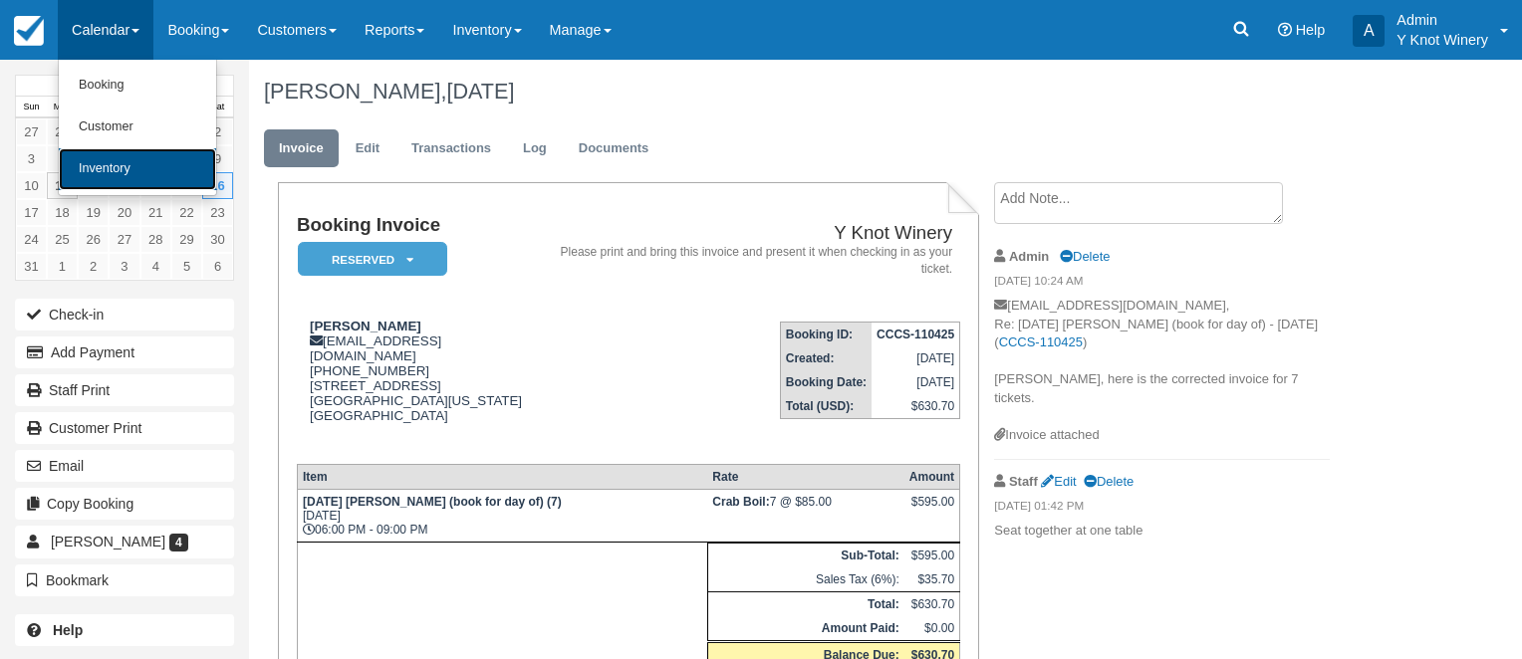
click at [161, 161] on link "Inventory" at bounding box center [137, 169] width 157 height 42
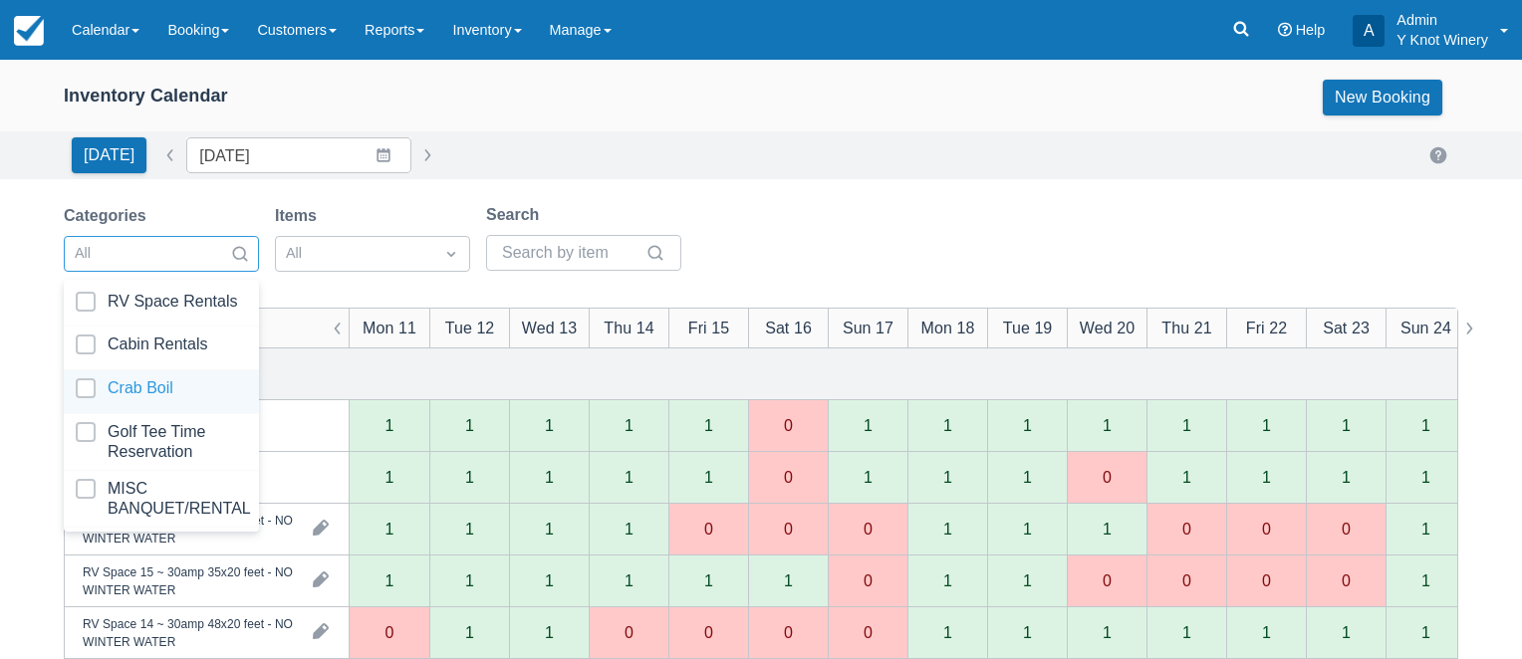
click at [192, 382] on div at bounding box center [161, 391] width 171 height 27
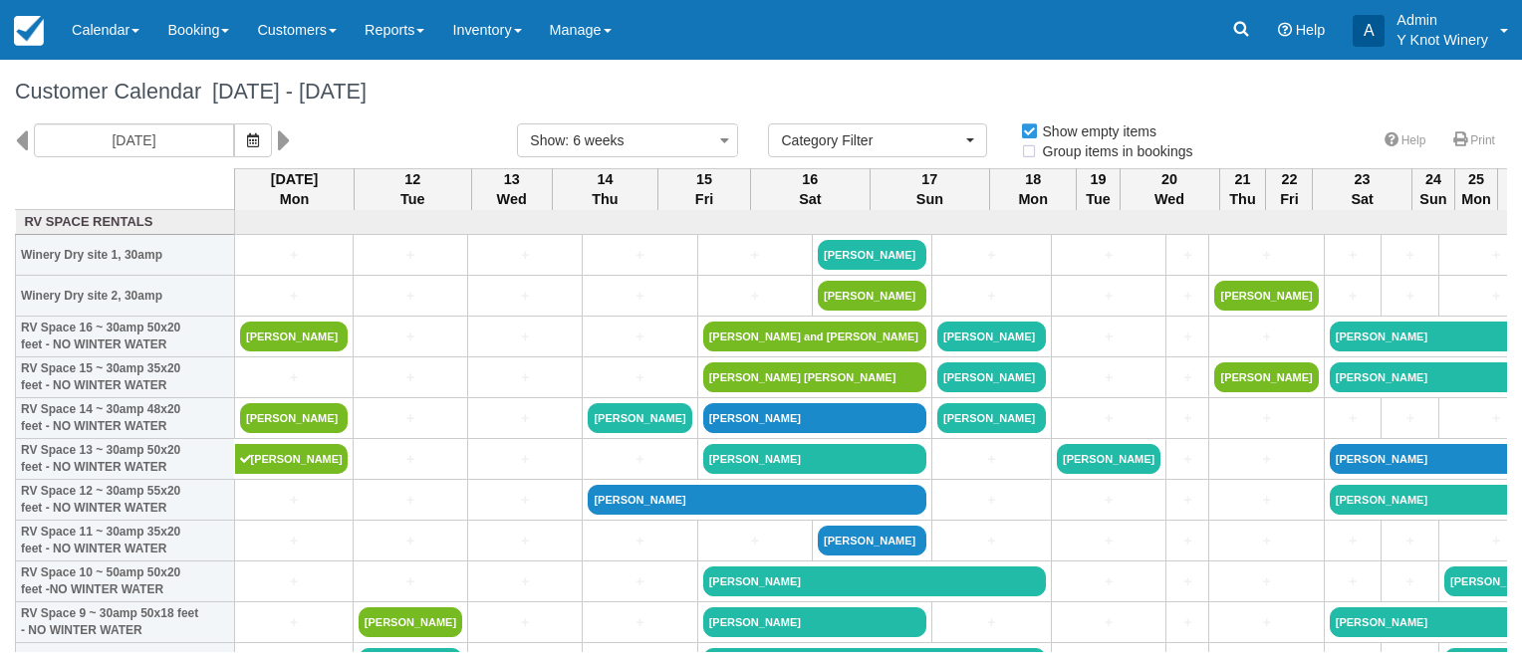
select select
click at [248, 145] on icon "button" at bounding box center [253, 140] width 12 height 14
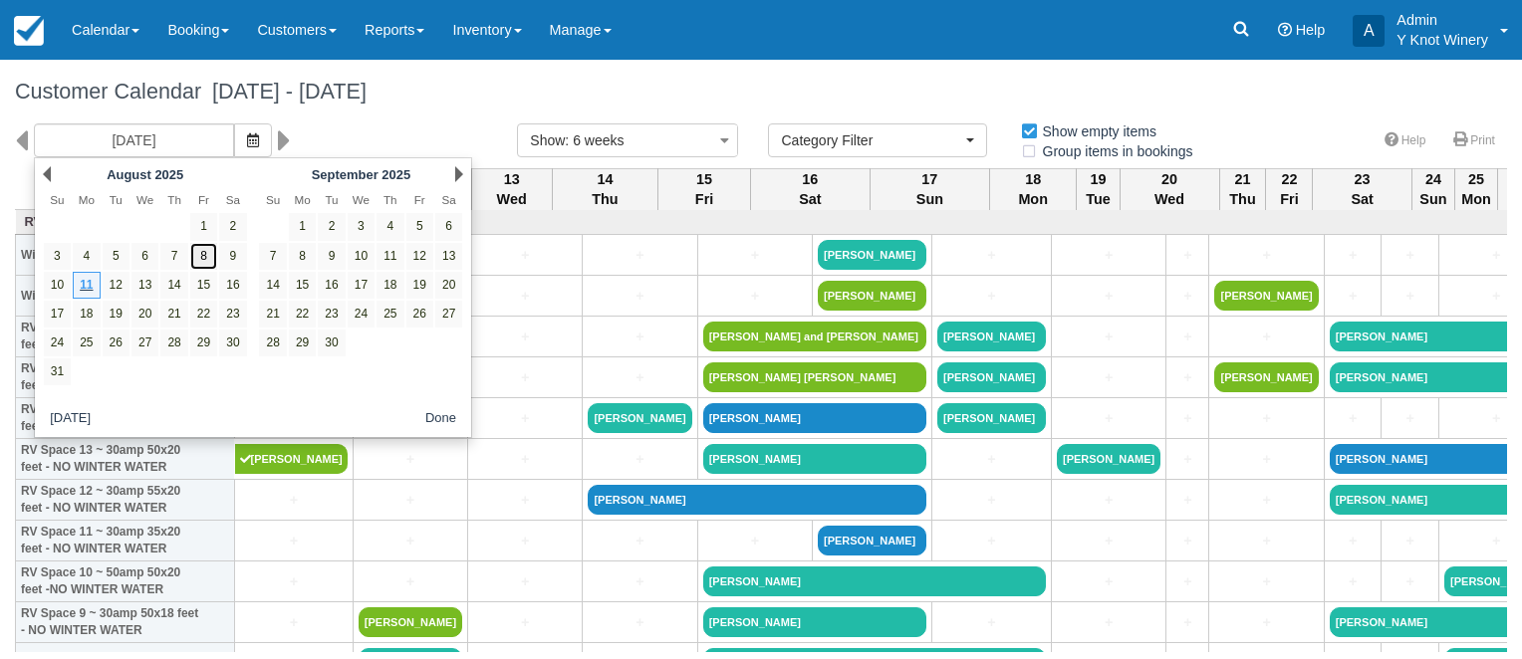
click at [203, 255] on link "8" at bounding box center [203, 256] width 27 height 27
type input "08/08/25"
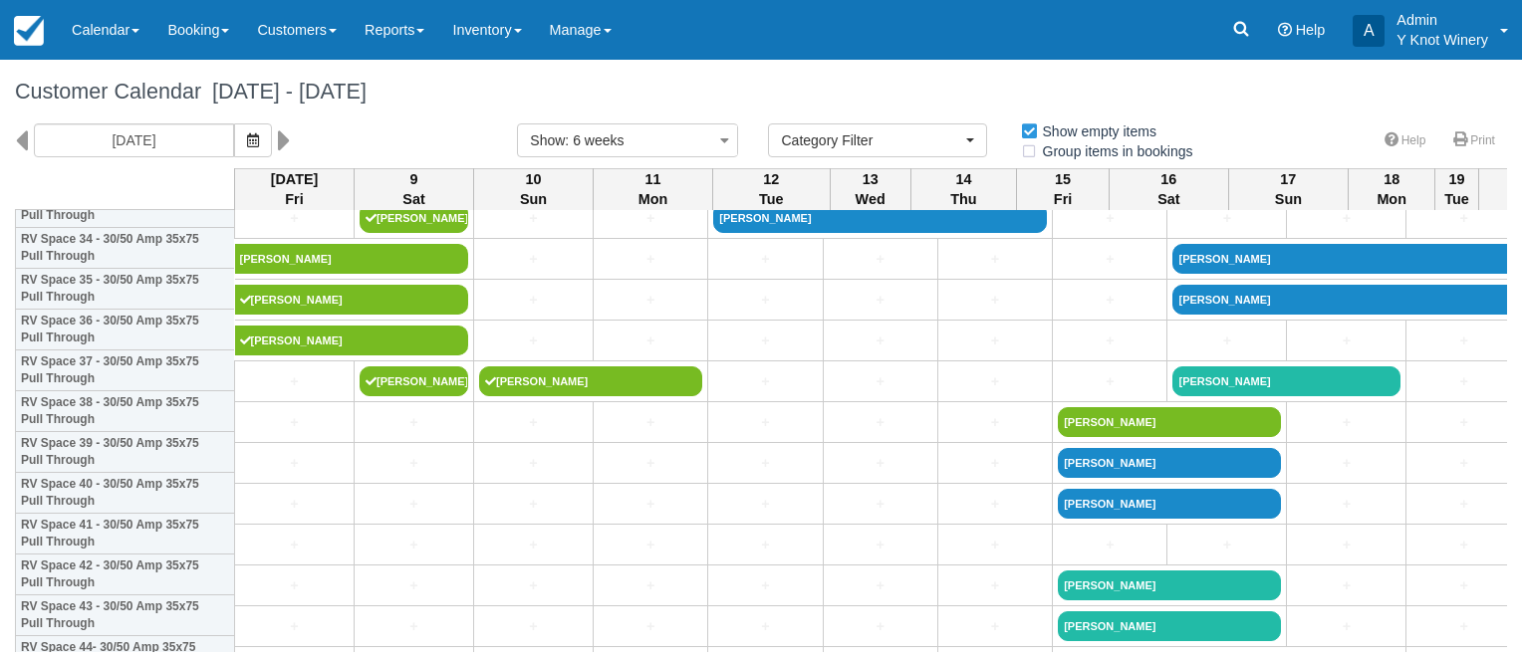
scroll to position [1490, 0]
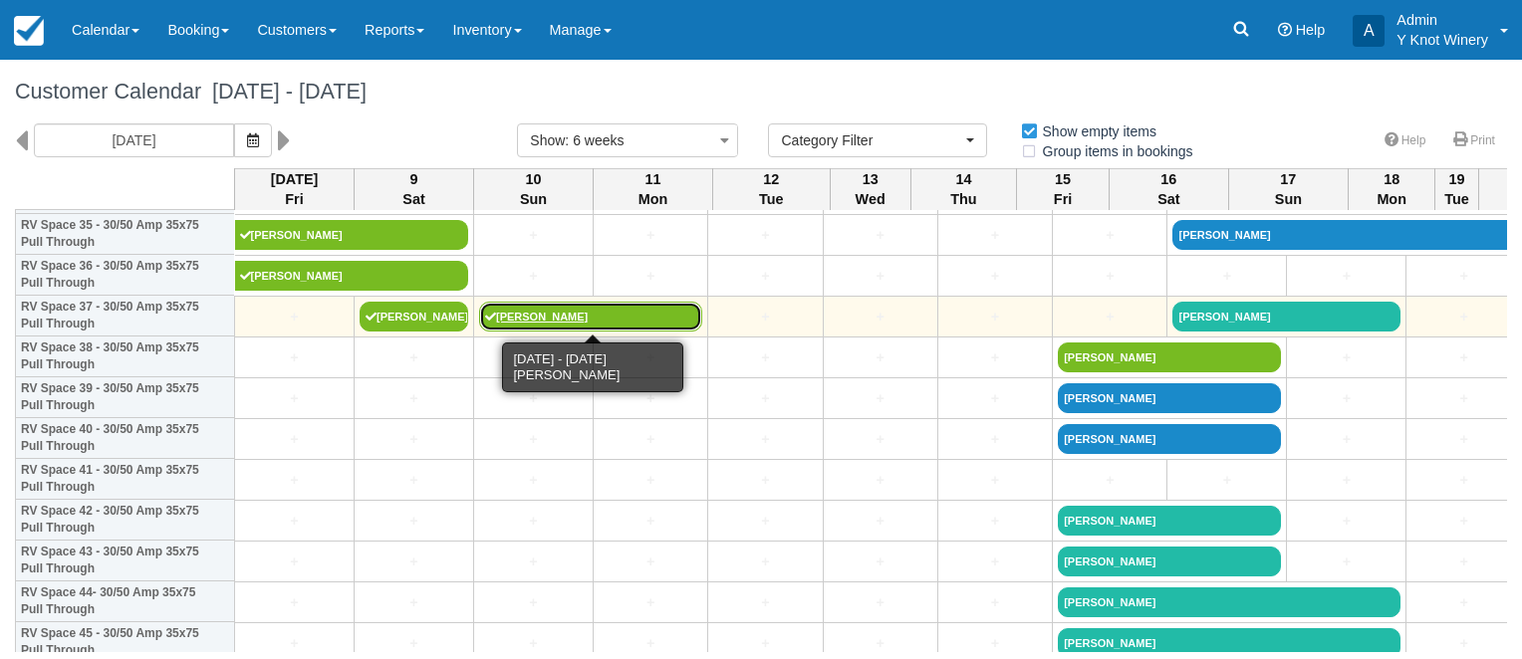
click at [576, 315] on link "James Dean II" at bounding box center [590, 317] width 223 height 30
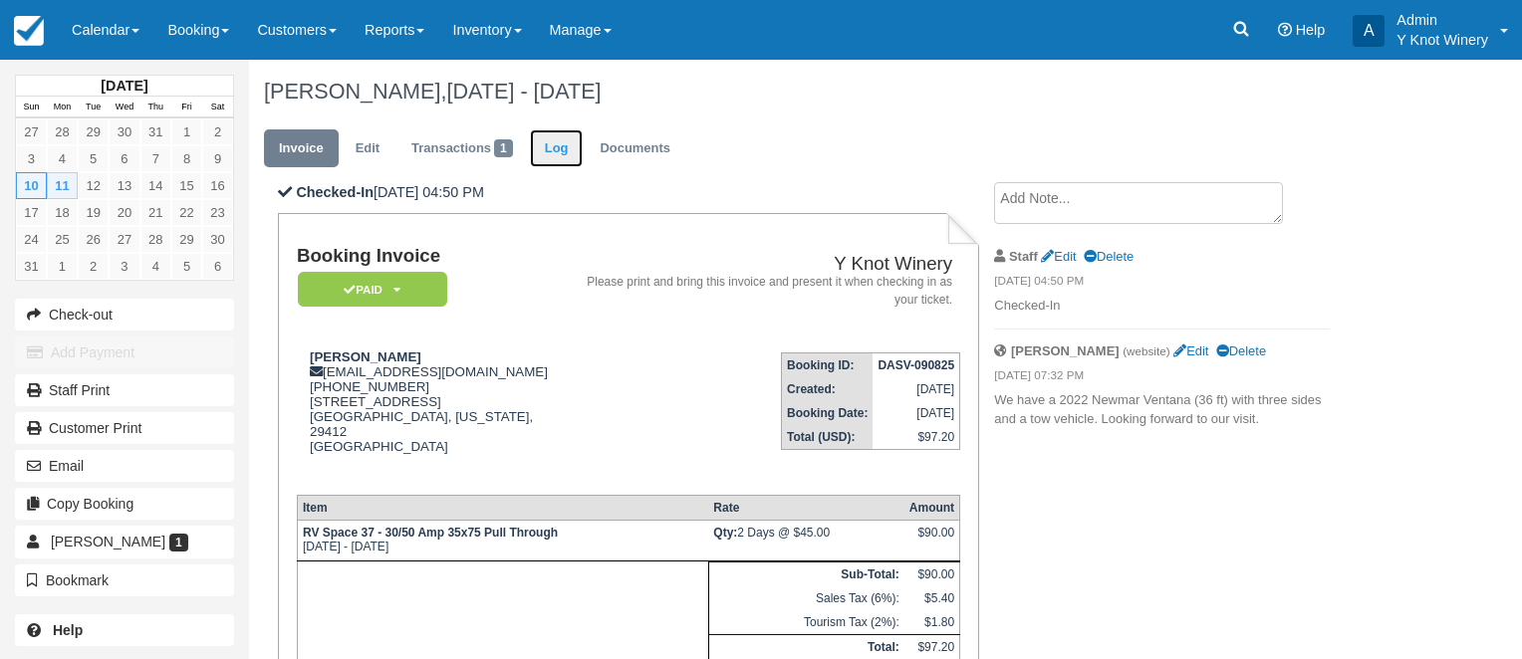
click at [556, 146] on link "Log" at bounding box center [557, 148] width 54 height 39
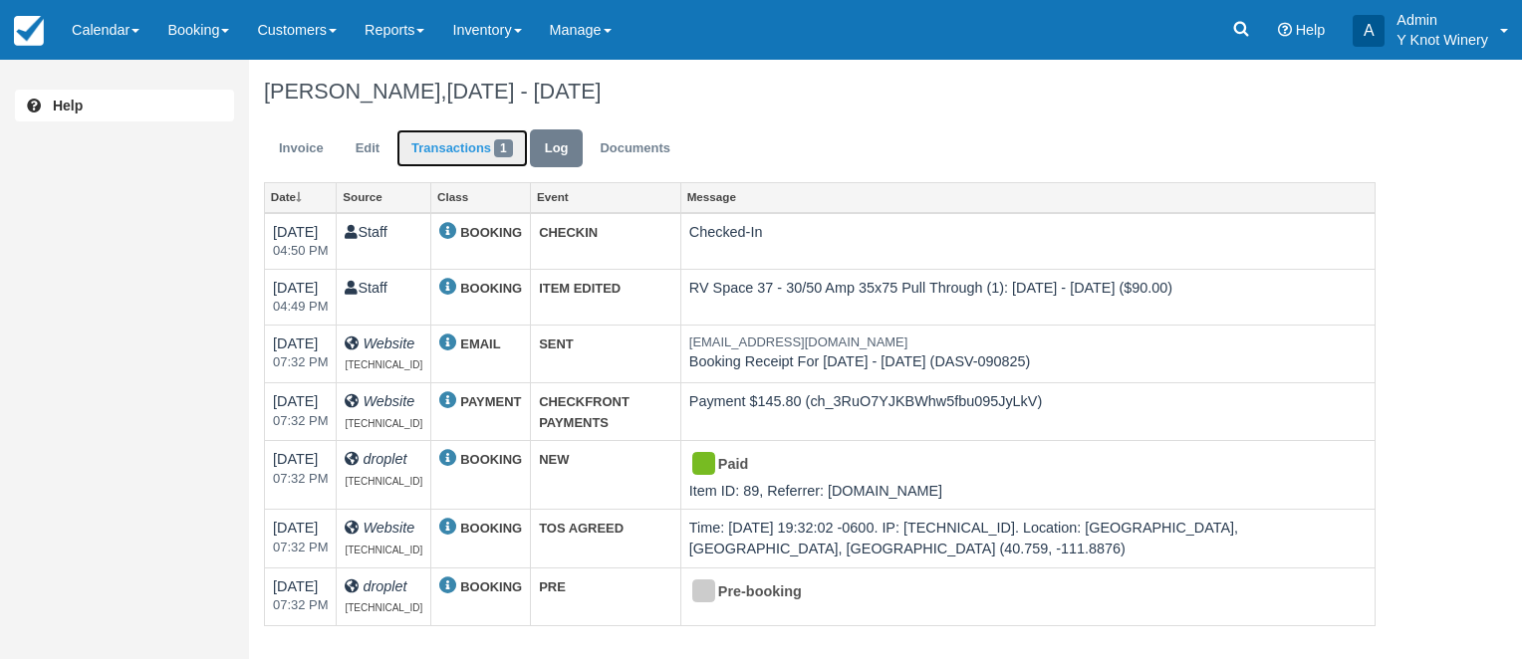
click at [468, 154] on link "Transactions 1" at bounding box center [461, 148] width 131 height 39
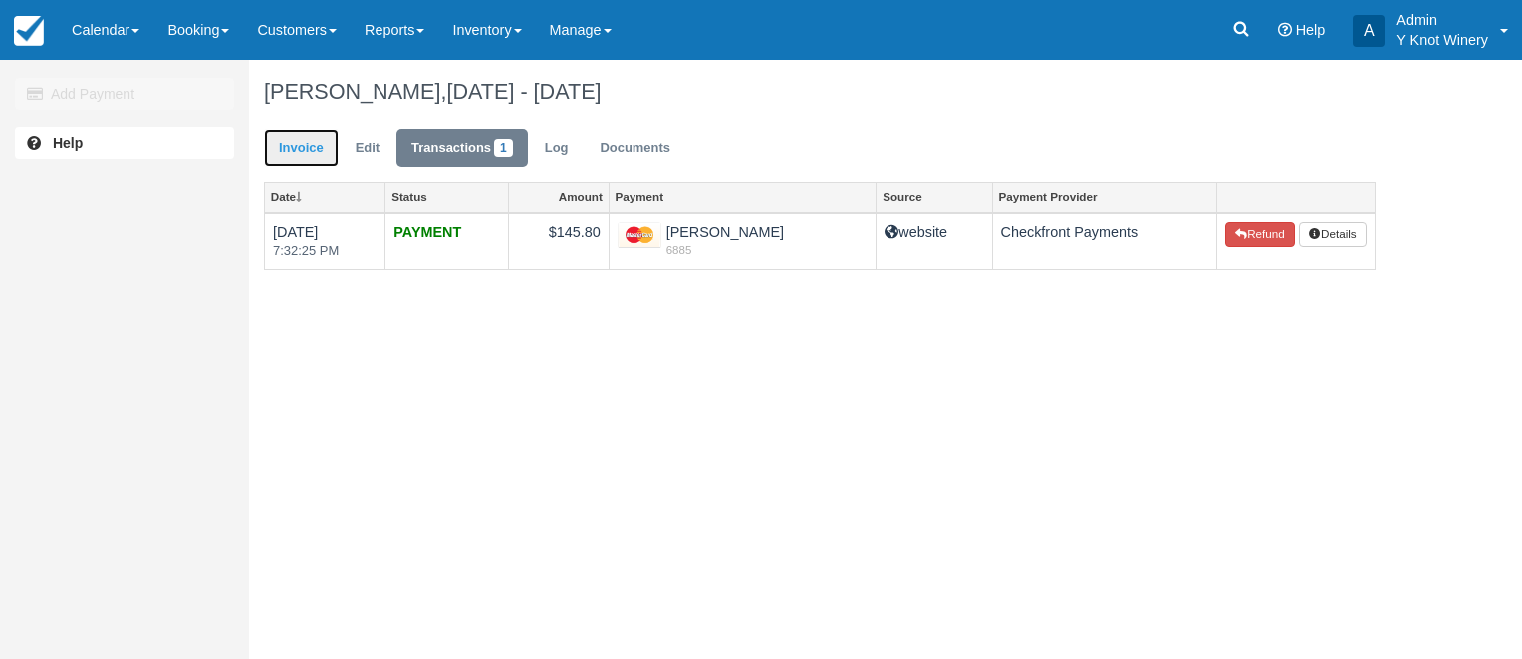
click at [301, 141] on link "Invoice" at bounding box center [301, 148] width 75 height 39
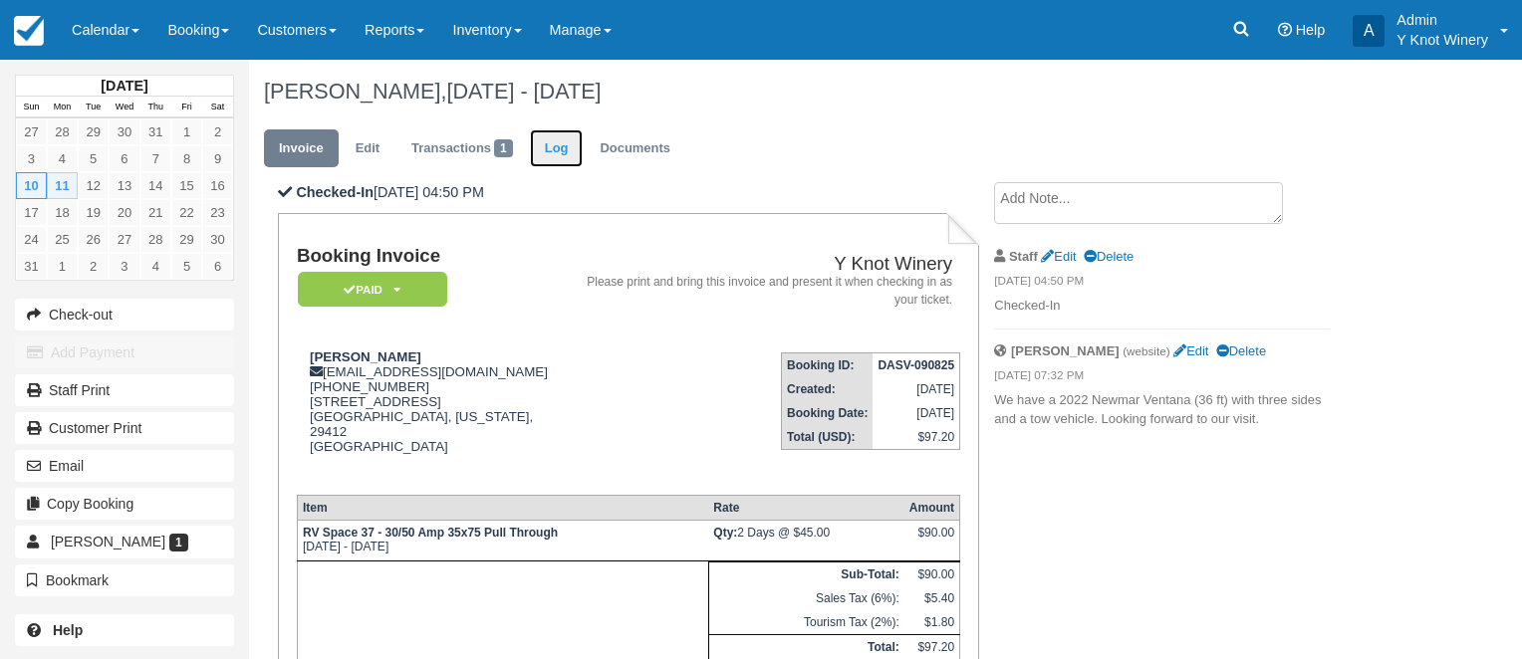
click at [552, 146] on link "Log" at bounding box center [557, 148] width 54 height 39
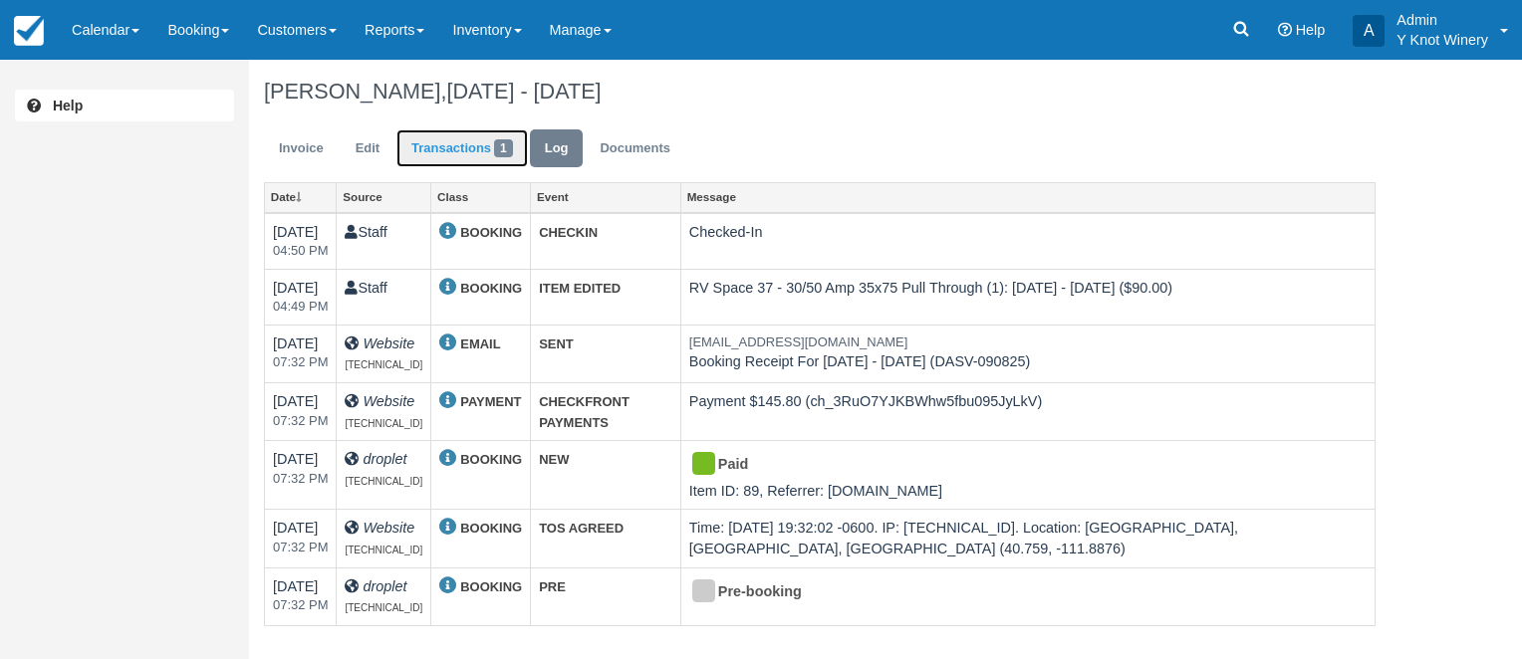
click at [452, 154] on link "Transactions 1" at bounding box center [461, 148] width 131 height 39
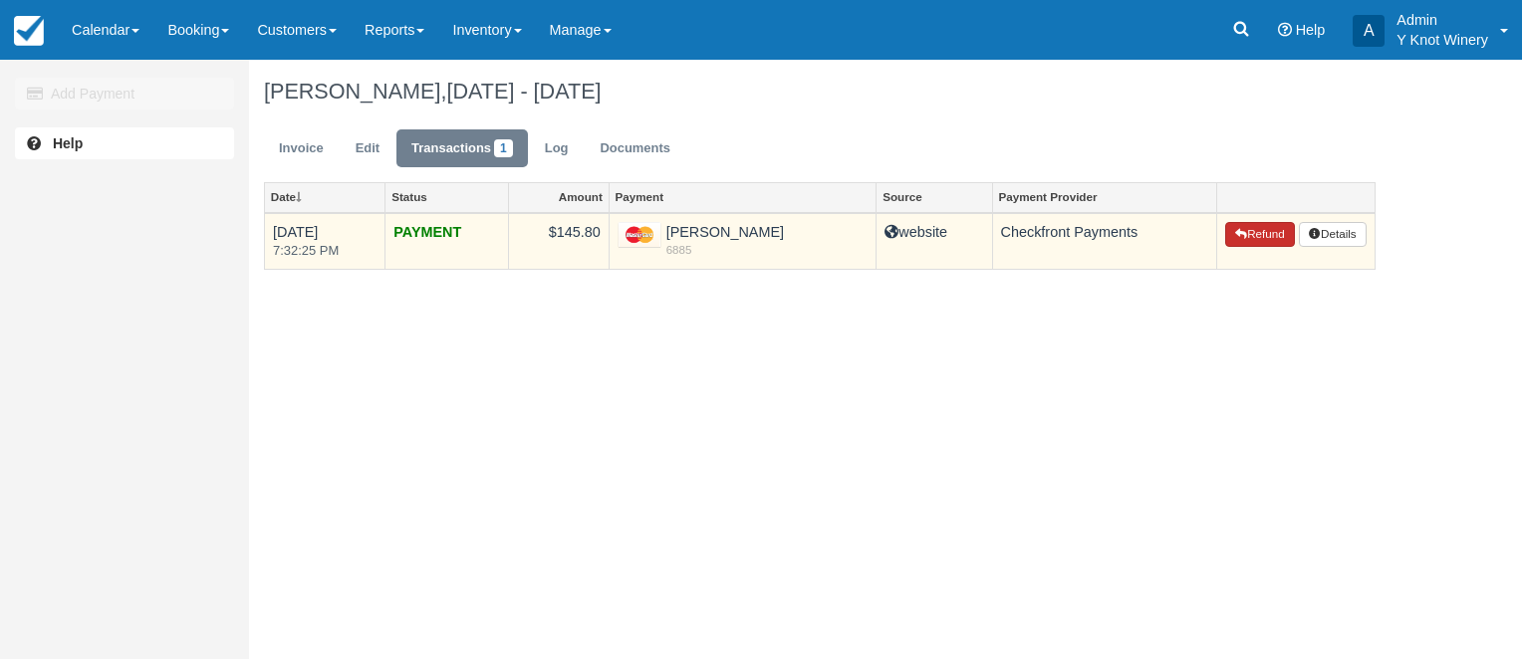
click at [1255, 233] on button "Refund" at bounding box center [1260, 235] width 70 height 26
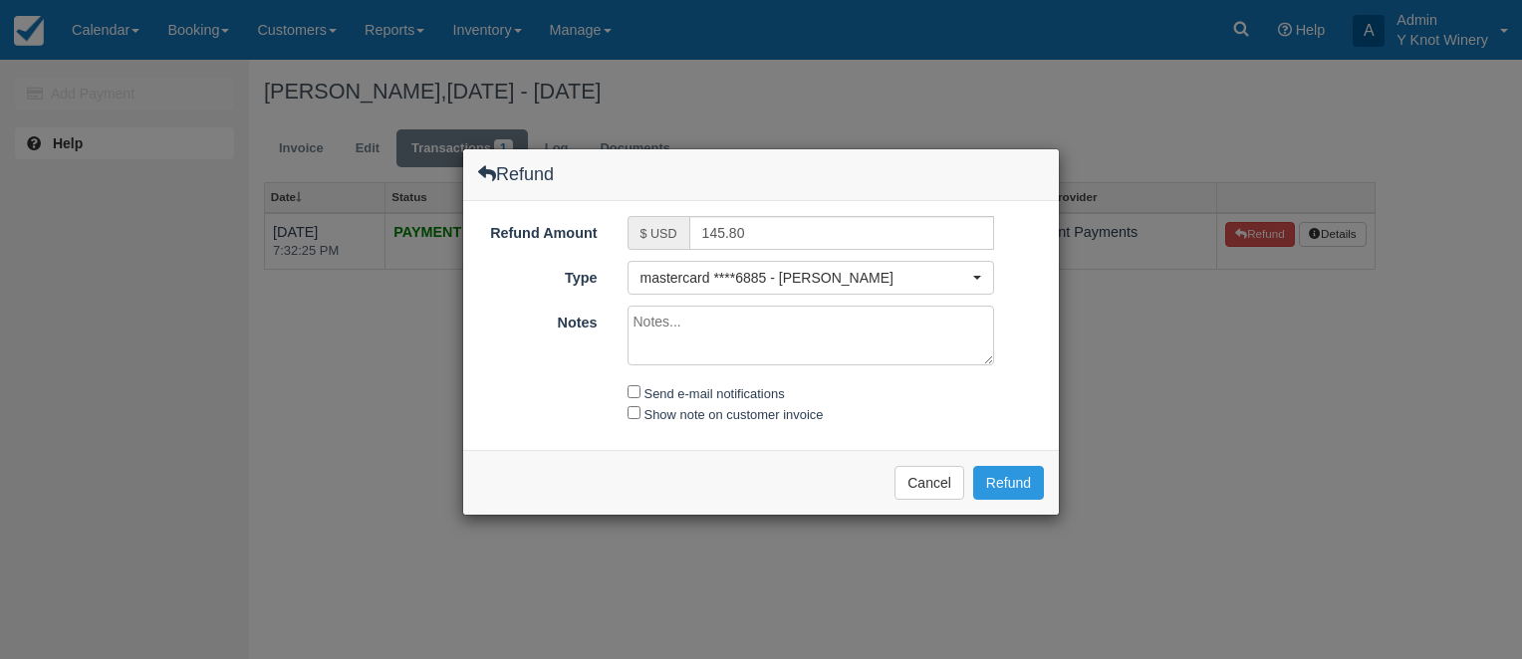
click at [655, 325] on textarea "Notes" at bounding box center [810, 336] width 367 height 60
type textarea "Refund of overbooking. $48.60"
click at [636, 390] on input "Send e-mail notifications" at bounding box center [633, 391] width 13 height 13
checkbox input "true"
click at [630, 412] on input "Show note on customer invoice" at bounding box center [633, 412] width 13 height 13
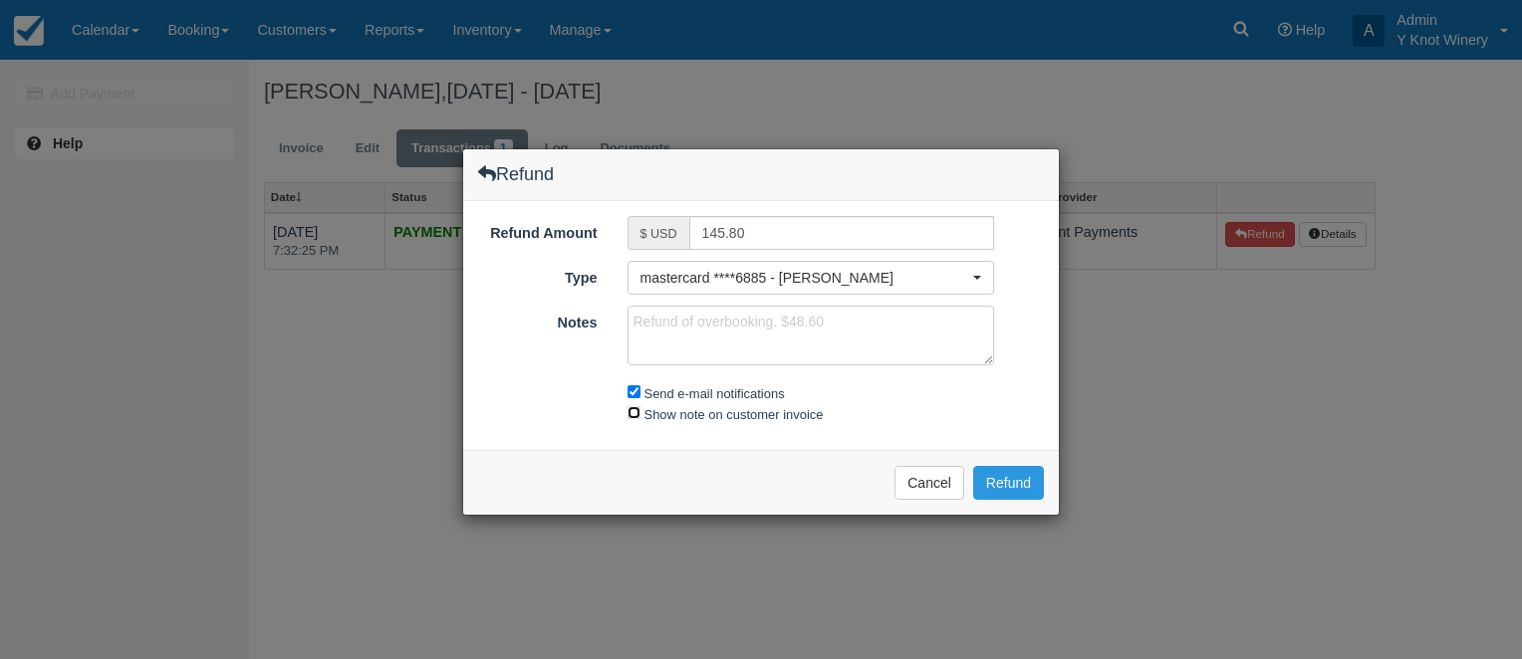
checkbox input "true"
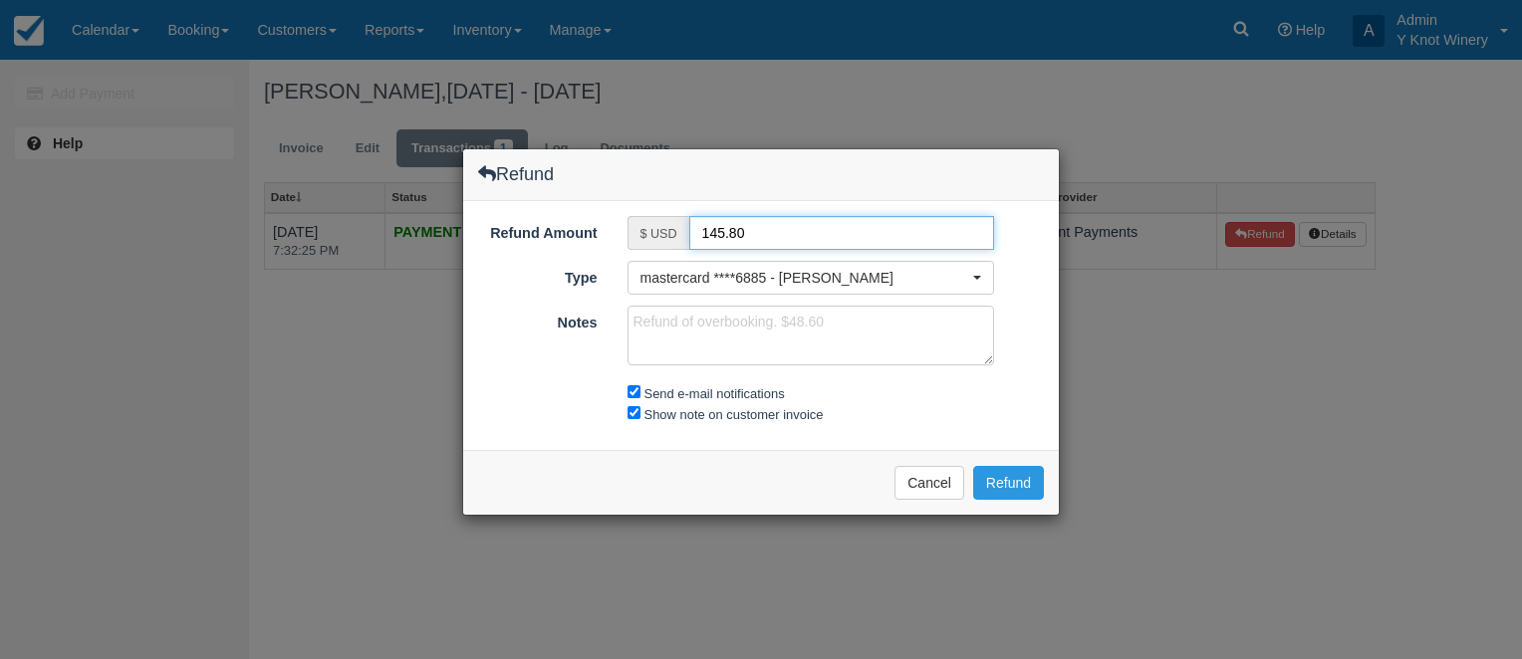
drag, startPoint x: 759, startPoint y: 229, endPoint x: 686, endPoint y: 233, distance: 72.8
click at [689, 233] on input "145.80" at bounding box center [842, 233] width 306 height 34
type input "46.80"
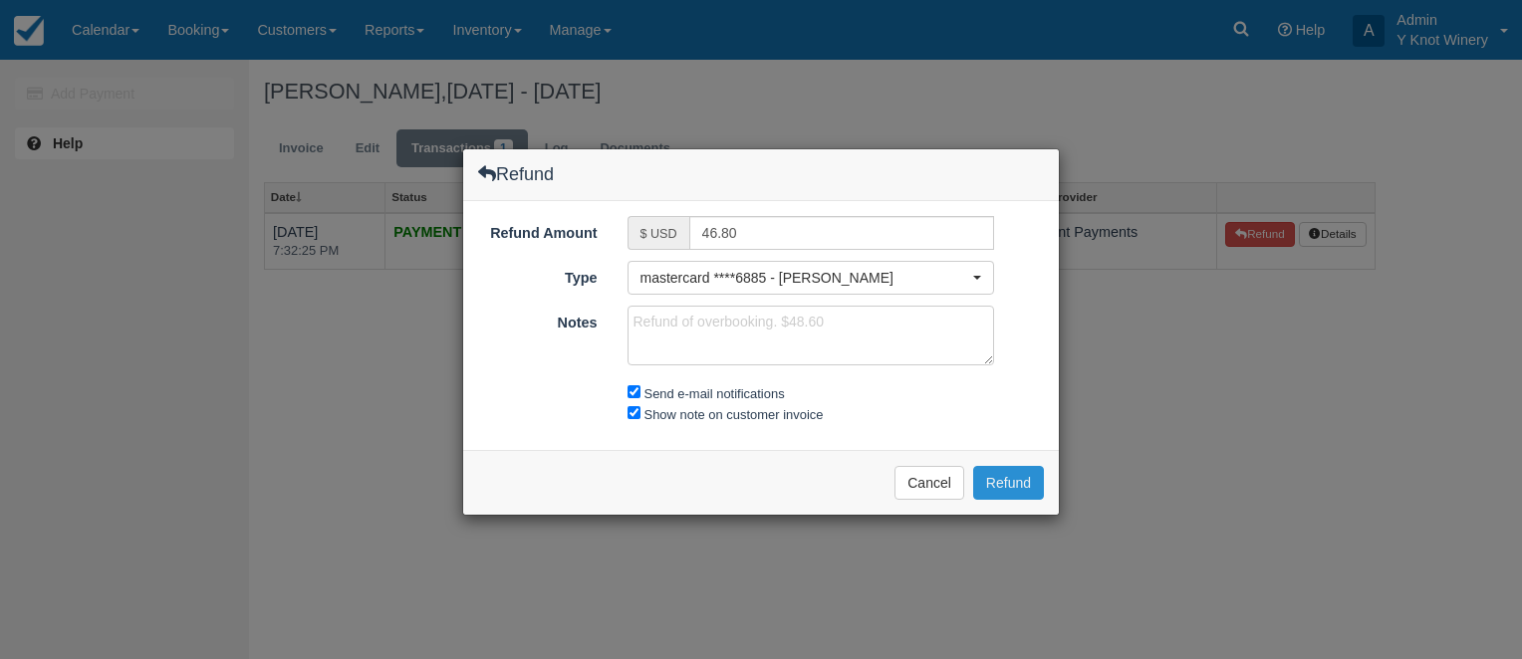
click at [1021, 483] on button "Refund" at bounding box center [1008, 483] width 71 height 34
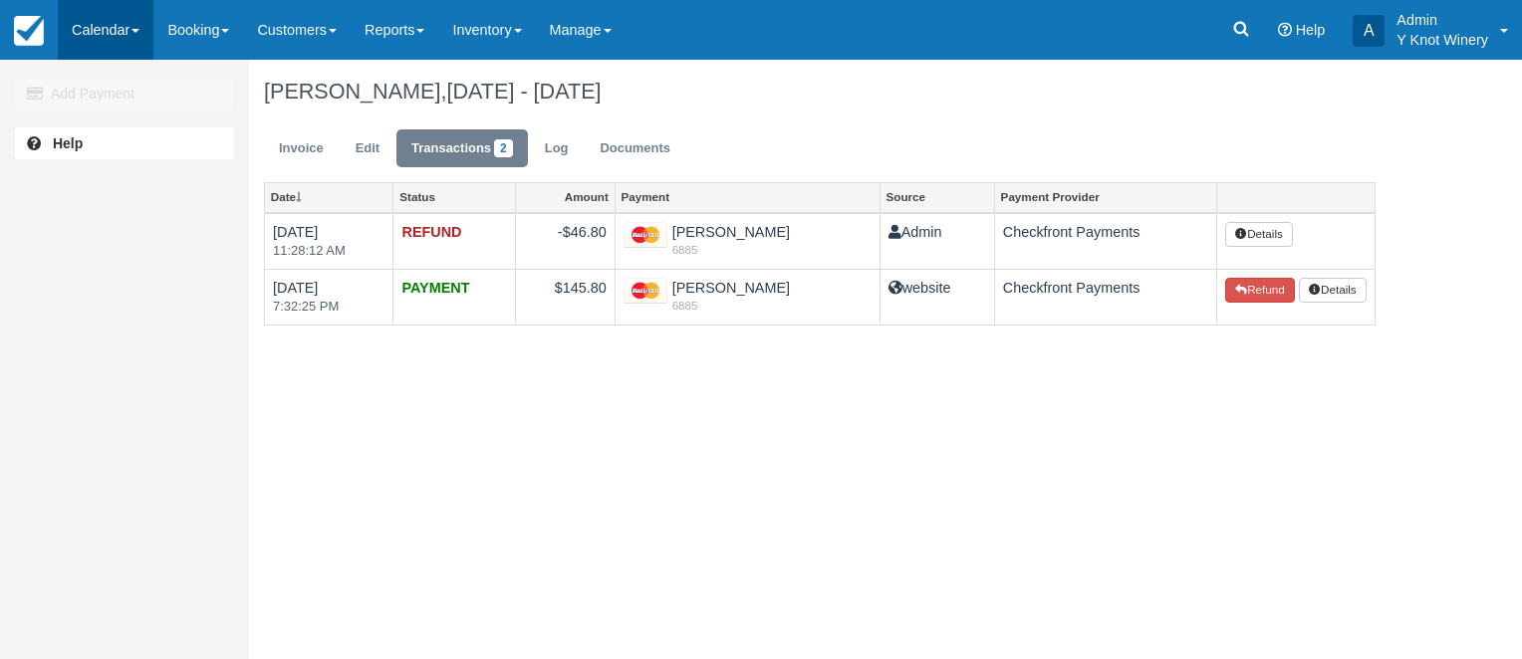
click at [135, 28] on link "Calendar" at bounding box center [106, 30] width 96 height 60
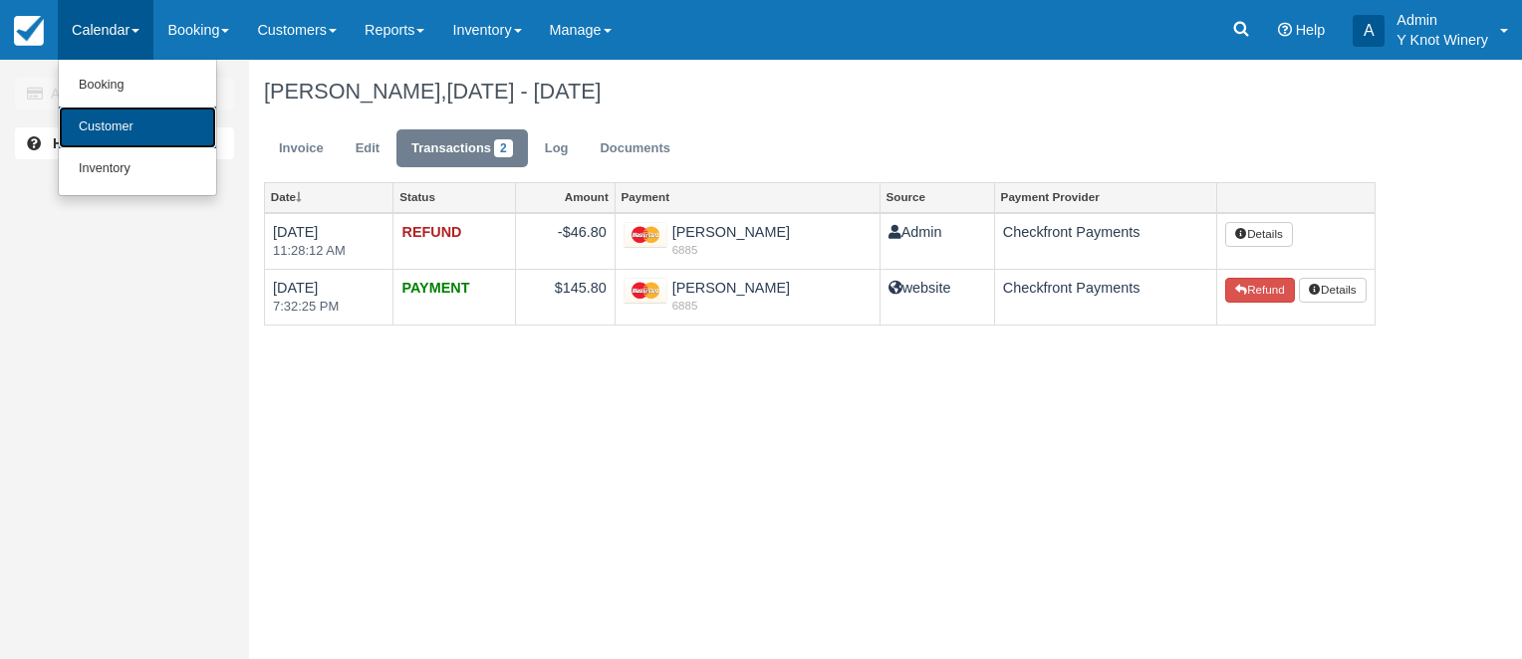
click at [141, 122] on link "Customer" at bounding box center [137, 128] width 157 height 42
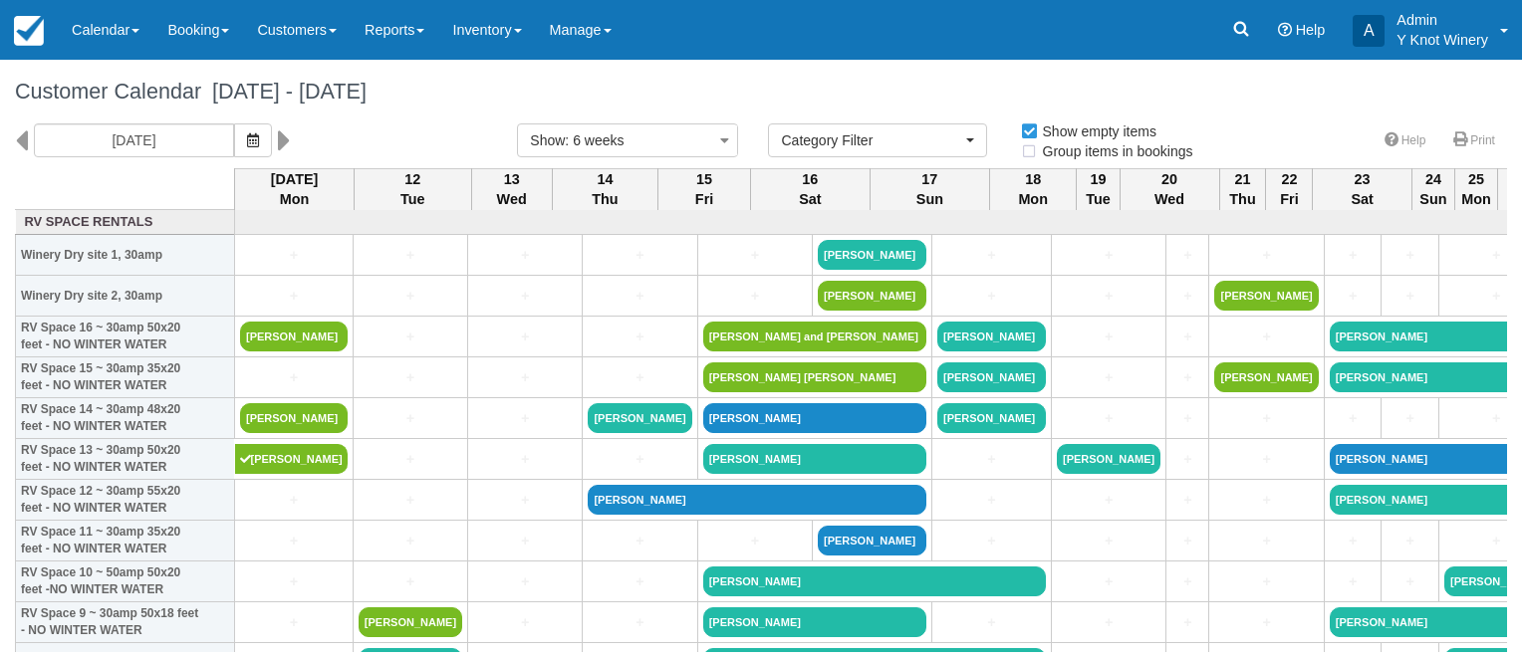
select select
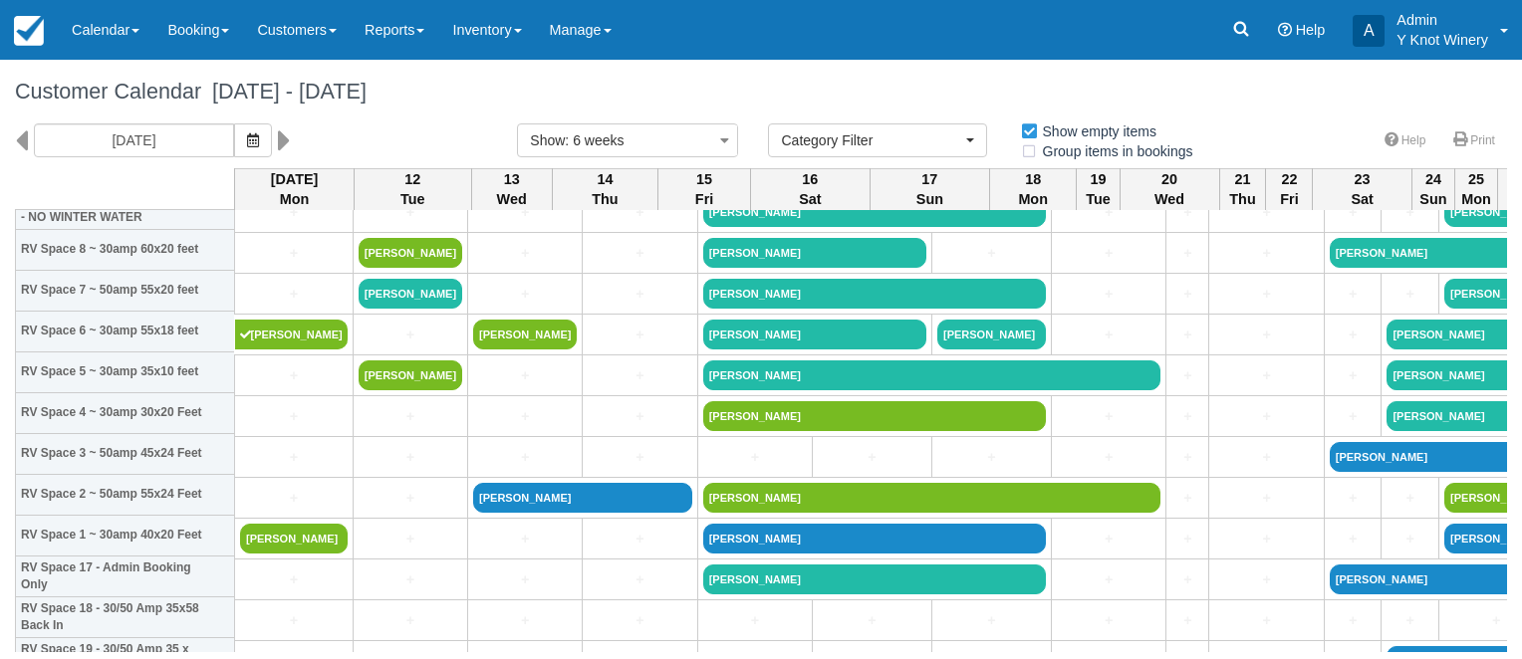
scroll to position [424, 0]
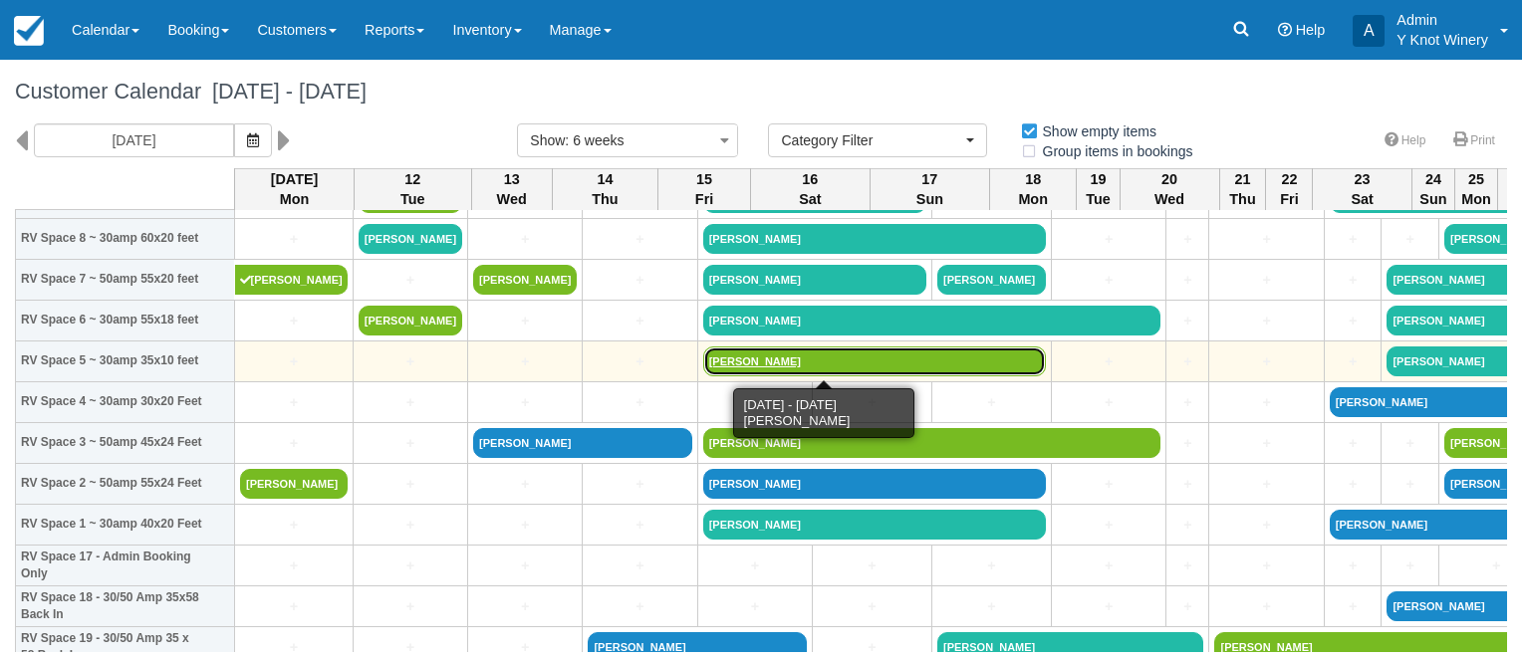
click at [711, 357] on link "[PERSON_NAME]" at bounding box center [874, 362] width 343 height 30
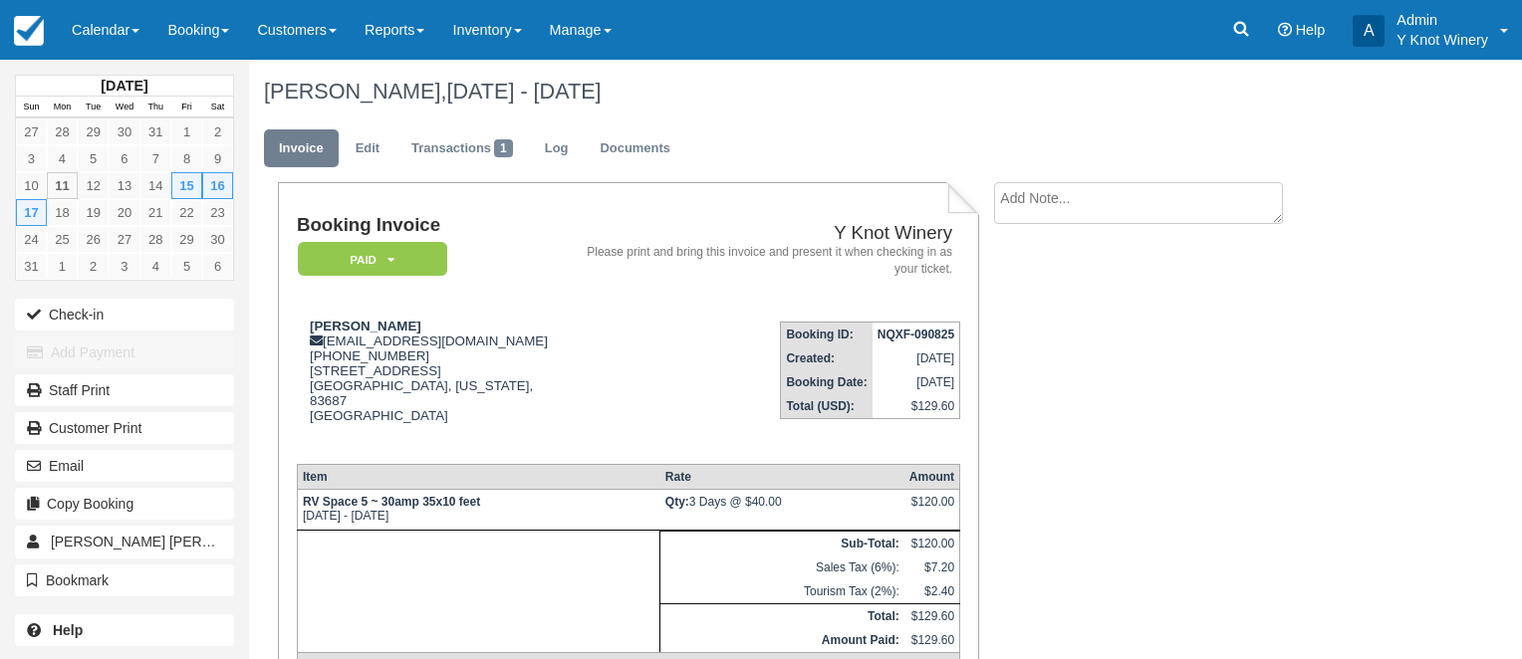
click at [1026, 201] on textarea at bounding box center [1138, 203] width 289 height 42
type textarea "Refund of extra site"
click at [1034, 321] on button "Create" at bounding box center [1039, 317] width 90 height 34
click at [391, 259] on icon at bounding box center [390, 260] width 7 height 12
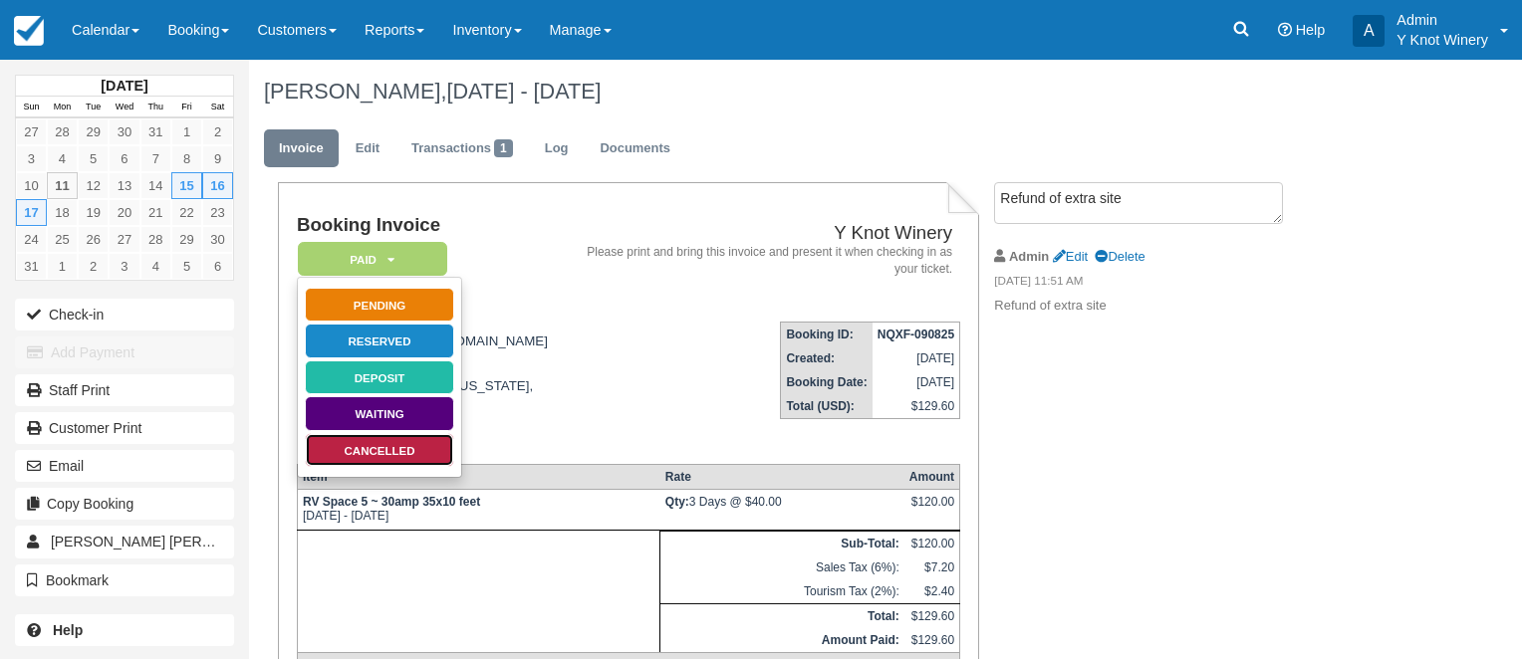
click at [380, 452] on link "Cancelled" at bounding box center [379, 450] width 149 height 35
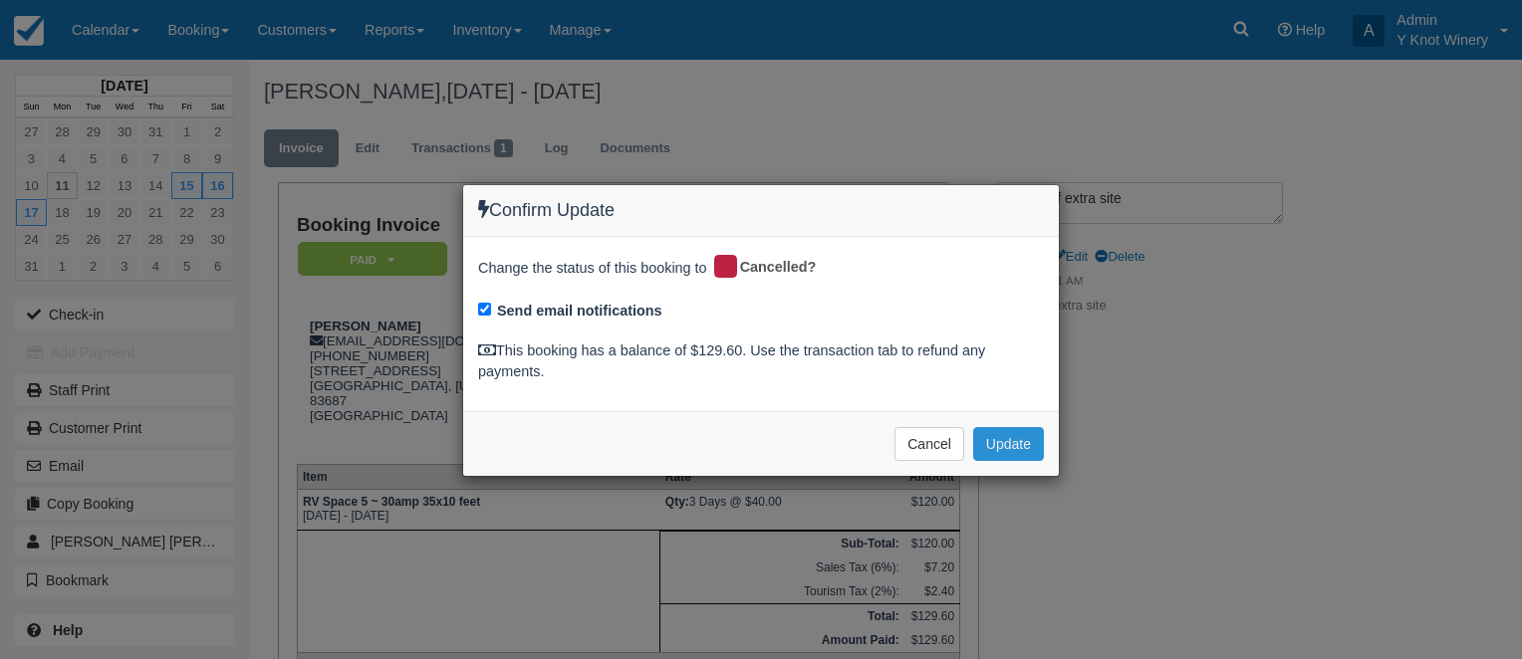
click at [1014, 444] on button "Update" at bounding box center [1008, 444] width 71 height 34
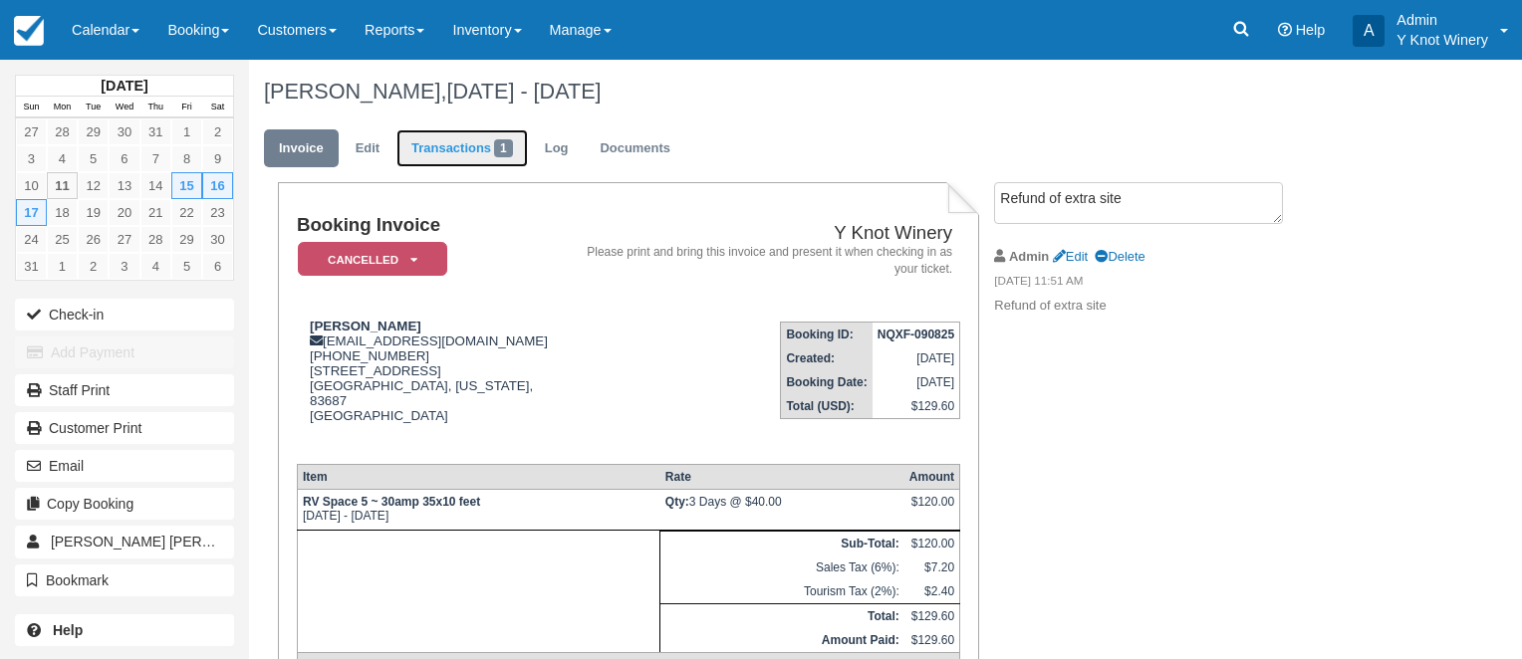
click at [461, 153] on link "Transactions 1" at bounding box center [461, 148] width 131 height 39
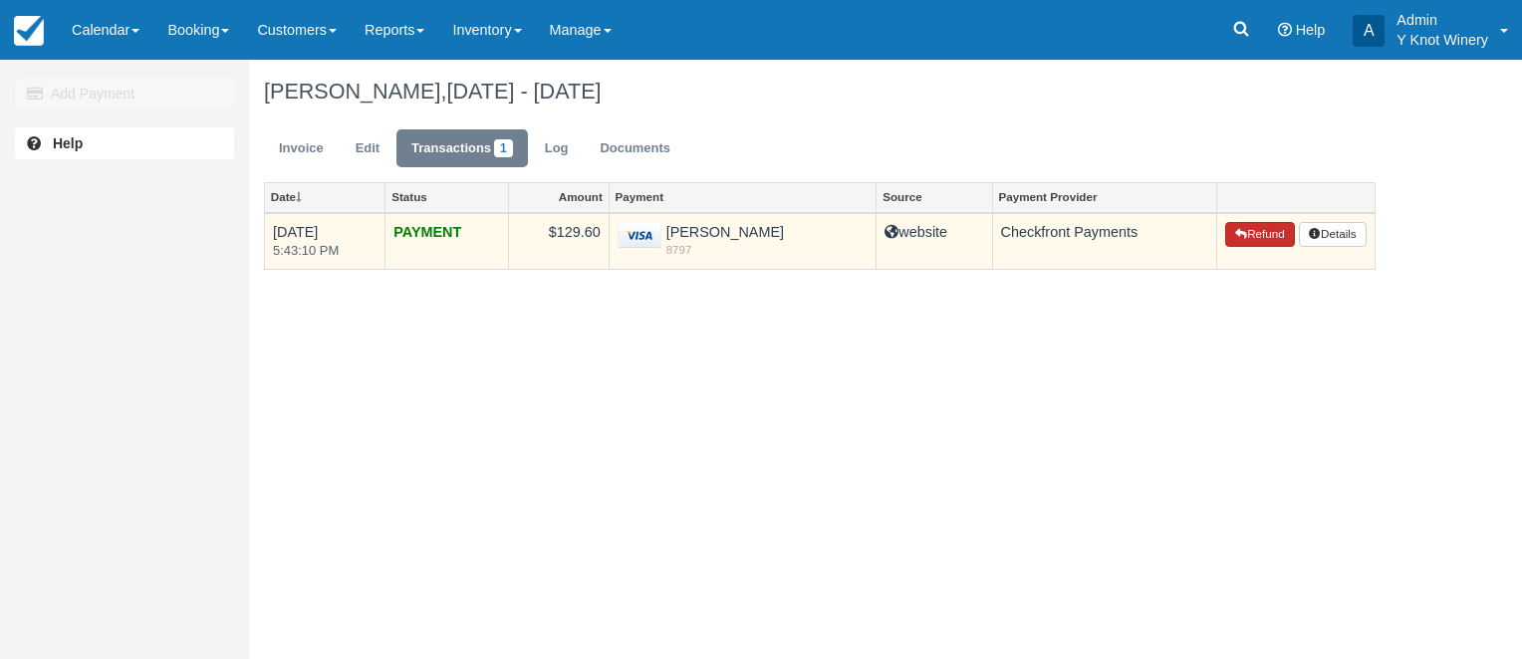
click at [1247, 237] on button "Refund" at bounding box center [1260, 235] width 70 height 26
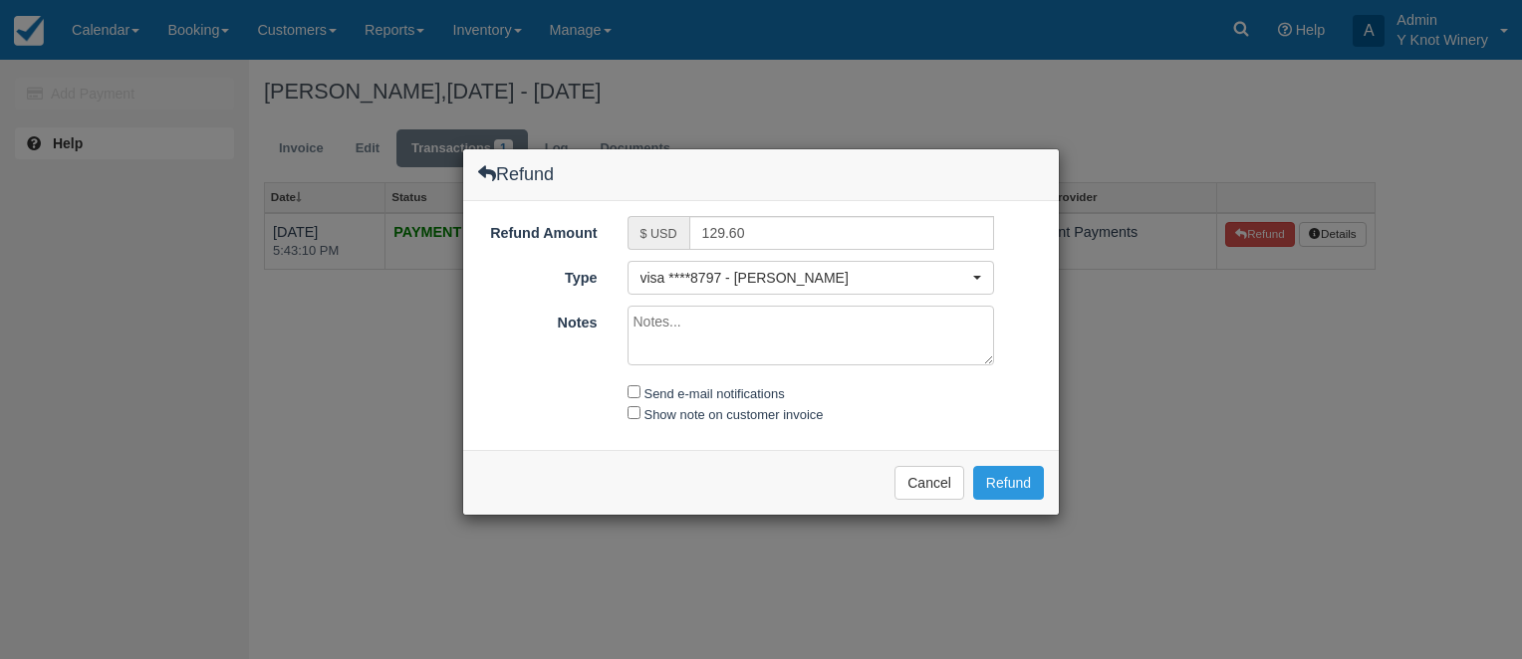
drag, startPoint x: 657, startPoint y: 327, endPoint x: 679, endPoint y: 314, distance: 25.4
click at [661, 324] on textarea "Notes" at bounding box center [810, 336] width 367 height 60
type textarea "refund of extra booked site"
click at [633, 385] on input "Send e-mail notifications" at bounding box center [633, 391] width 13 height 13
checkbox input "true"
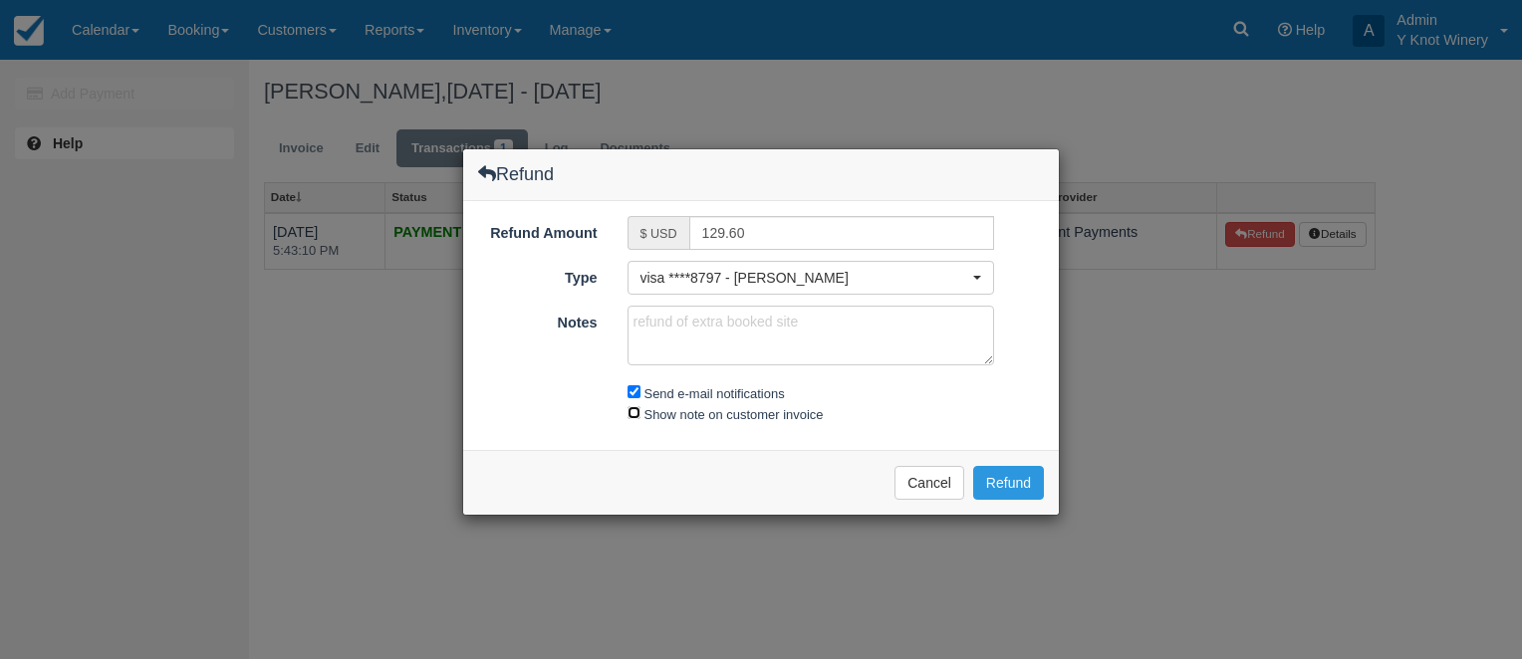
click at [635, 406] on input "Show note on customer invoice" at bounding box center [633, 412] width 13 height 13
checkbox input "true"
click at [1010, 482] on button "Refund" at bounding box center [1008, 483] width 71 height 34
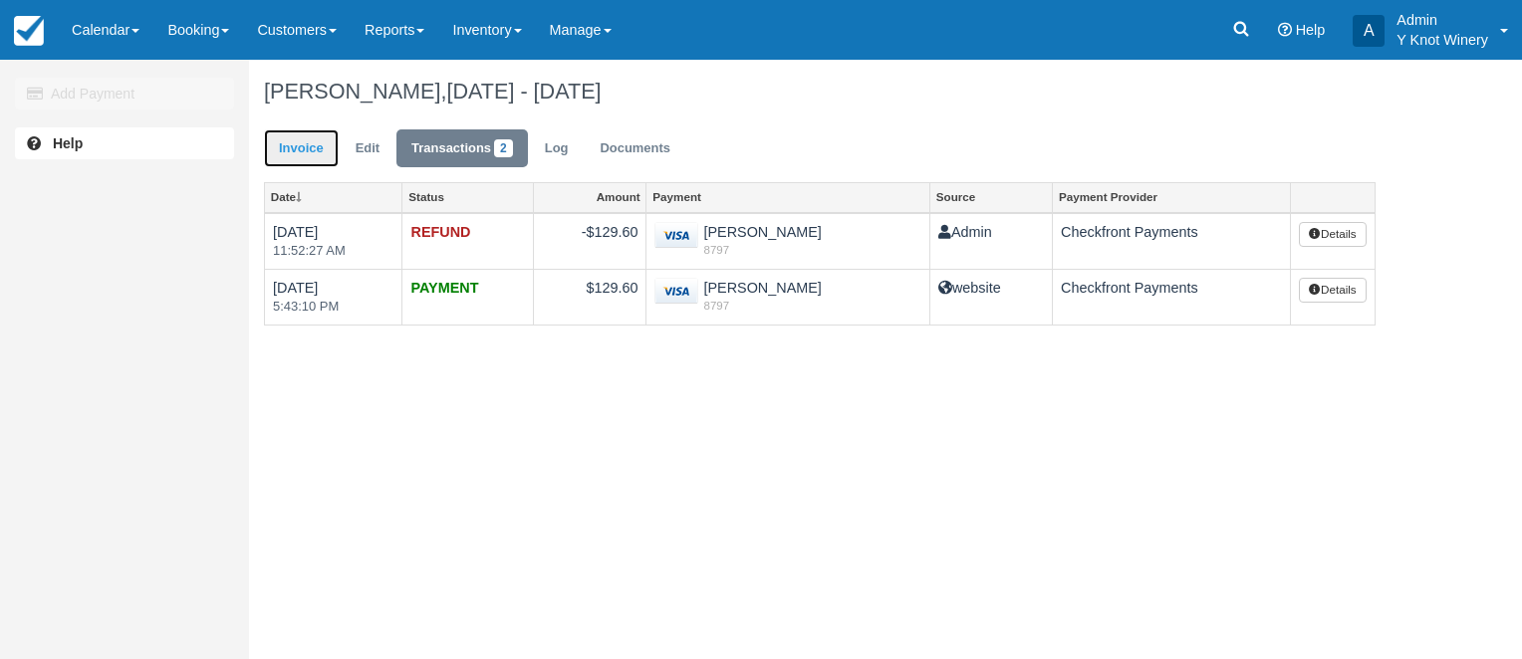
click at [304, 155] on link "Invoice" at bounding box center [301, 148] width 75 height 39
